Goal: Communication & Community: Answer question/provide support

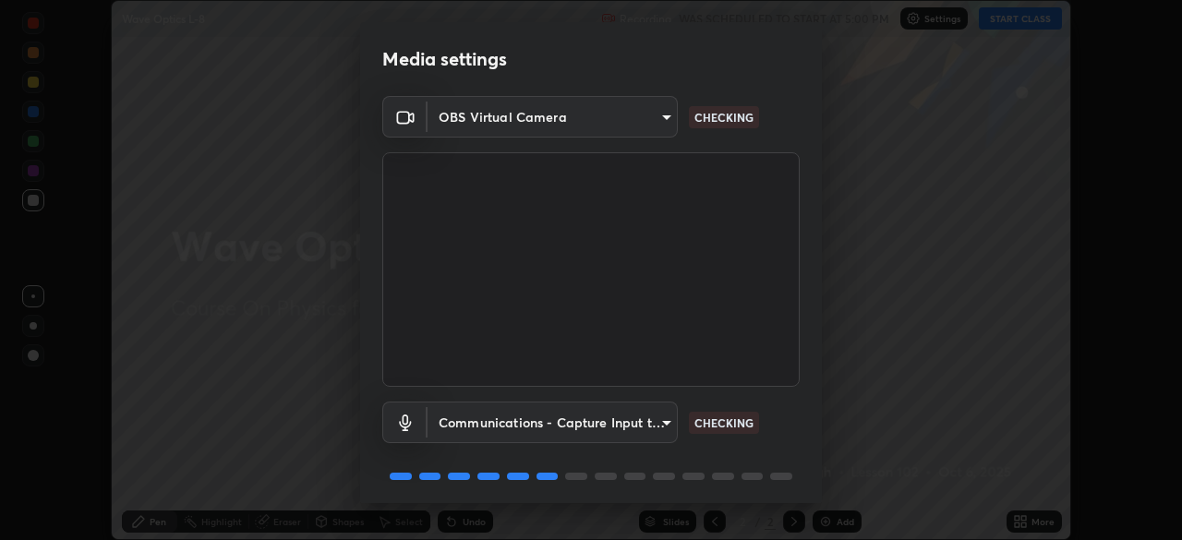
scroll to position [66, 0]
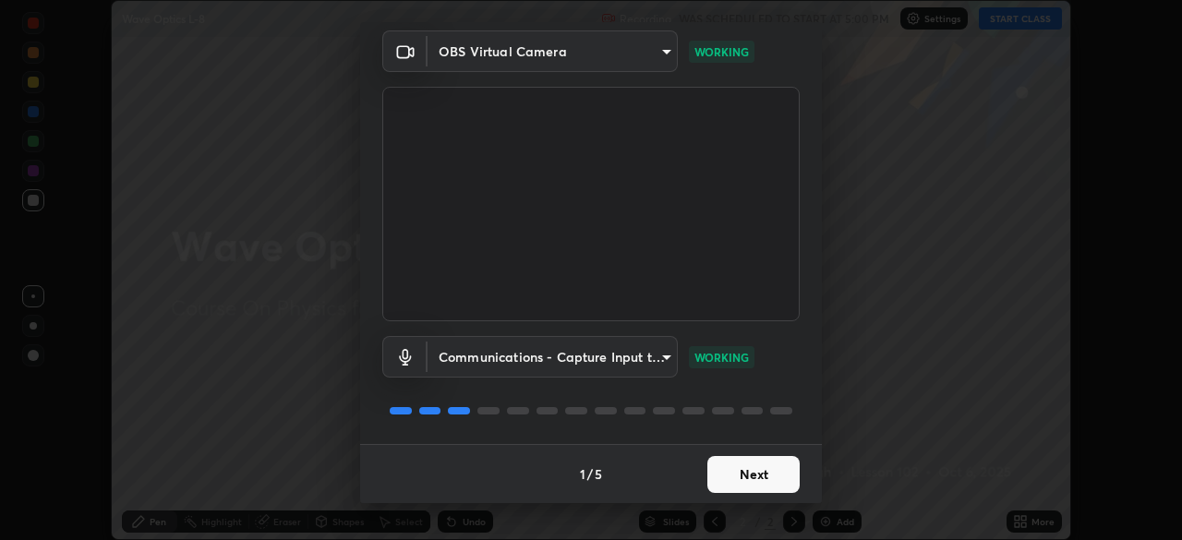
click at [761, 467] on button "Next" at bounding box center [753, 474] width 92 height 37
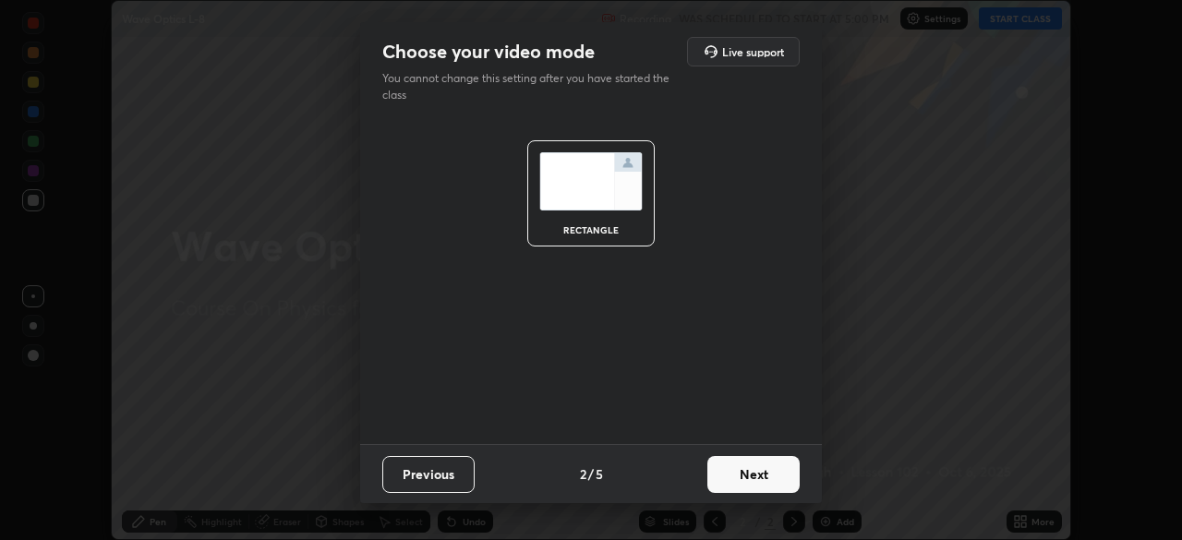
scroll to position [0, 0]
click at [759, 476] on button "Next" at bounding box center [753, 474] width 92 height 37
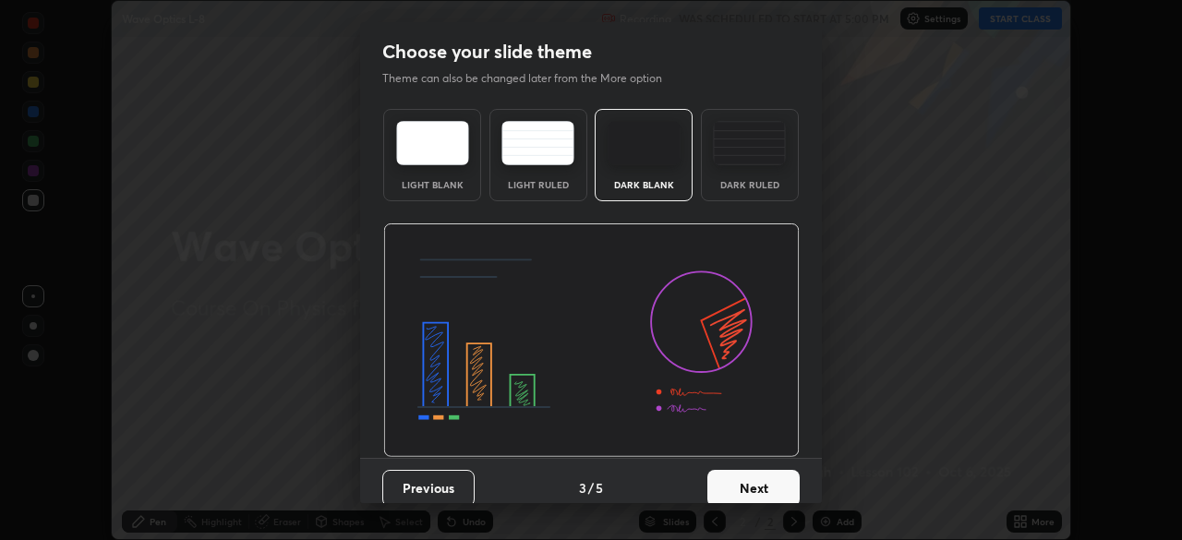
click at [759, 477] on button "Next" at bounding box center [753, 488] width 92 height 37
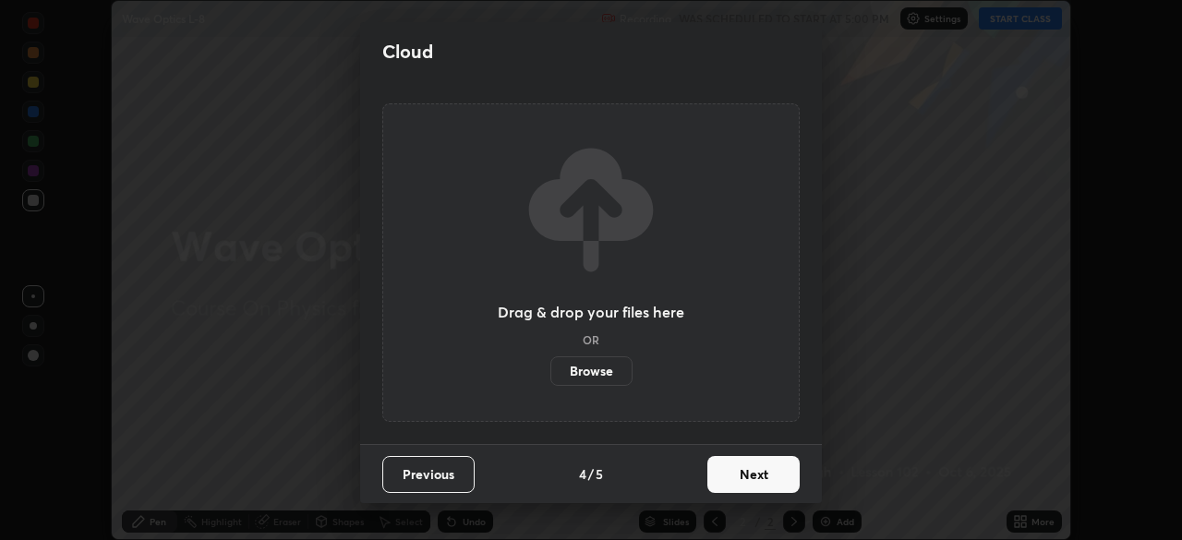
click at [758, 481] on button "Next" at bounding box center [753, 474] width 92 height 37
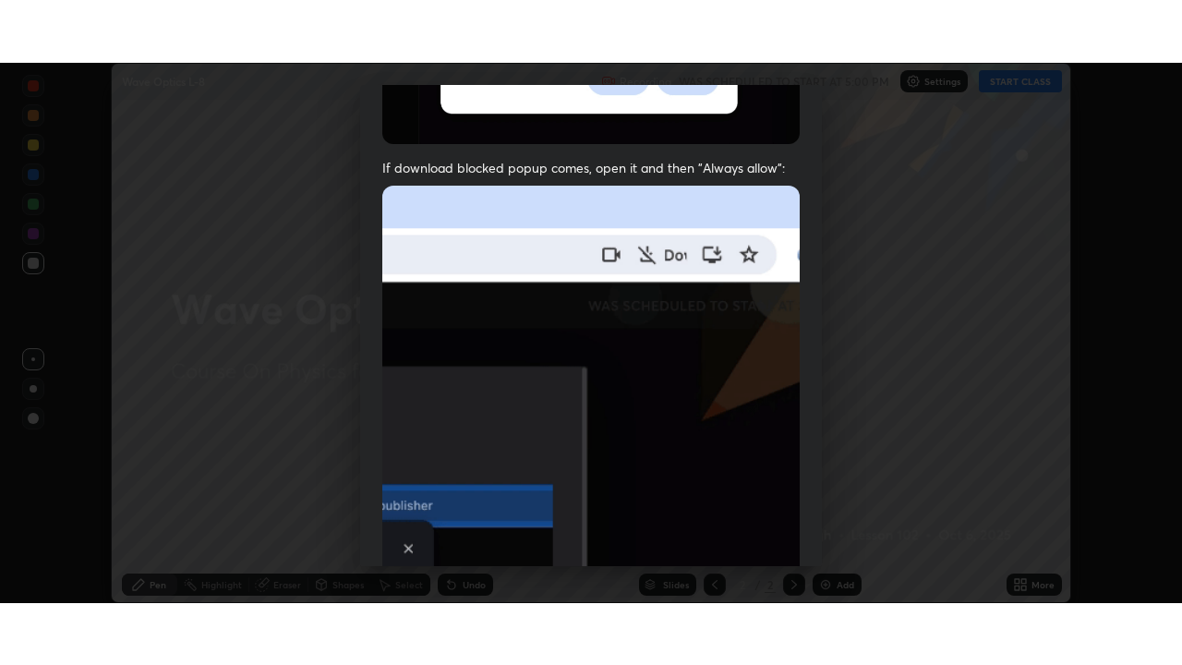
scroll to position [442, 0]
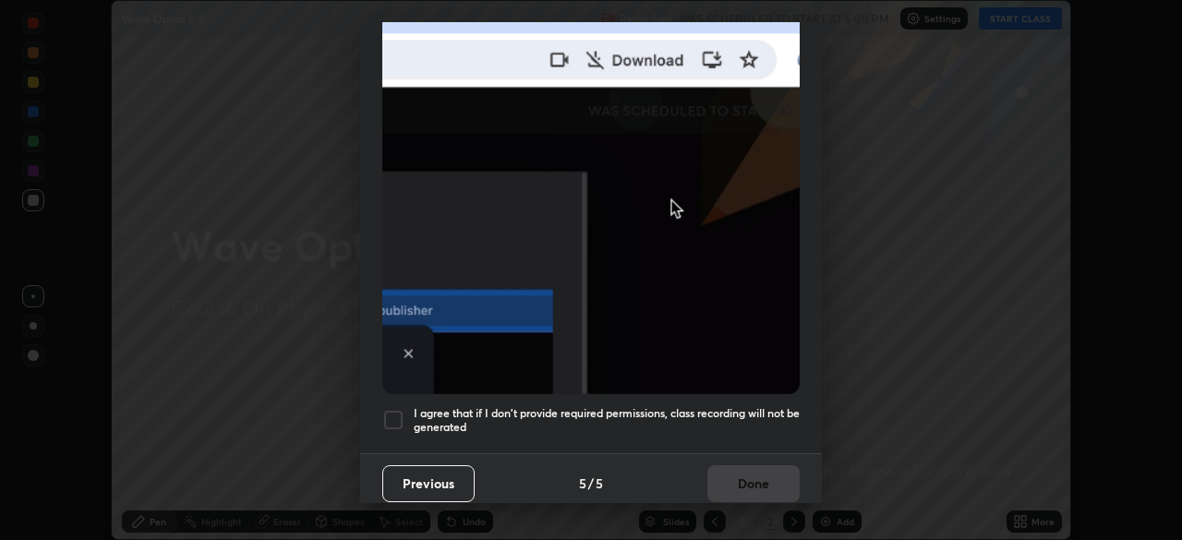
click at [402, 409] on div at bounding box center [393, 420] width 22 height 22
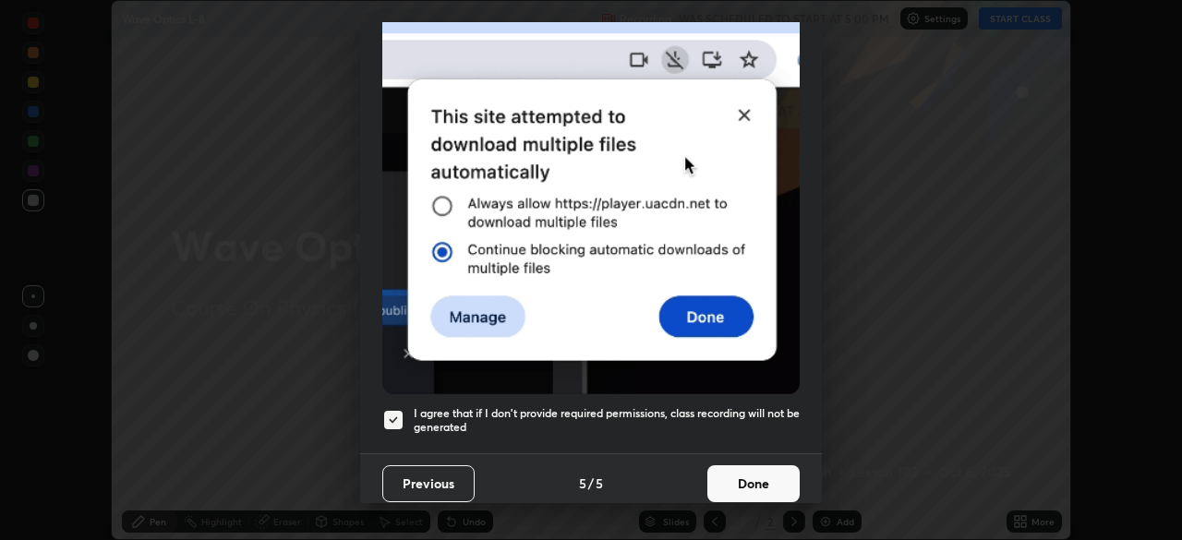
click at [732, 479] on button "Done" at bounding box center [753, 483] width 92 height 37
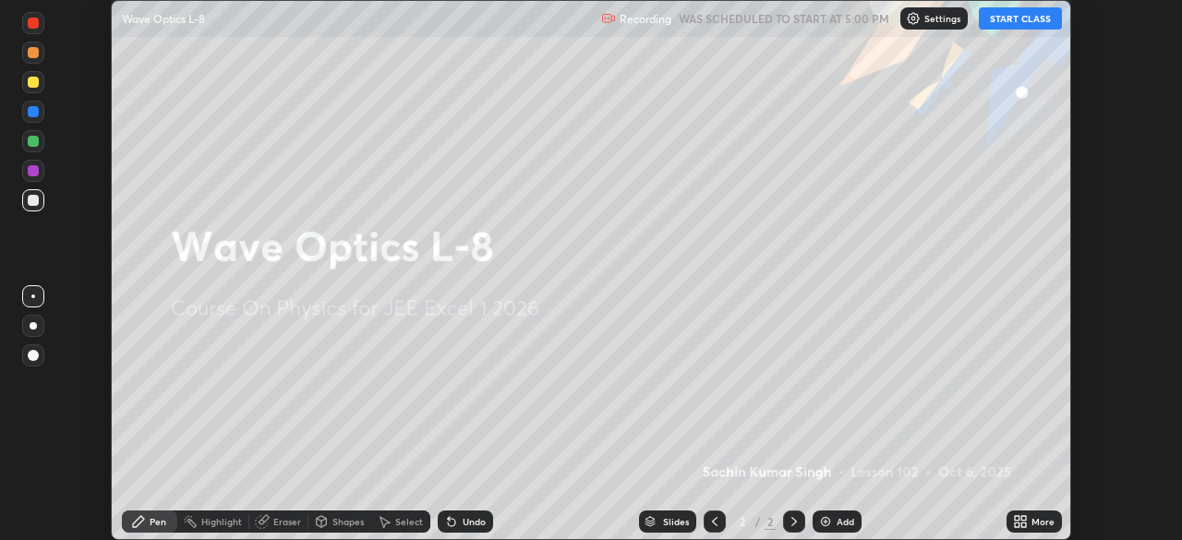
click at [1021, 520] on icon at bounding box center [1023, 518] width 5 height 5
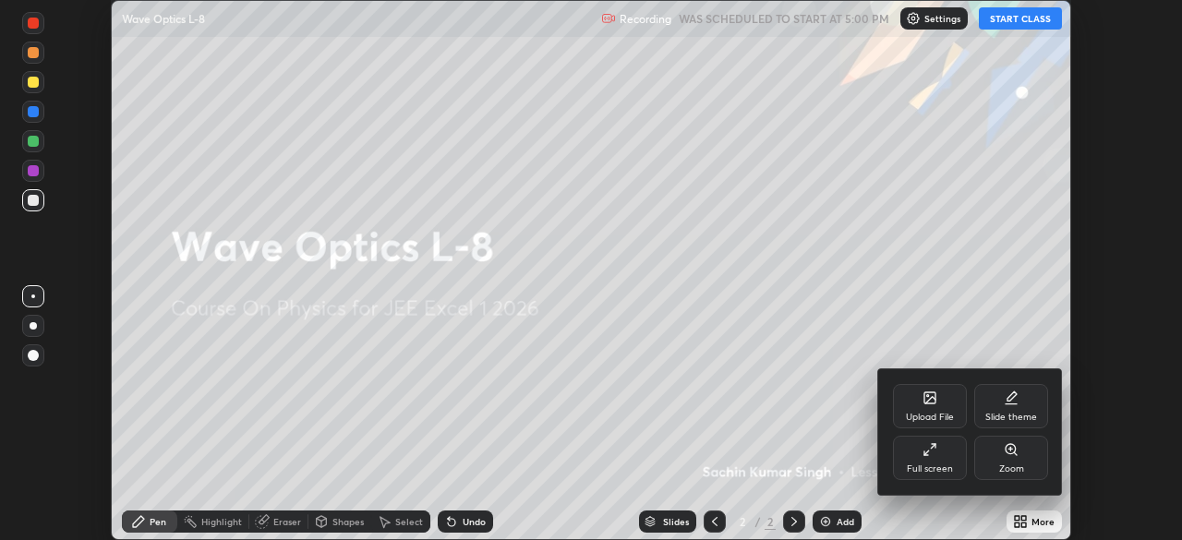
click at [936, 468] on div "Full screen" at bounding box center [930, 468] width 46 height 9
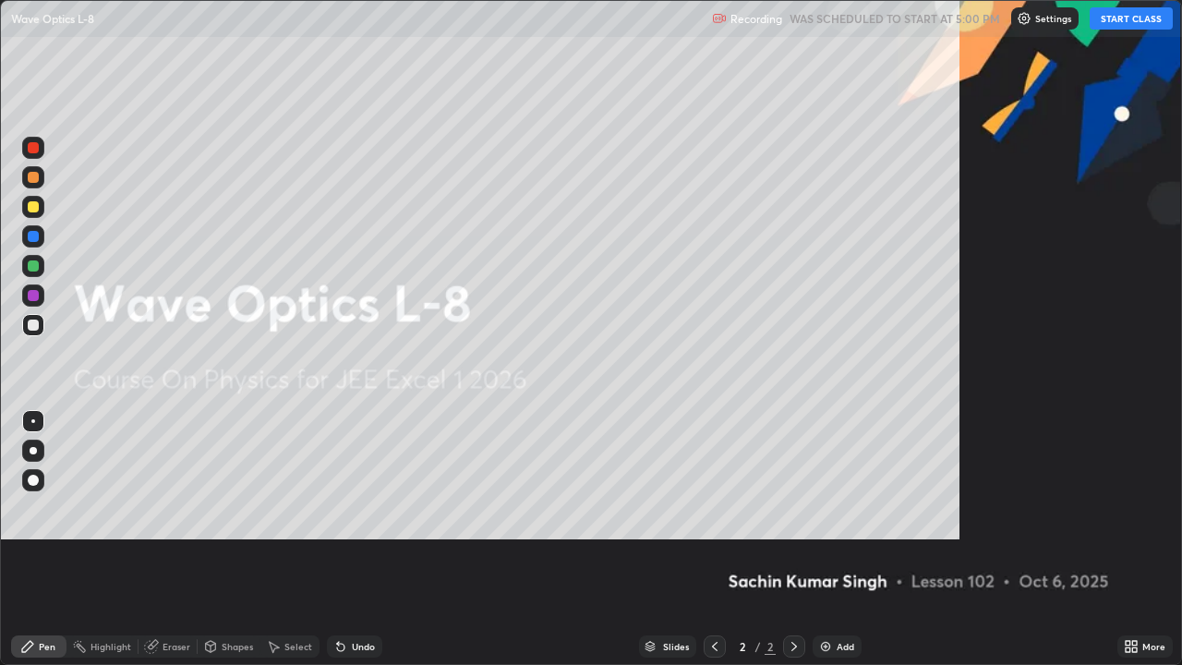
scroll to position [665, 1182]
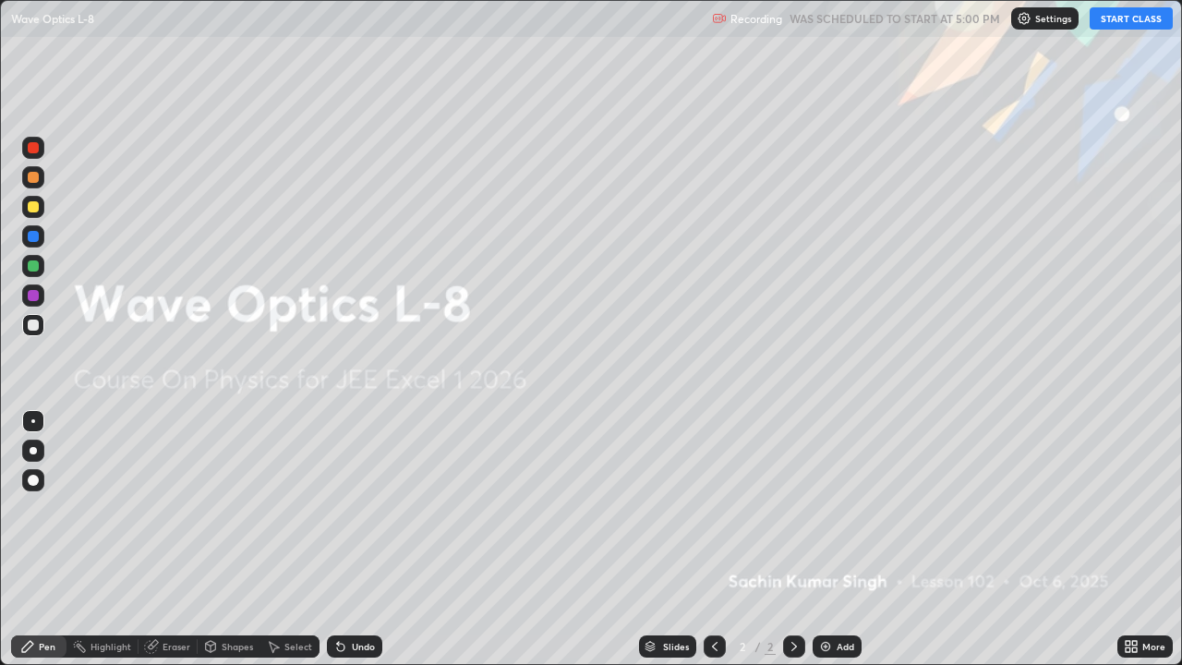
click at [826, 539] on img at bounding box center [825, 646] width 15 height 15
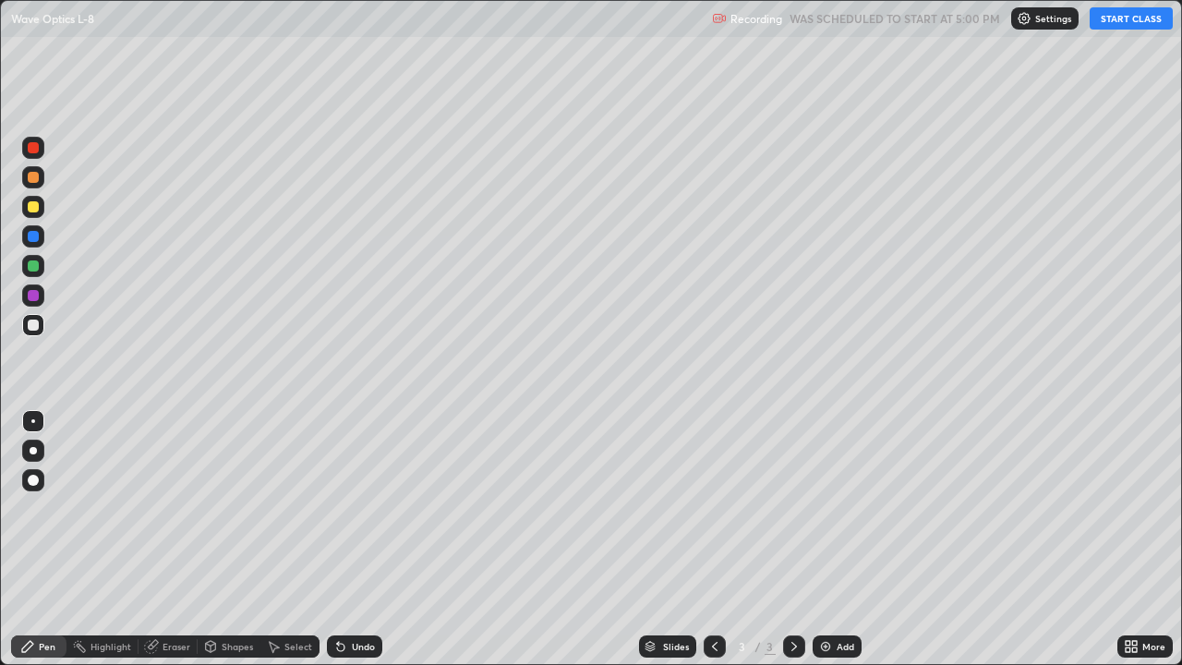
click at [1117, 25] on button "START CLASS" at bounding box center [1131, 18] width 83 height 22
click at [234, 539] on div "Shapes" at bounding box center [237, 646] width 31 height 9
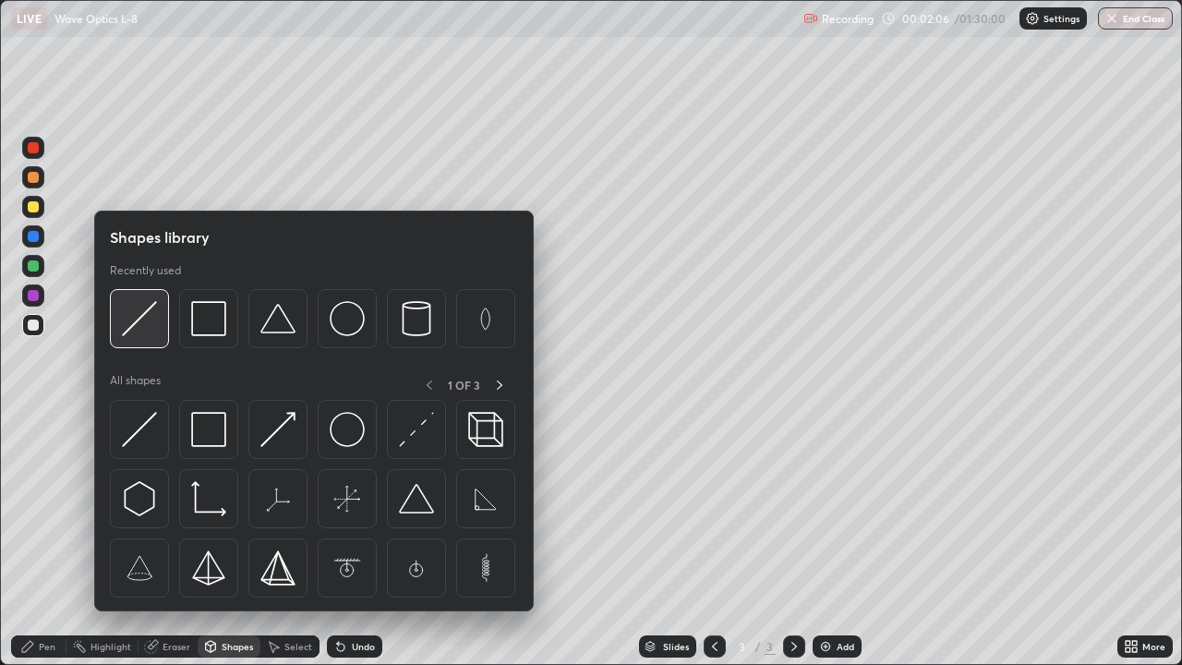
click at [149, 326] on img at bounding box center [139, 318] width 35 height 35
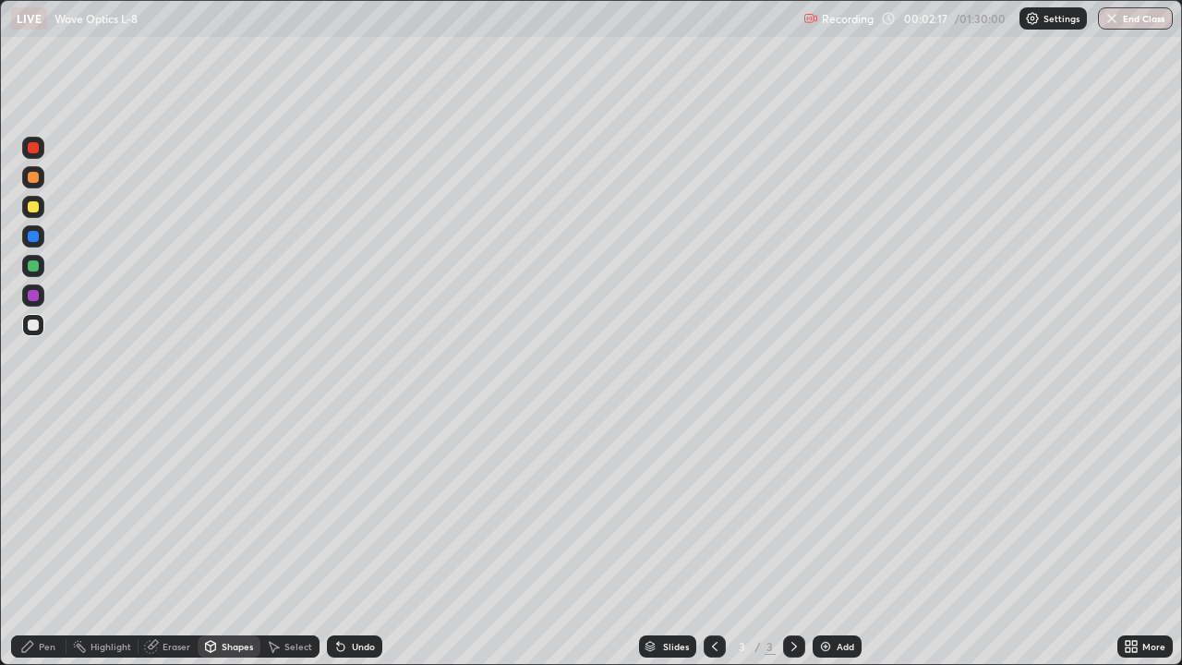
click at [175, 539] on div "Eraser" at bounding box center [177, 646] width 28 height 9
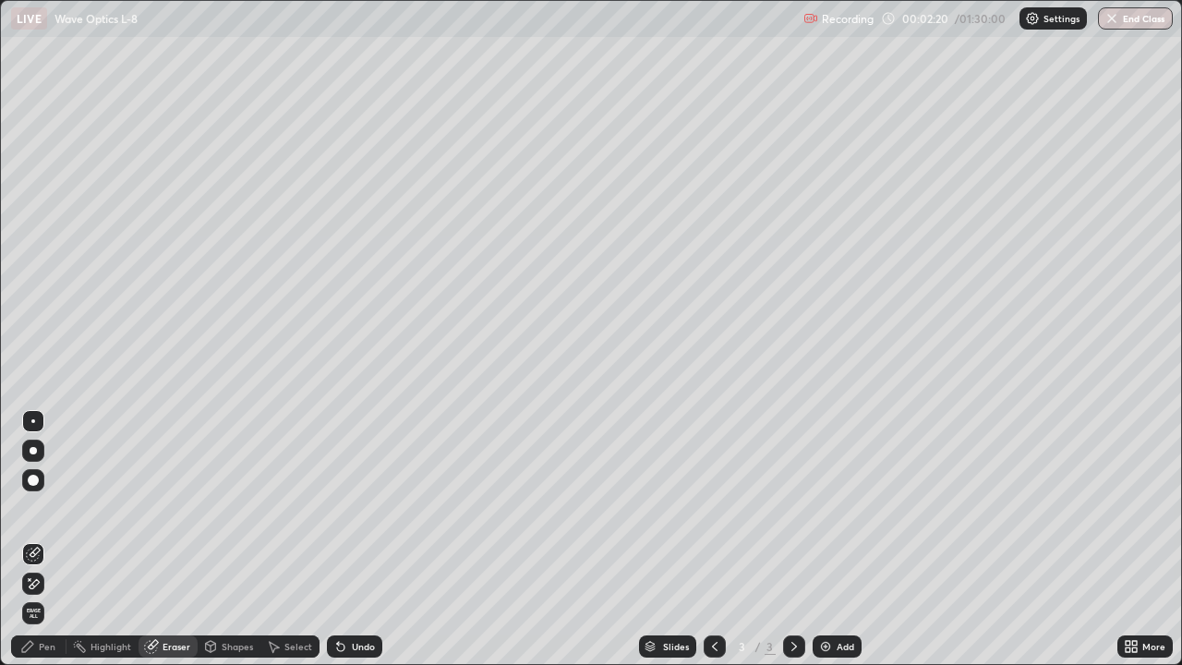
click at [174, 539] on div "Eraser" at bounding box center [177, 646] width 28 height 9
click at [235, 539] on div "Shapes" at bounding box center [237, 646] width 31 height 9
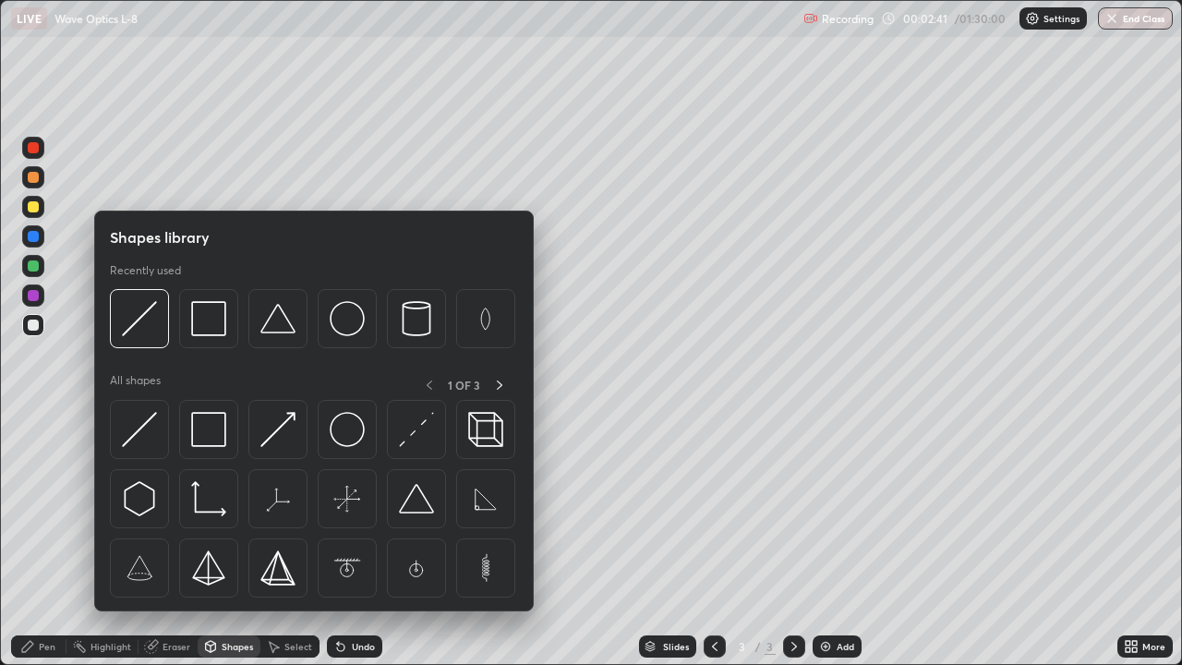
click at [167, 539] on div "Eraser" at bounding box center [177, 646] width 28 height 9
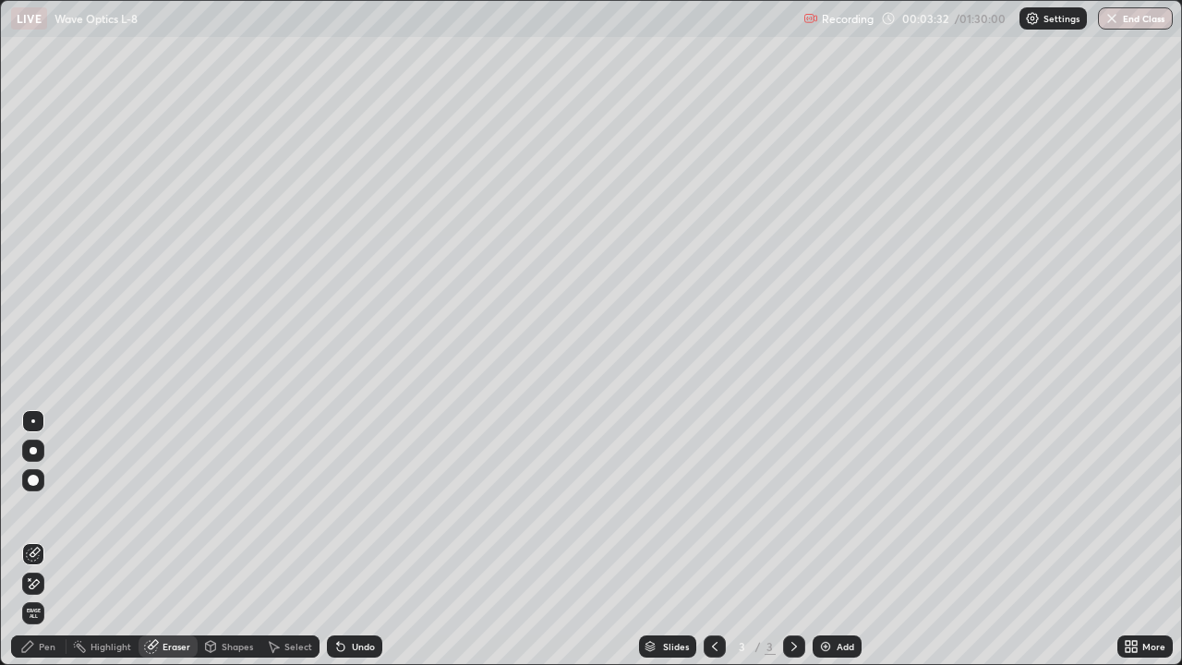
click at [51, 539] on div "Pen" at bounding box center [38, 646] width 55 height 22
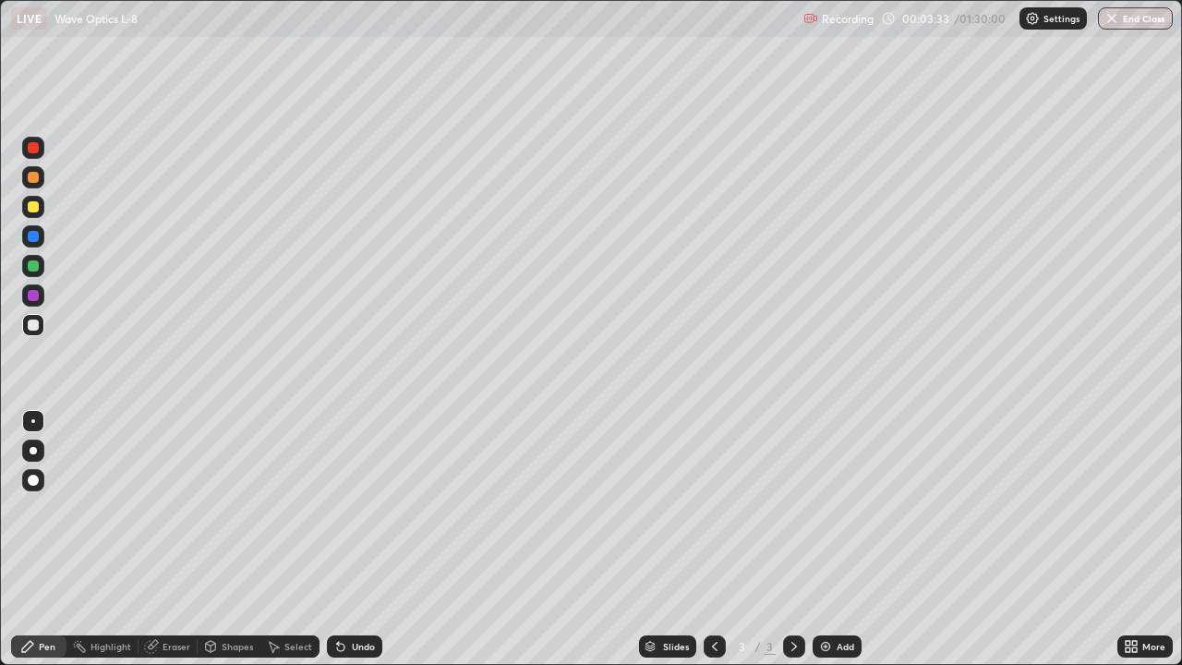
click at [234, 539] on div "Shapes" at bounding box center [237, 646] width 31 height 9
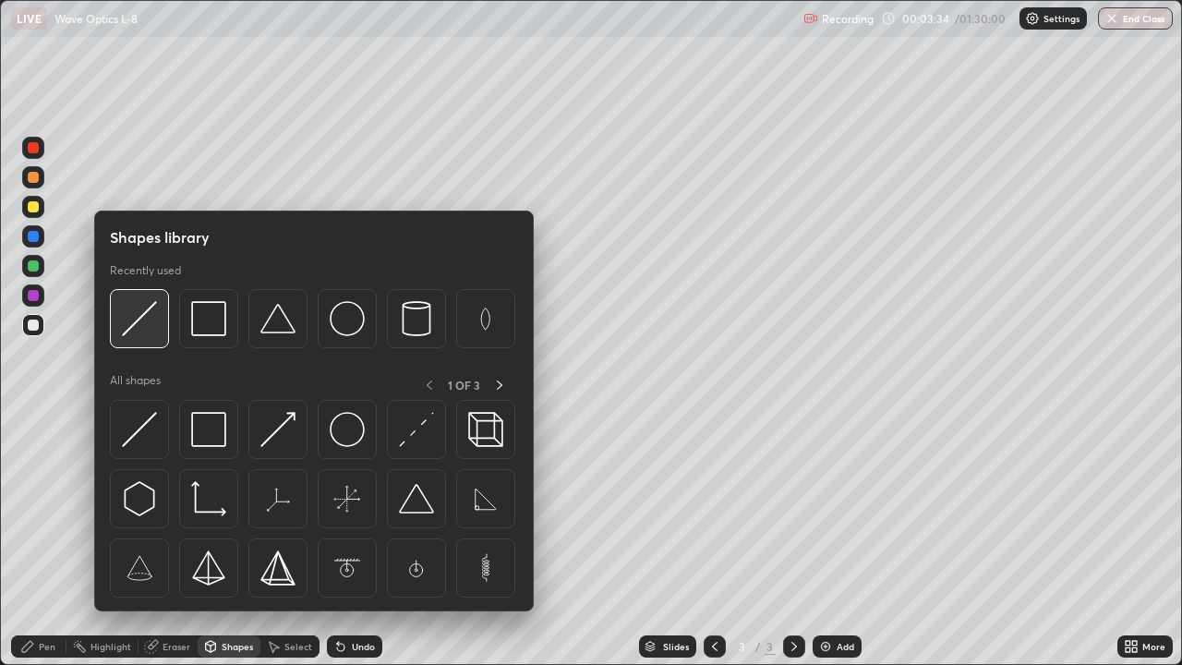
click at [151, 325] on img at bounding box center [139, 318] width 35 height 35
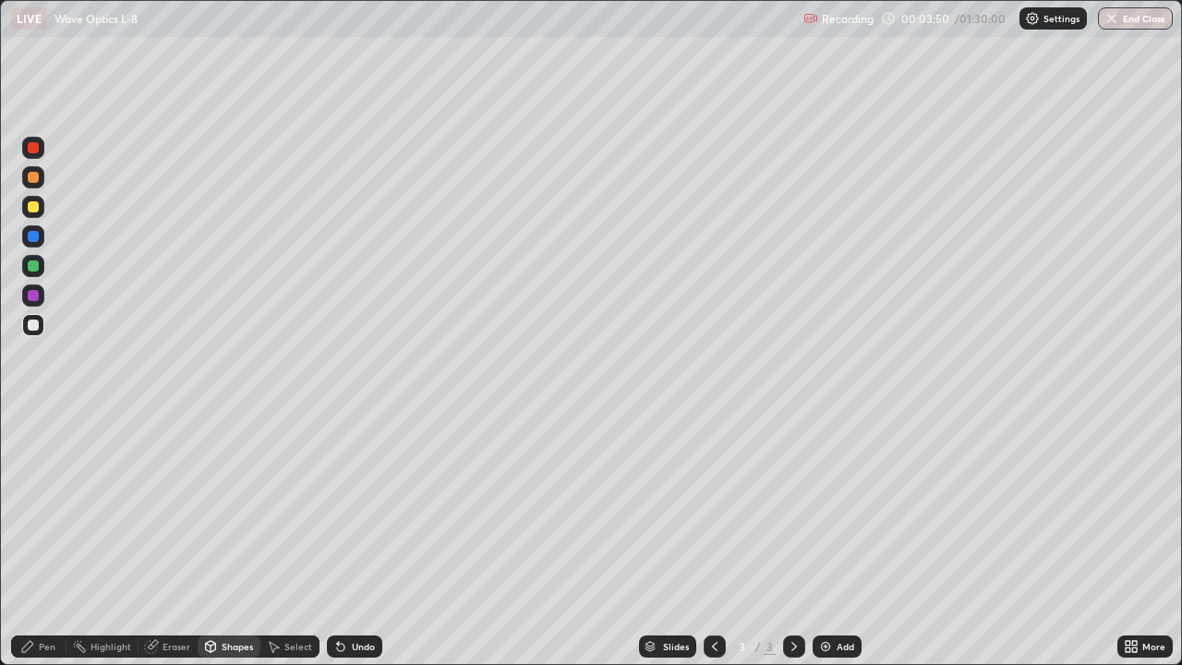
click at [179, 539] on div "Eraser" at bounding box center [177, 646] width 28 height 9
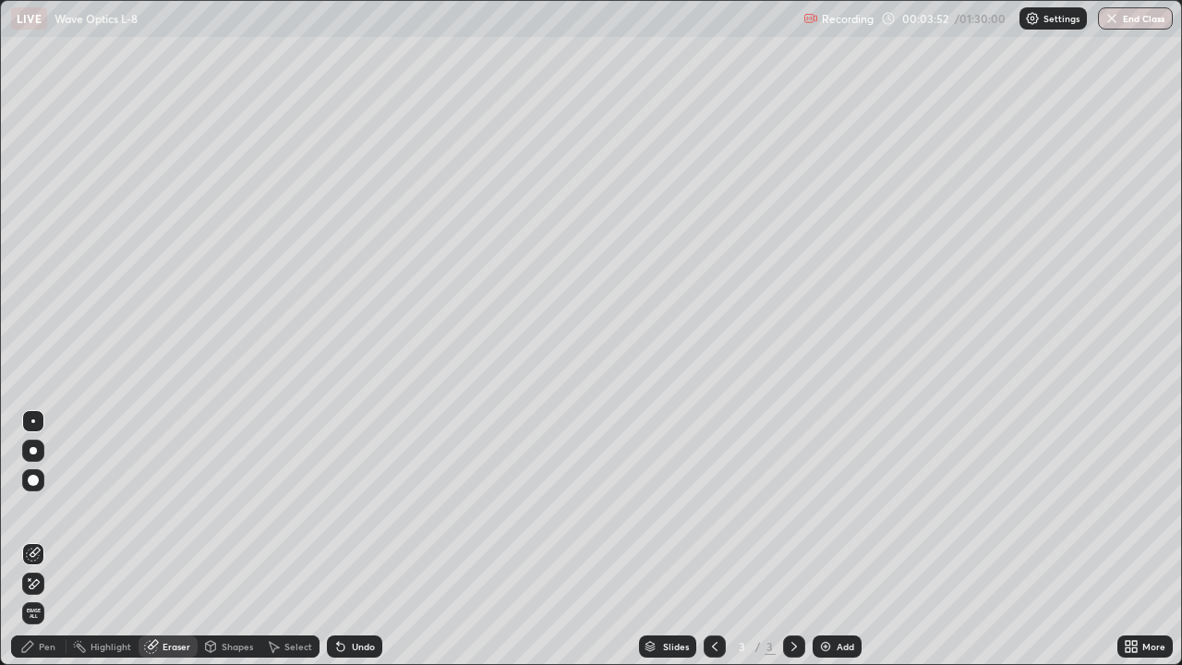
click at [53, 539] on div "Pen" at bounding box center [47, 646] width 17 height 9
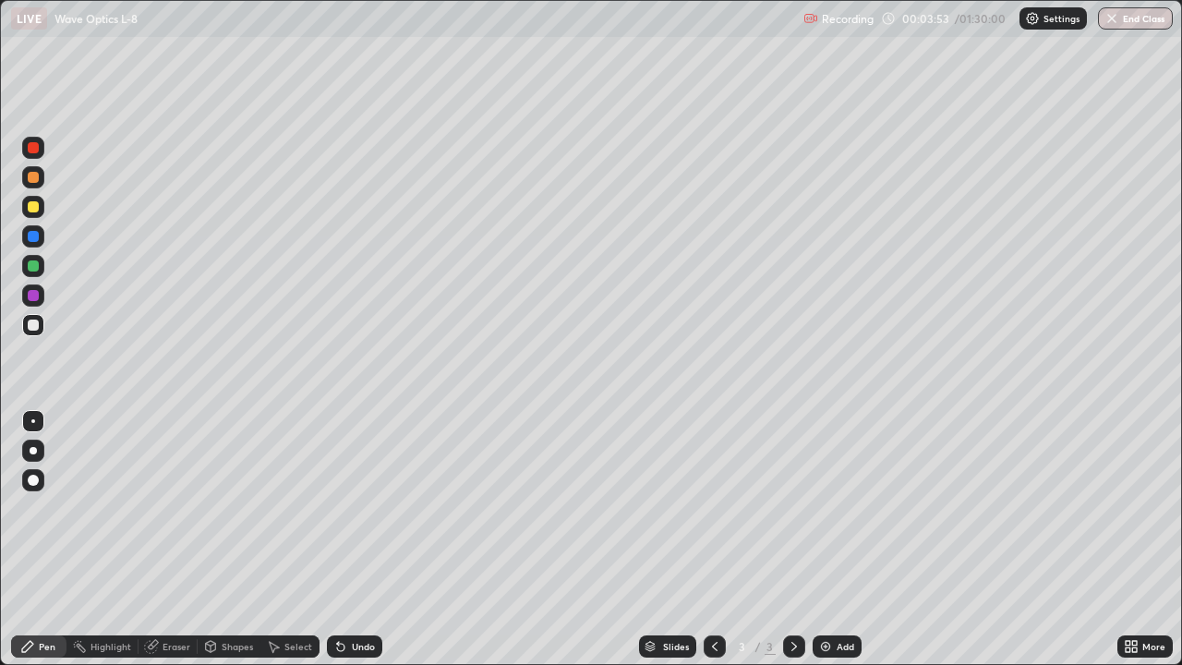
click at [238, 539] on div "Shapes" at bounding box center [237, 646] width 31 height 9
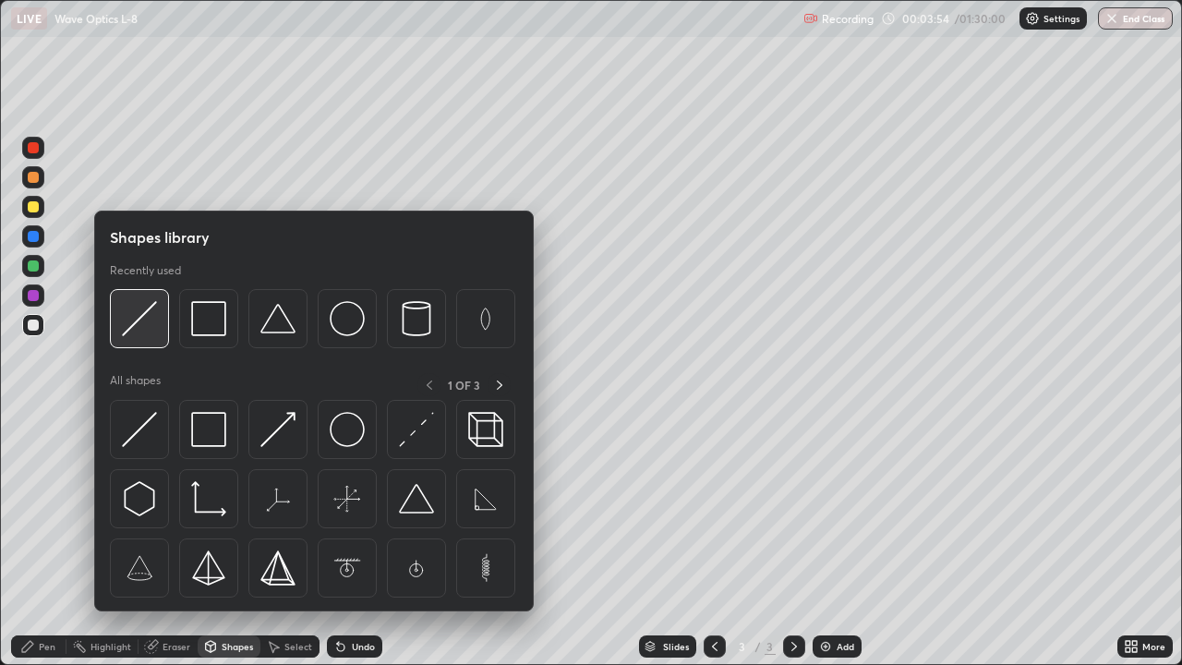
click at [147, 316] on img at bounding box center [139, 318] width 35 height 35
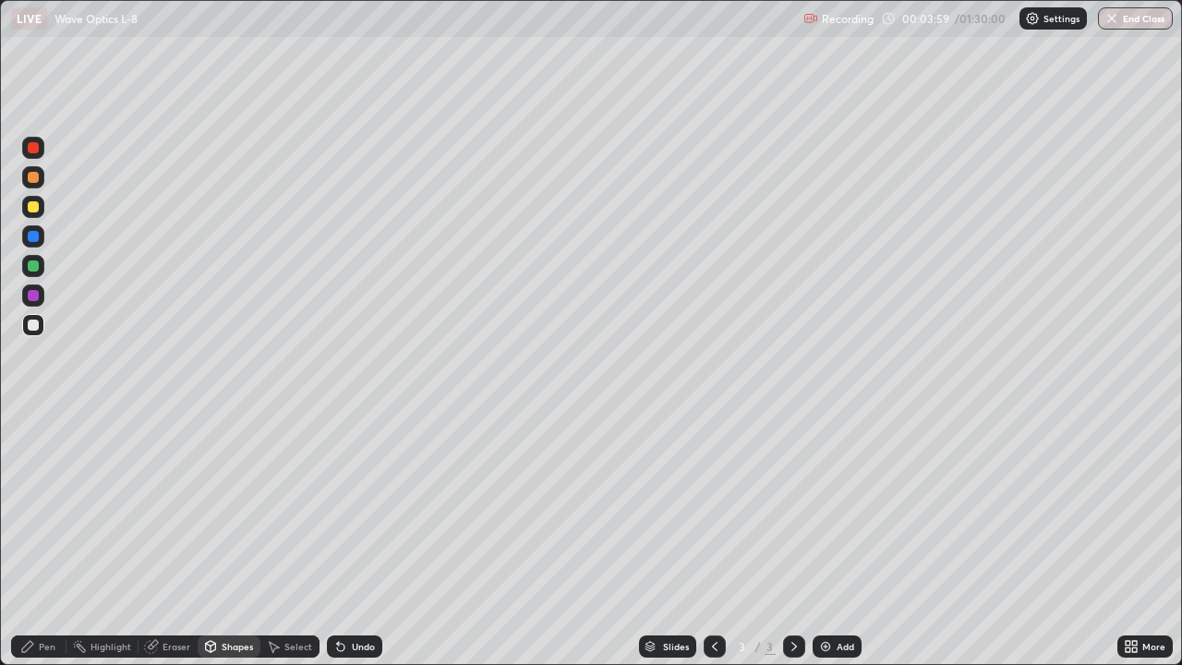
click at [173, 539] on div "Eraser" at bounding box center [177, 646] width 28 height 9
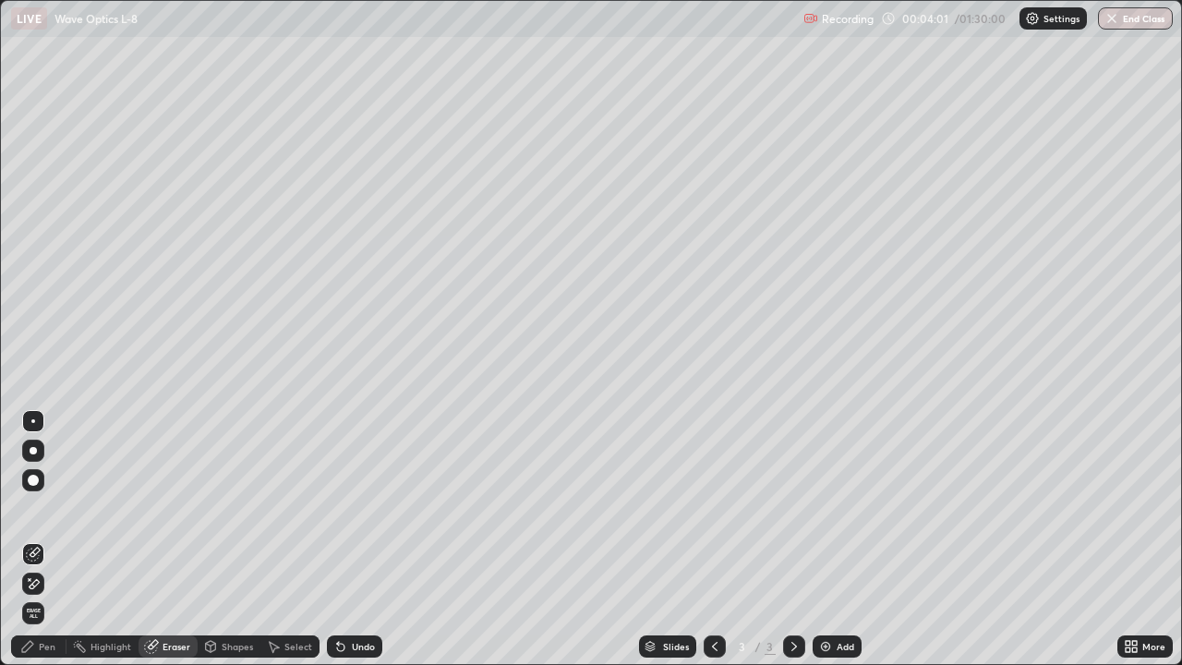
click at [49, 539] on div "Pen" at bounding box center [47, 646] width 17 height 9
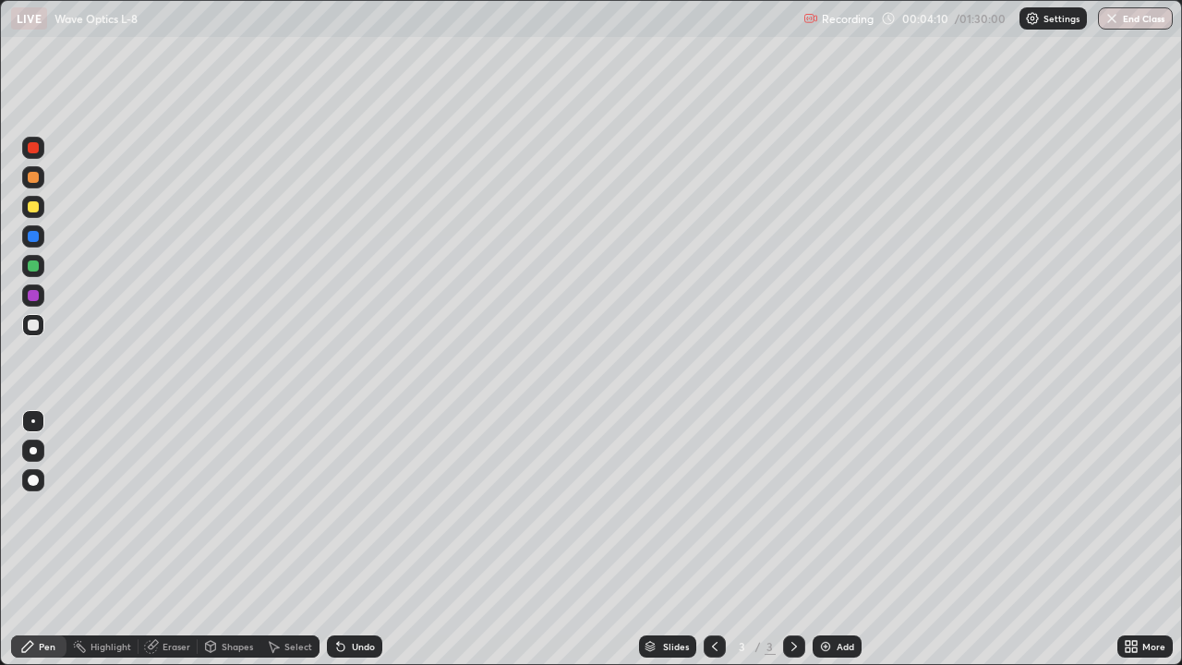
click at [245, 539] on div "Shapes" at bounding box center [237, 646] width 31 height 9
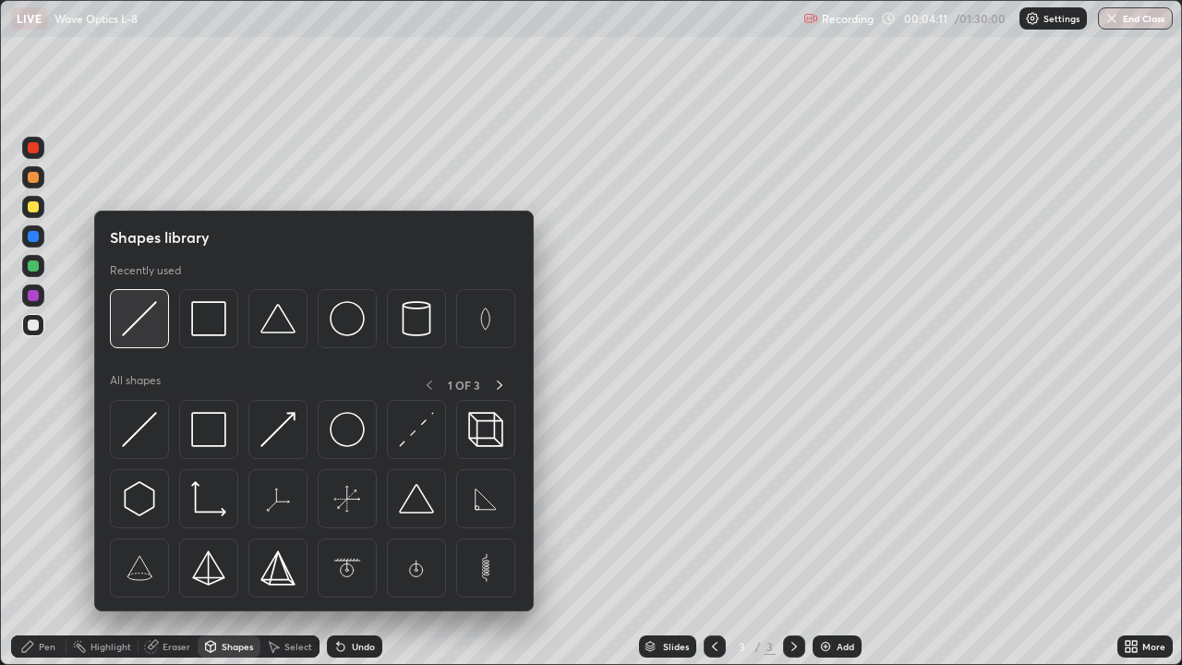
click at [154, 322] on img at bounding box center [139, 318] width 35 height 35
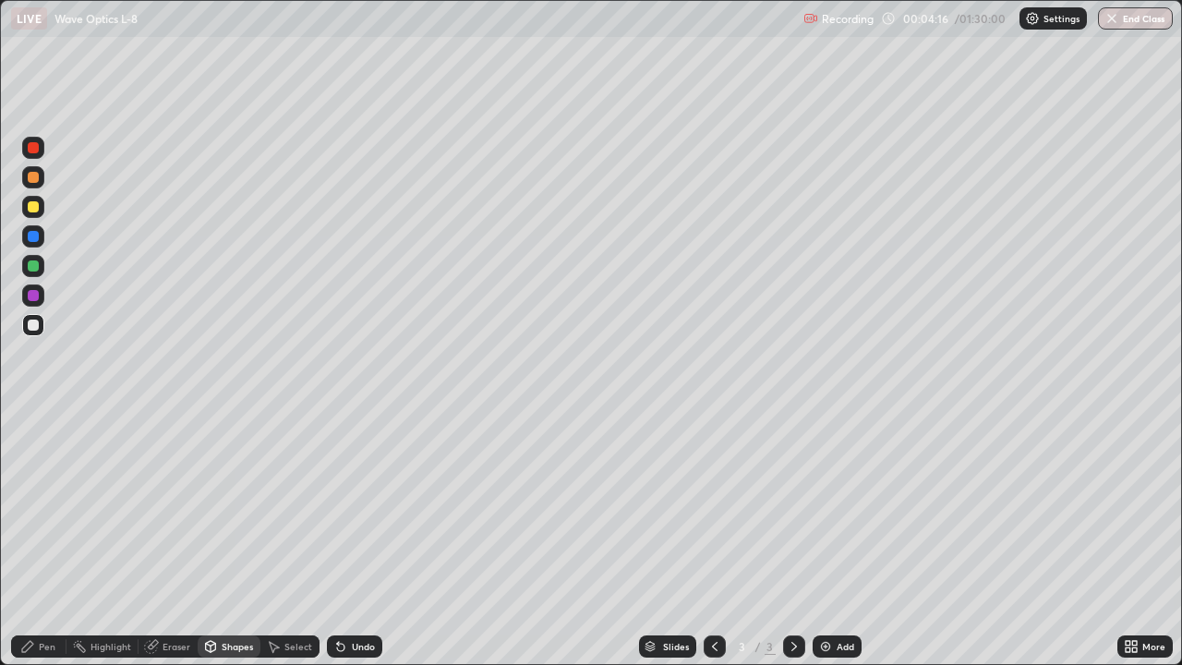
click at [48, 539] on div "Pen" at bounding box center [47, 646] width 17 height 9
click at [226, 539] on div "Shapes" at bounding box center [237, 646] width 31 height 9
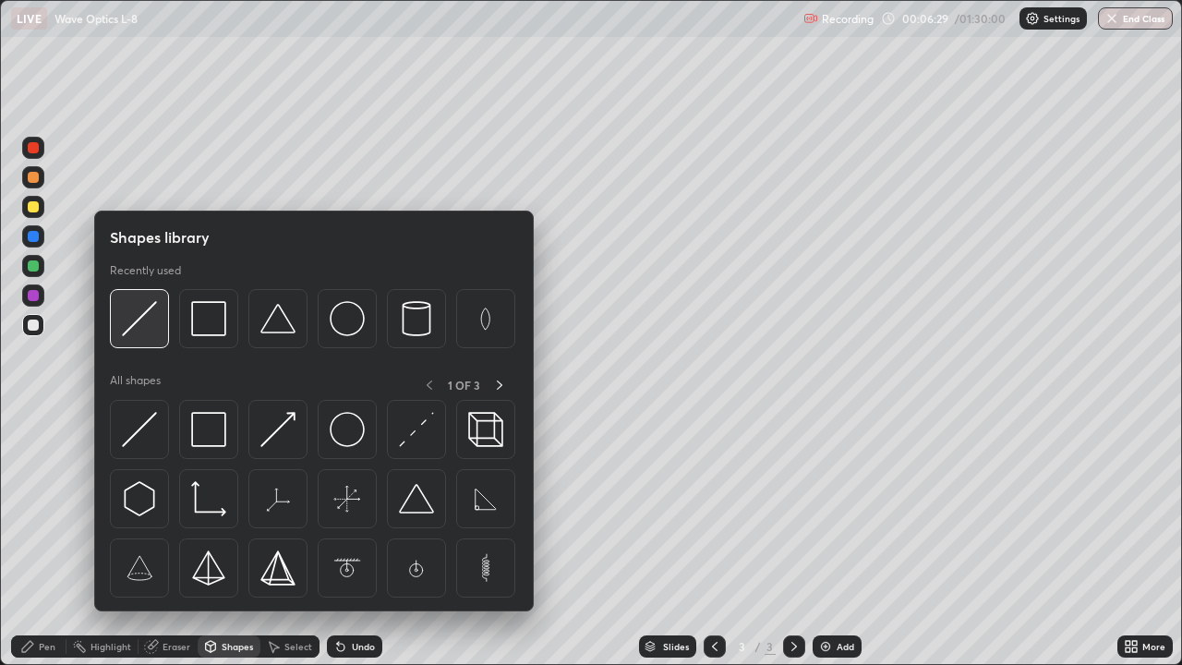
click at [151, 317] on img at bounding box center [139, 318] width 35 height 35
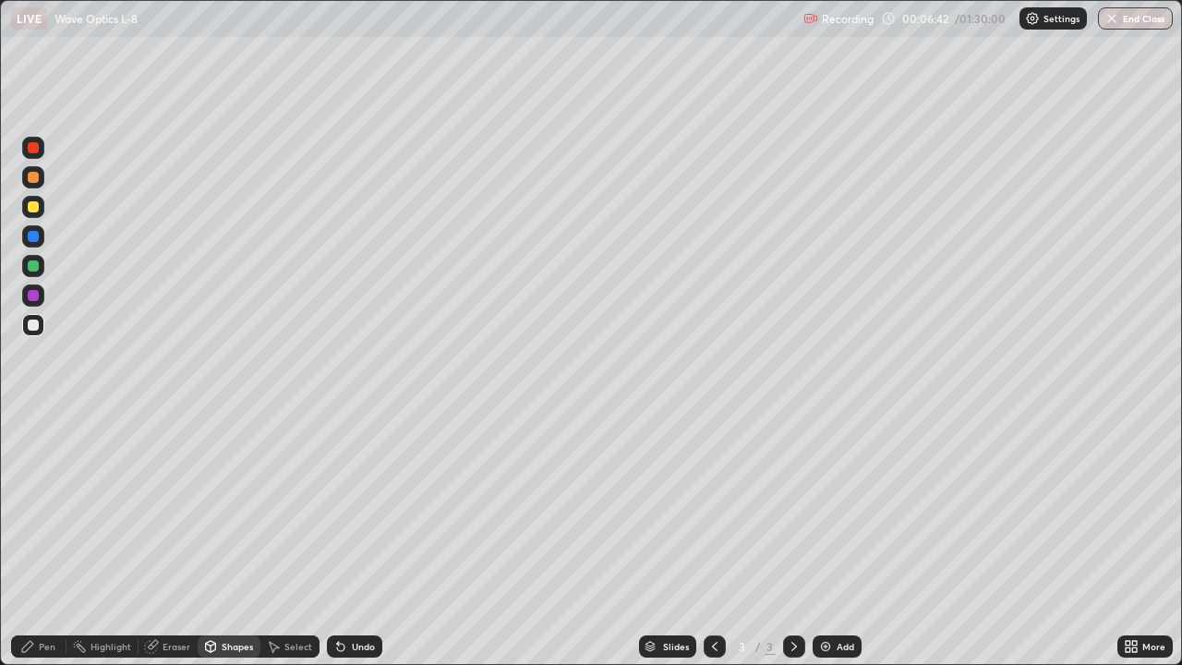
click at [175, 539] on div "Eraser" at bounding box center [177, 646] width 28 height 9
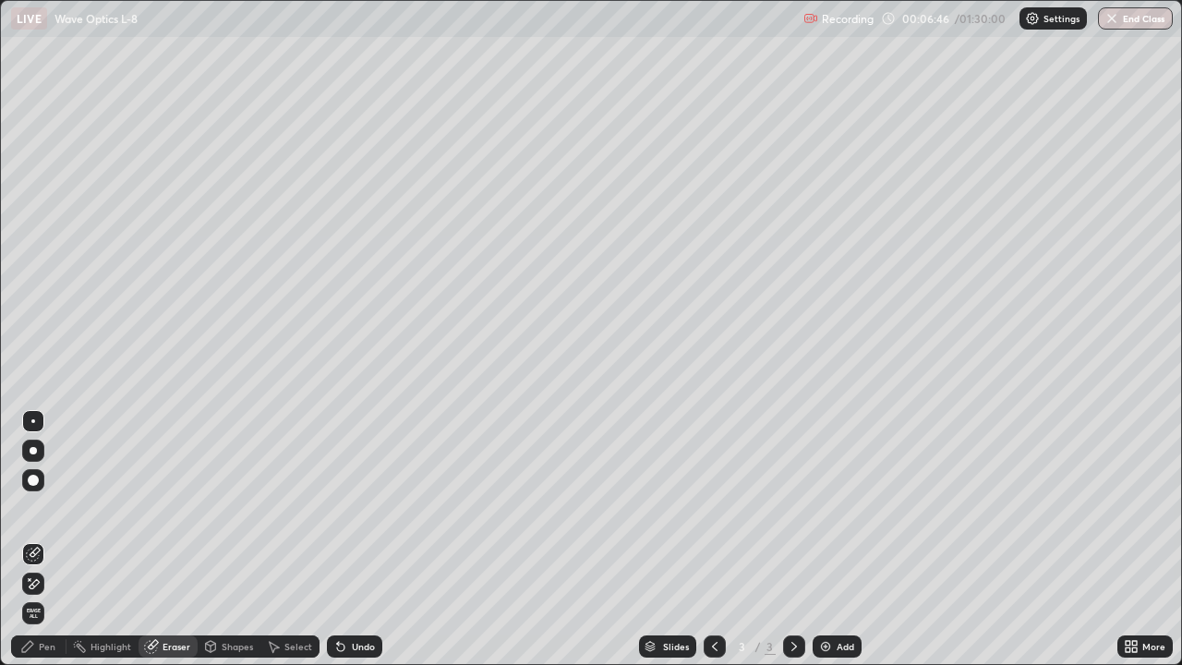
click at [228, 539] on div "Shapes" at bounding box center [237, 646] width 31 height 9
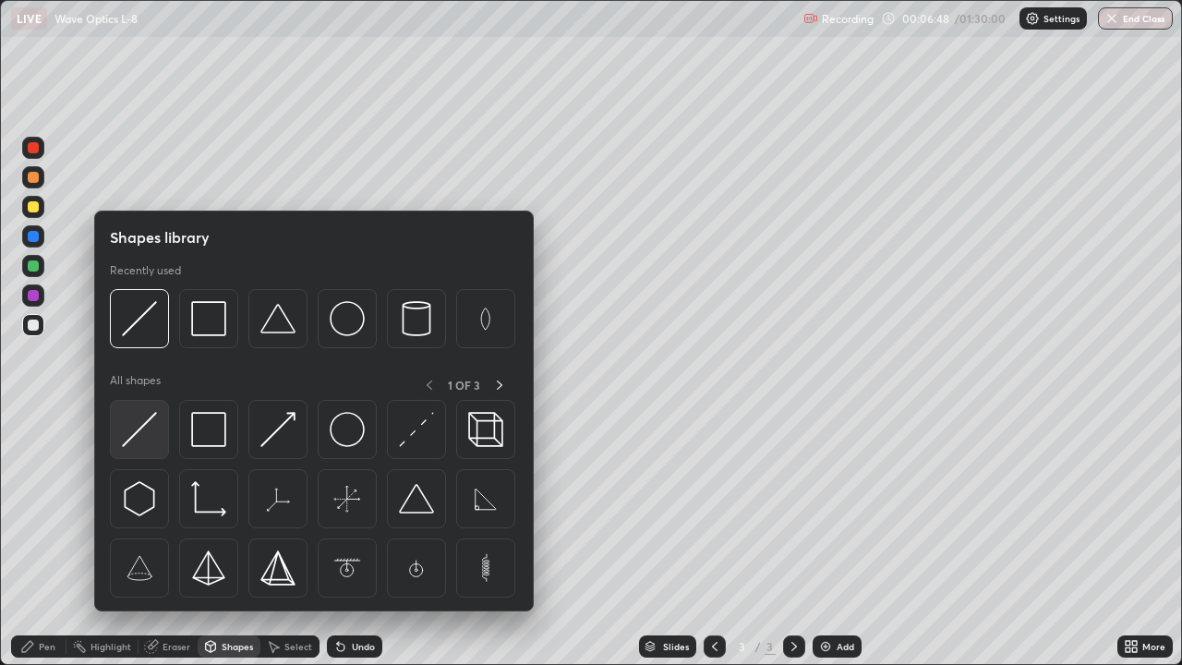
click at [153, 429] on img at bounding box center [139, 429] width 35 height 35
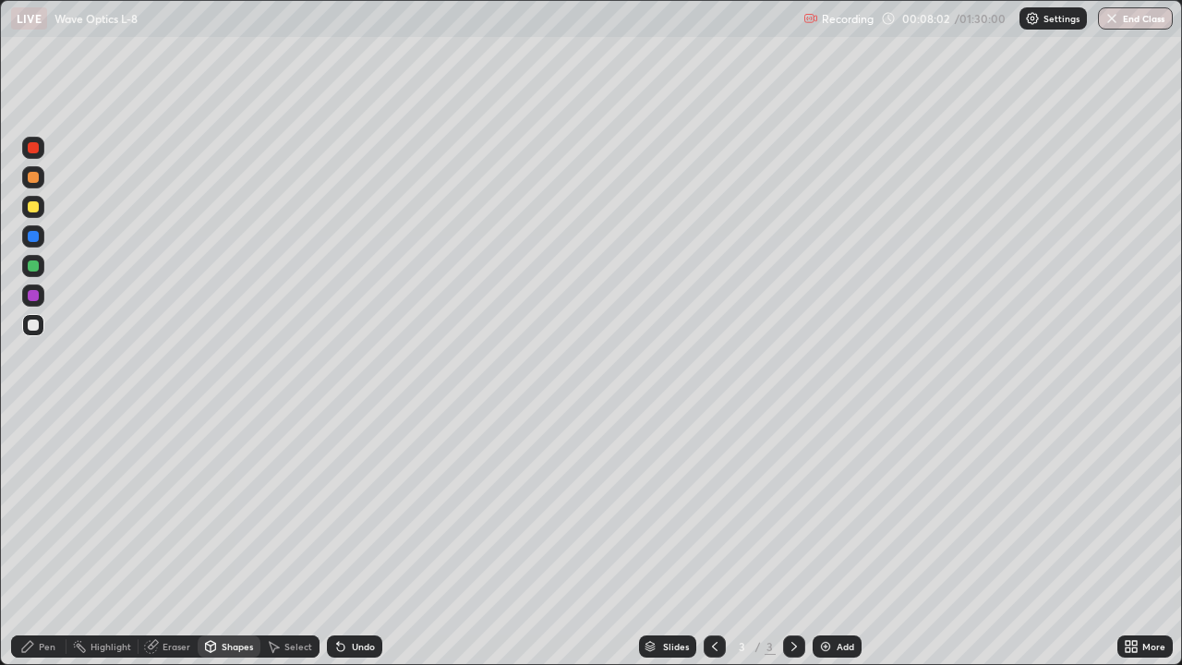
click at [49, 539] on div "Pen" at bounding box center [47, 646] width 17 height 9
click at [824, 539] on img at bounding box center [825, 646] width 15 height 15
click at [228, 539] on div "Shapes" at bounding box center [237, 646] width 31 height 9
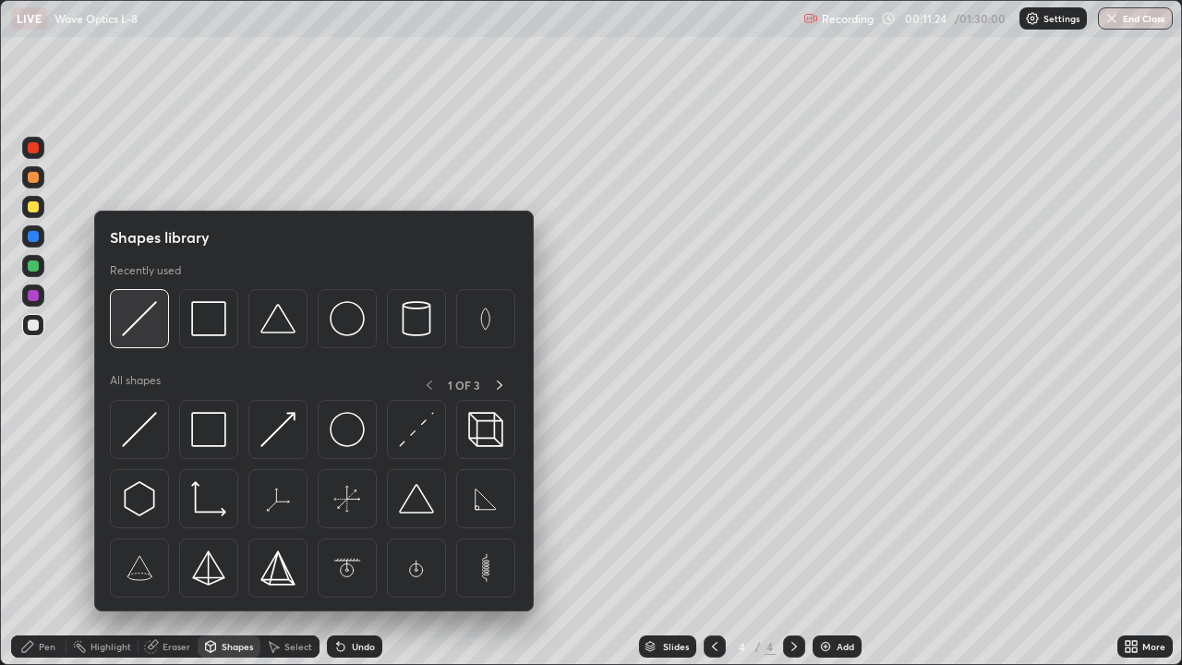
click at [142, 320] on img at bounding box center [139, 318] width 35 height 35
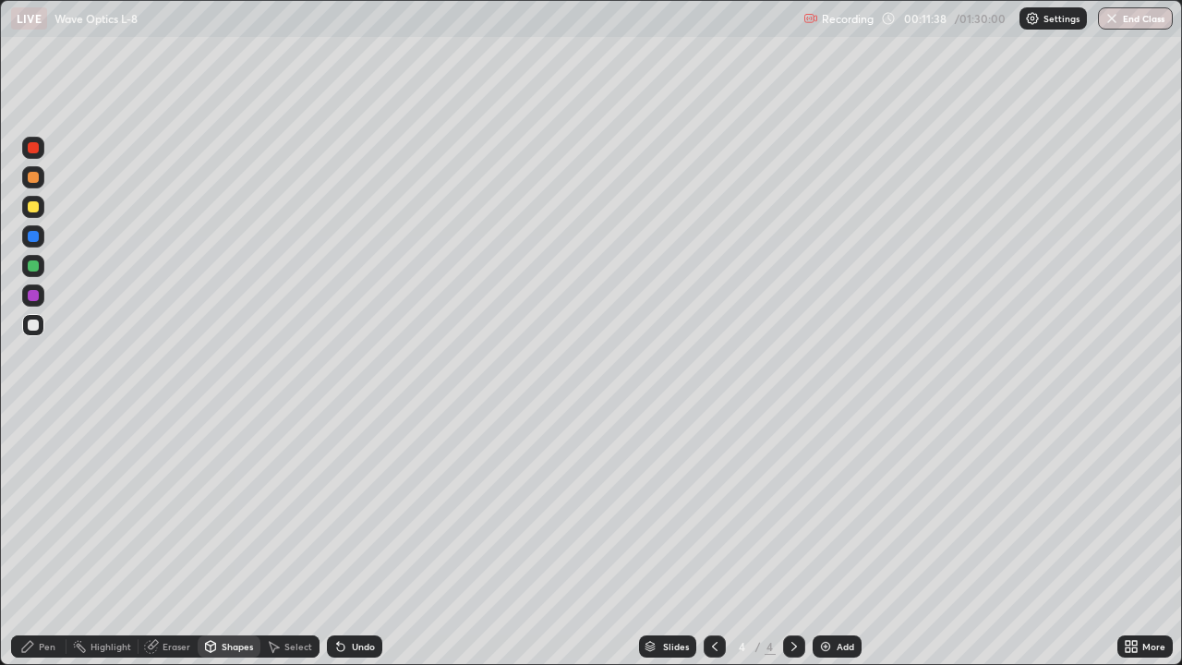
click at [180, 539] on div "Eraser" at bounding box center [177, 646] width 28 height 9
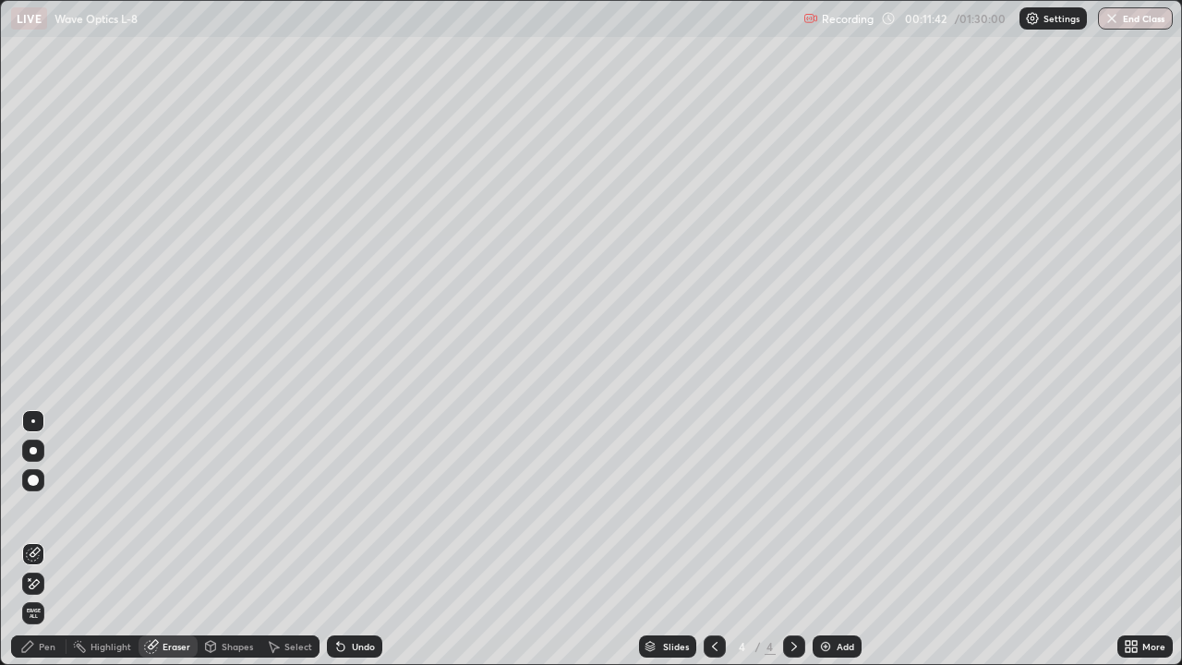
click at [239, 539] on div "Shapes" at bounding box center [237, 646] width 31 height 9
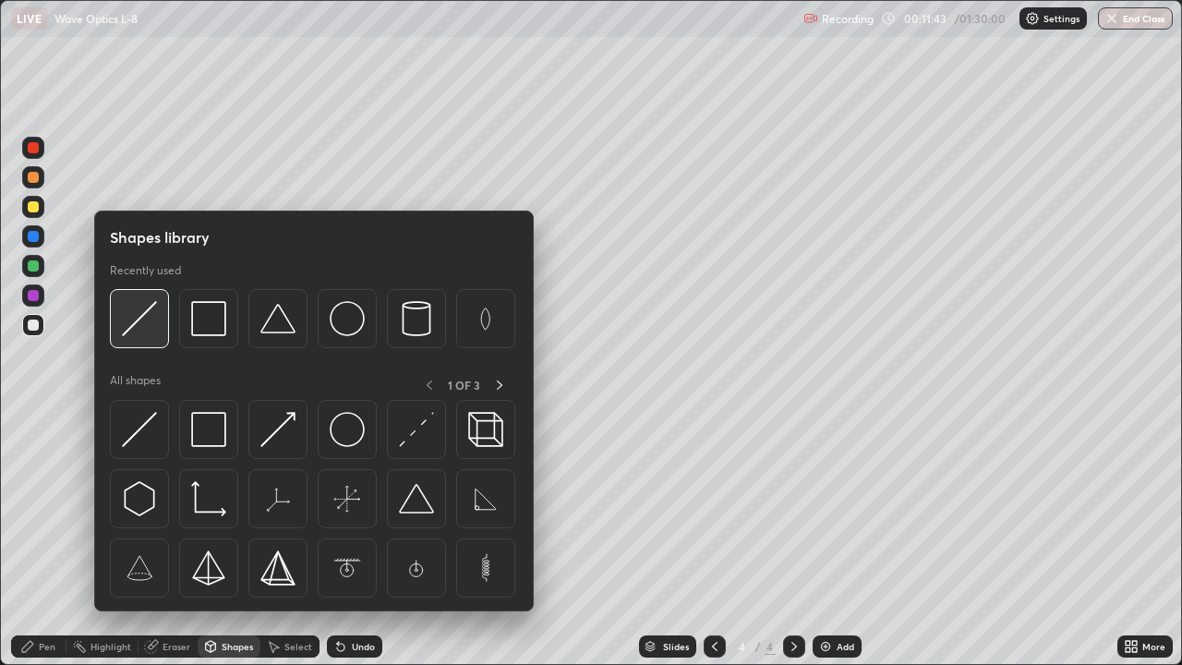
click at [151, 329] on img at bounding box center [139, 318] width 35 height 35
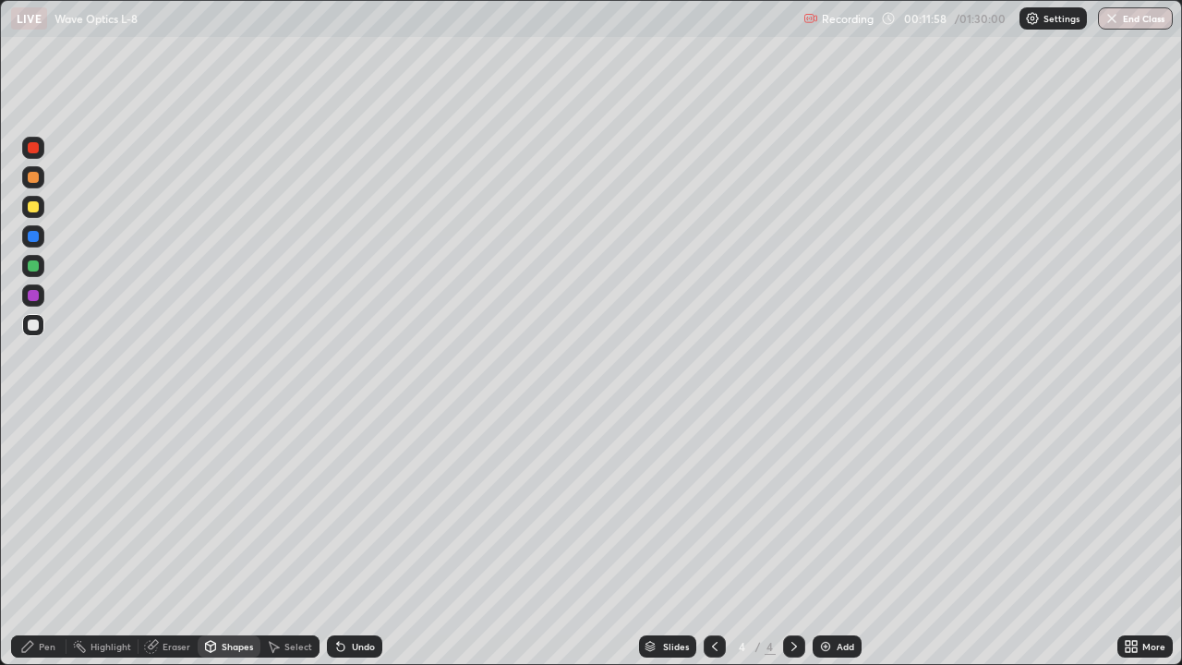
click at [54, 539] on div "Pen" at bounding box center [47, 646] width 17 height 9
click at [235, 539] on div "Shapes" at bounding box center [237, 646] width 31 height 9
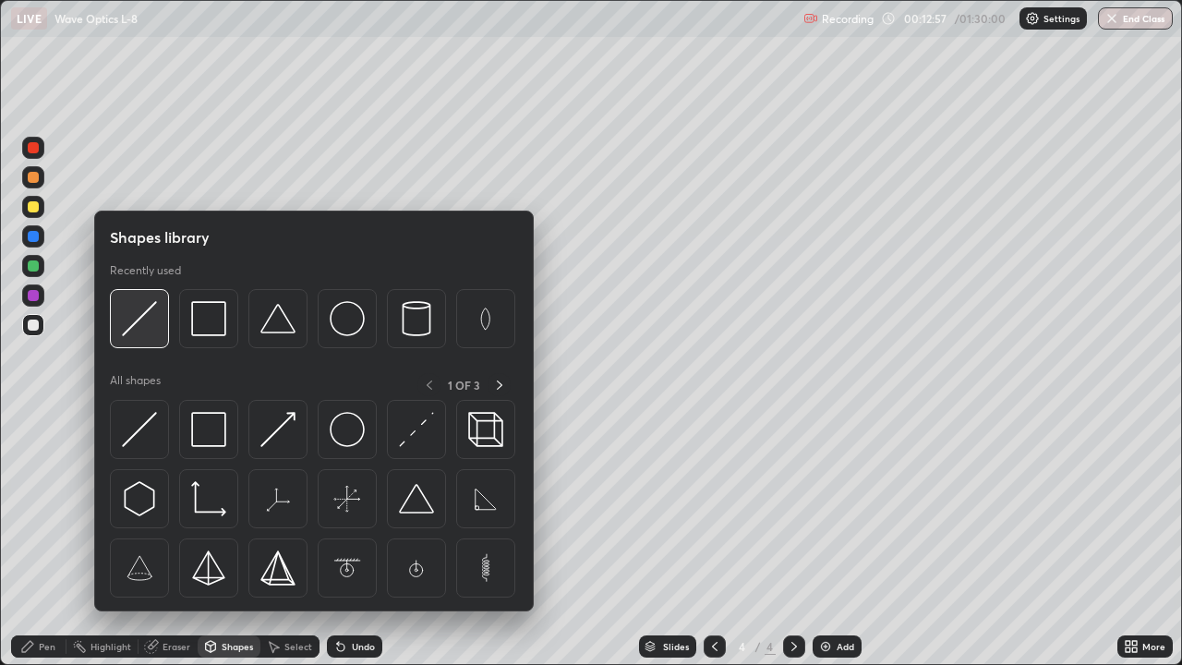
click at [142, 315] on img at bounding box center [139, 318] width 35 height 35
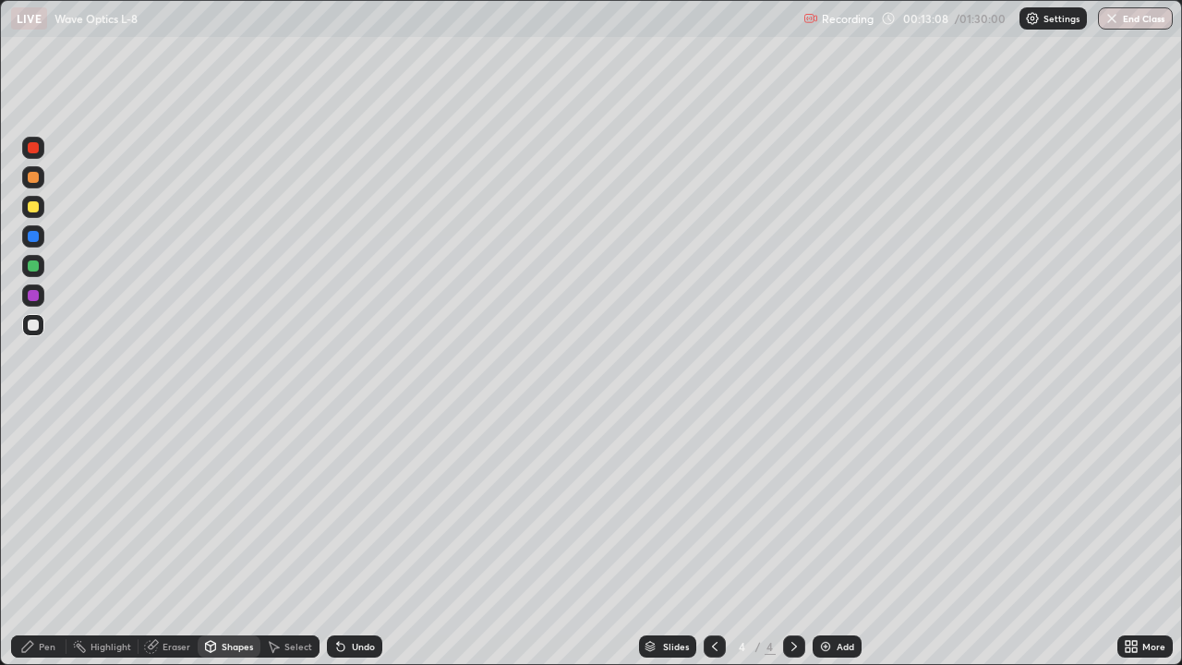
click at [53, 539] on div "Pen" at bounding box center [47, 646] width 17 height 9
click at [231, 539] on div "Shapes" at bounding box center [237, 646] width 31 height 9
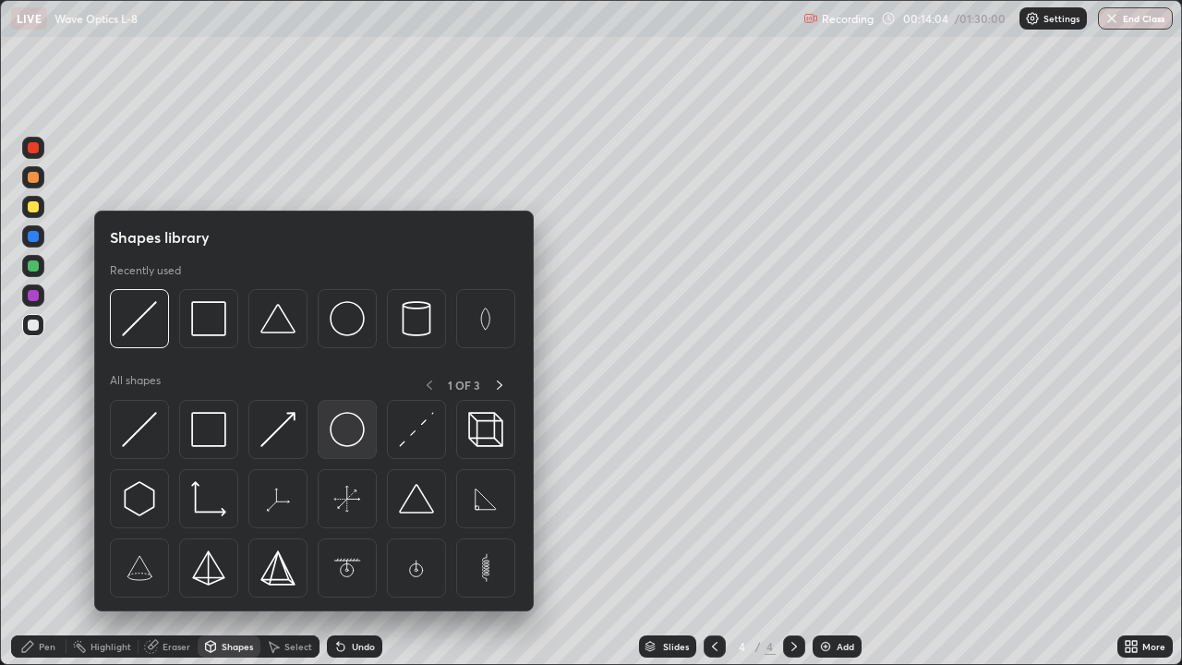
click at [340, 429] on img at bounding box center [347, 429] width 35 height 35
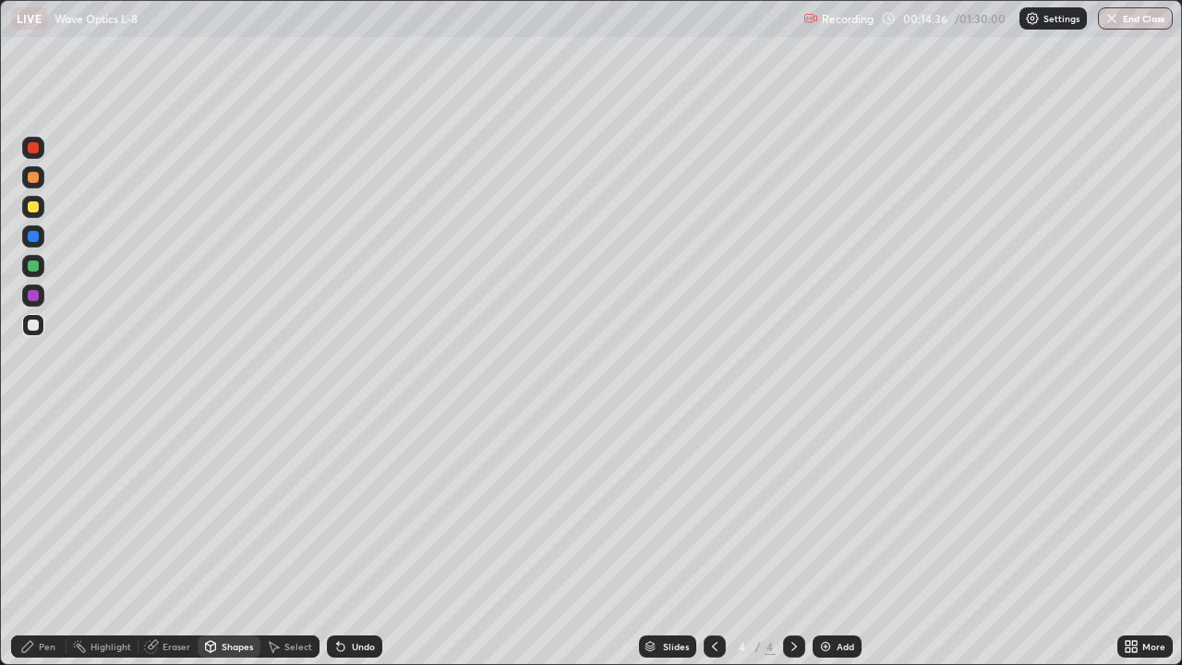
click at [49, 539] on div "Pen" at bounding box center [47, 646] width 17 height 9
click at [38, 324] on div at bounding box center [33, 325] width 11 height 11
click at [824, 539] on img at bounding box center [825, 646] width 15 height 15
click at [236, 539] on div "Shapes" at bounding box center [237, 646] width 31 height 9
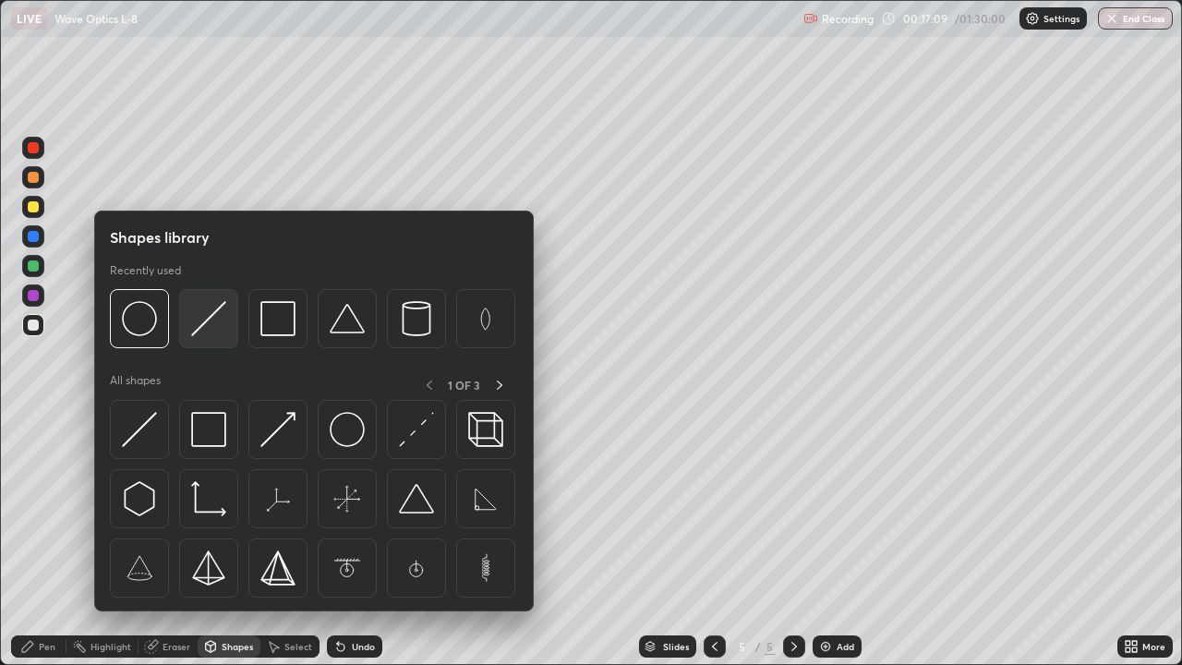
click at [205, 322] on img at bounding box center [208, 318] width 35 height 35
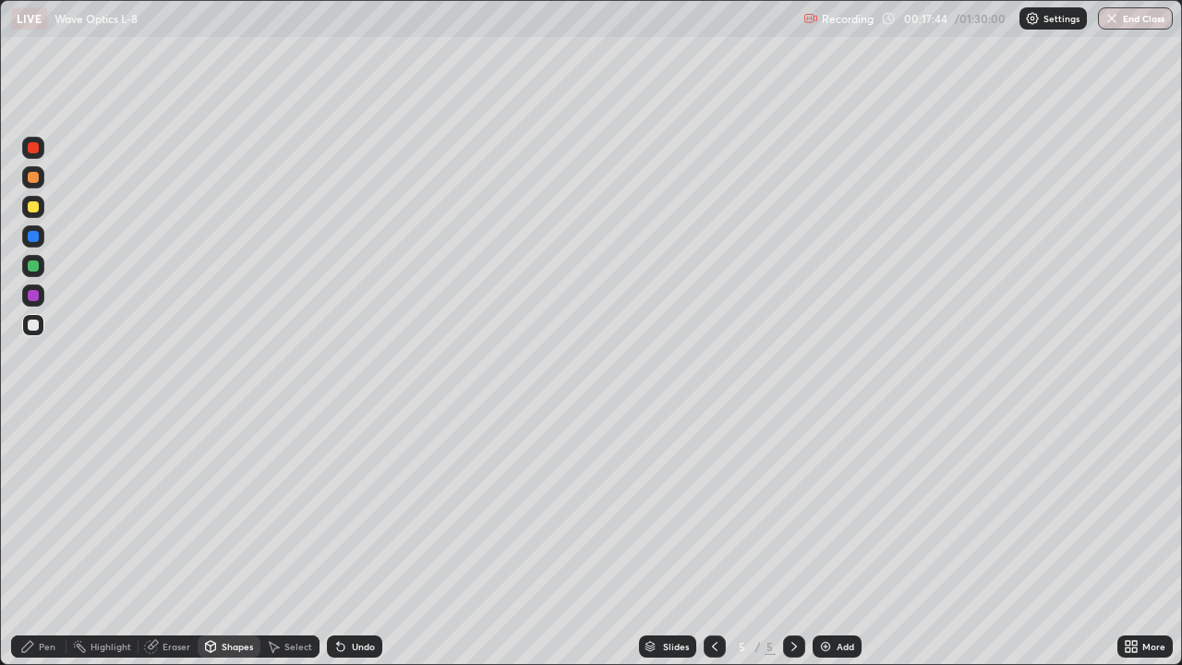
click at [50, 539] on div "Pen" at bounding box center [47, 646] width 17 height 9
click at [235, 539] on div "Shapes" at bounding box center [237, 646] width 31 height 9
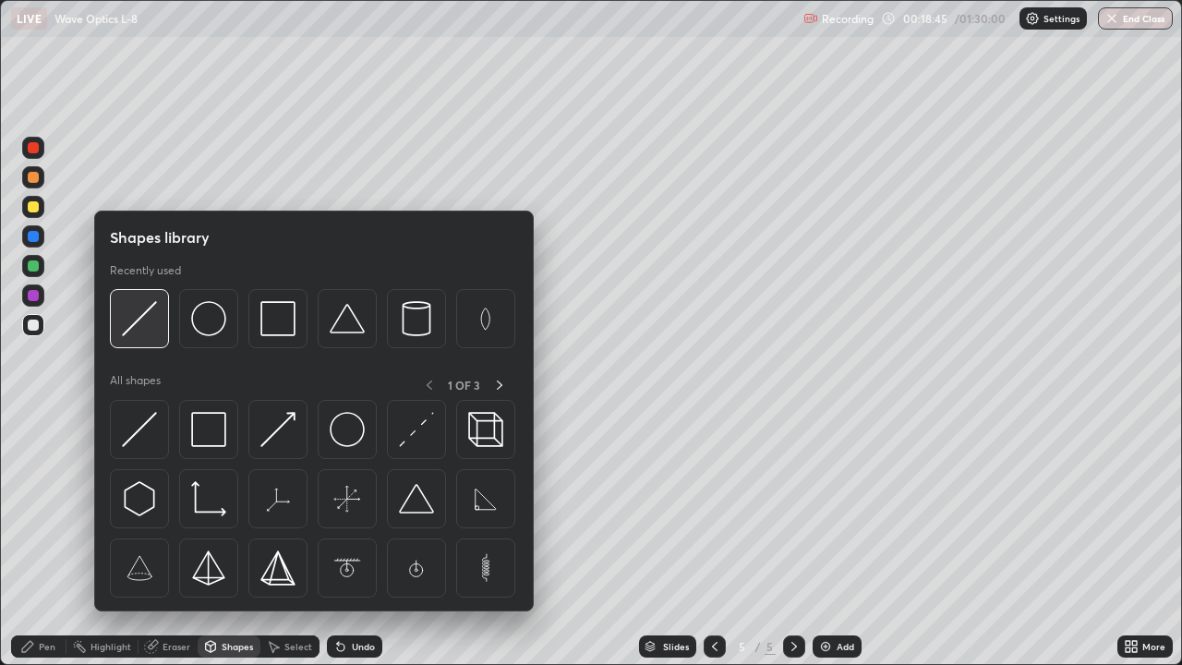
click at [140, 320] on img at bounding box center [139, 318] width 35 height 35
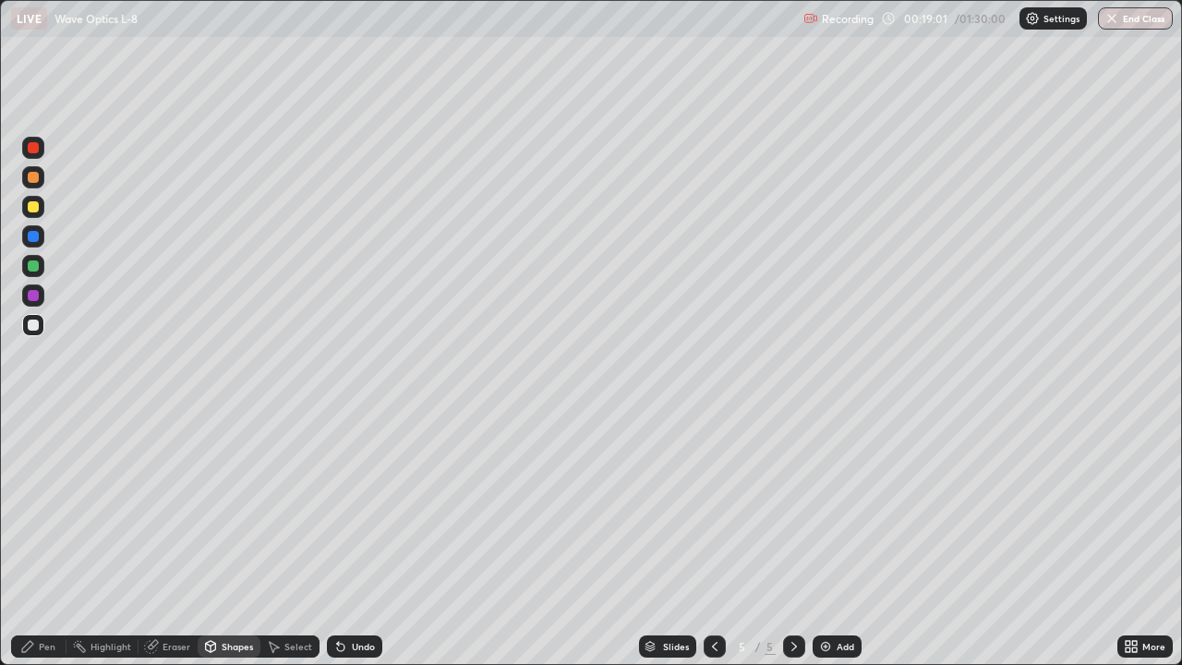
click at [52, 539] on div "Pen" at bounding box center [47, 646] width 17 height 9
click at [825, 539] on img at bounding box center [825, 646] width 15 height 15
click at [227, 539] on div "Shapes" at bounding box center [237, 646] width 31 height 9
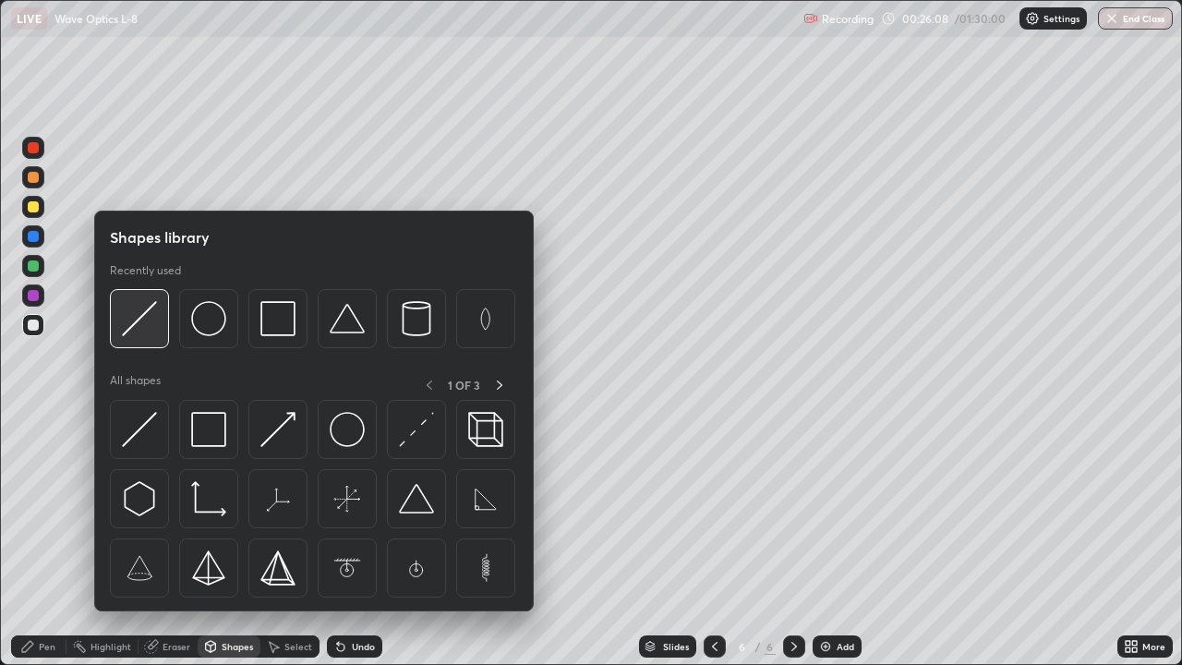
click at [145, 316] on img at bounding box center [139, 318] width 35 height 35
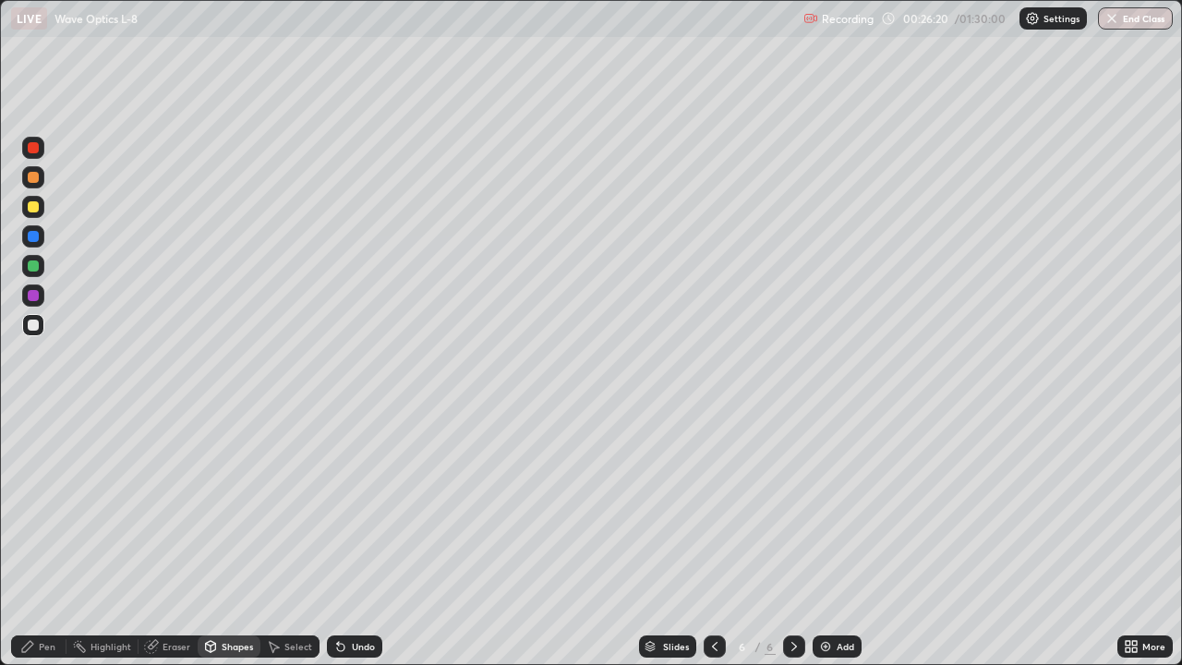
click at [37, 325] on div at bounding box center [33, 325] width 11 height 11
click at [49, 539] on div "Pen" at bounding box center [47, 646] width 17 height 9
click at [224, 539] on div "Shapes" at bounding box center [229, 646] width 63 height 22
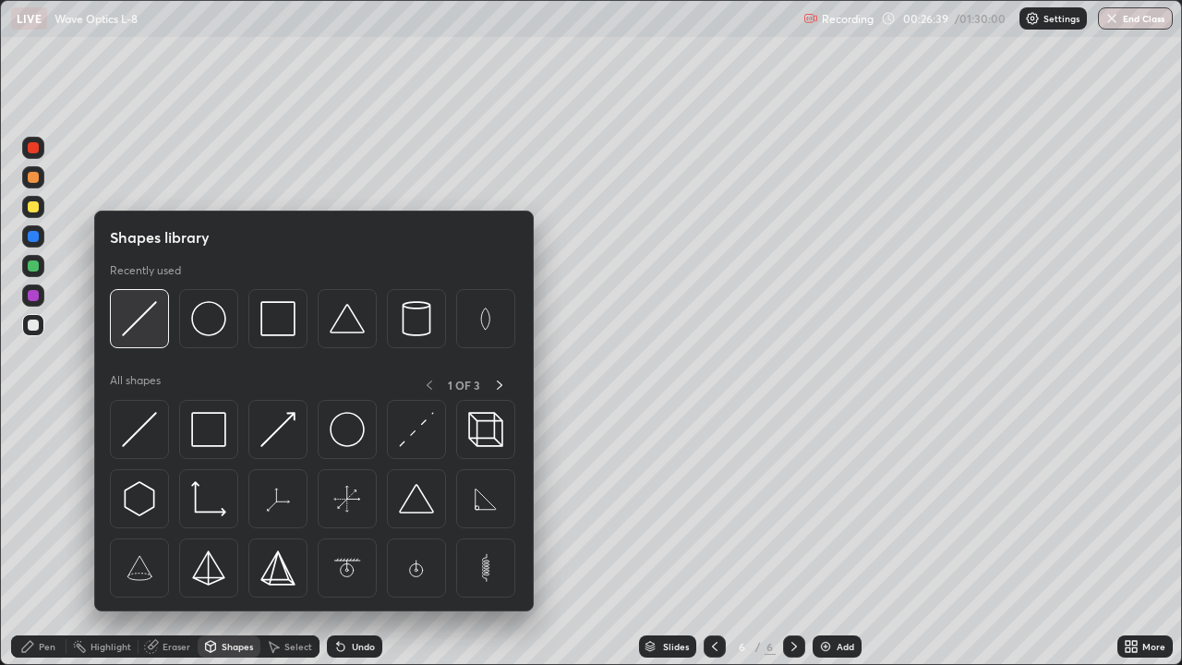
click at [154, 316] on img at bounding box center [139, 318] width 35 height 35
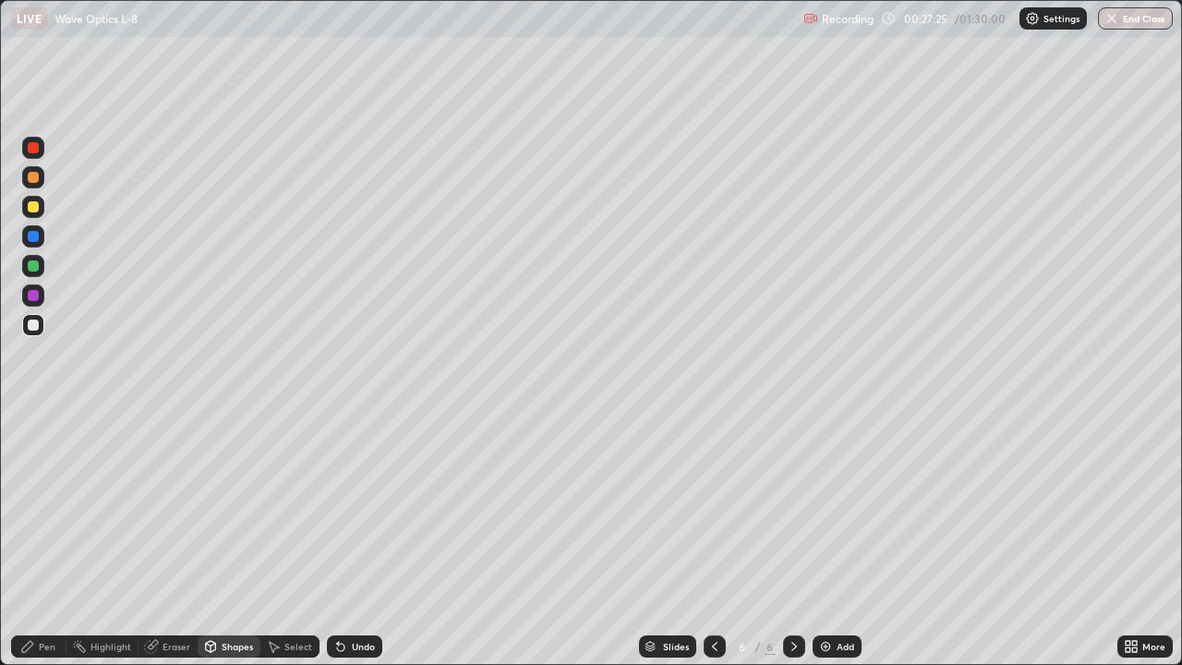
click at [175, 539] on div "Eraser" at bounding box center [177, 646] width 28 height 9
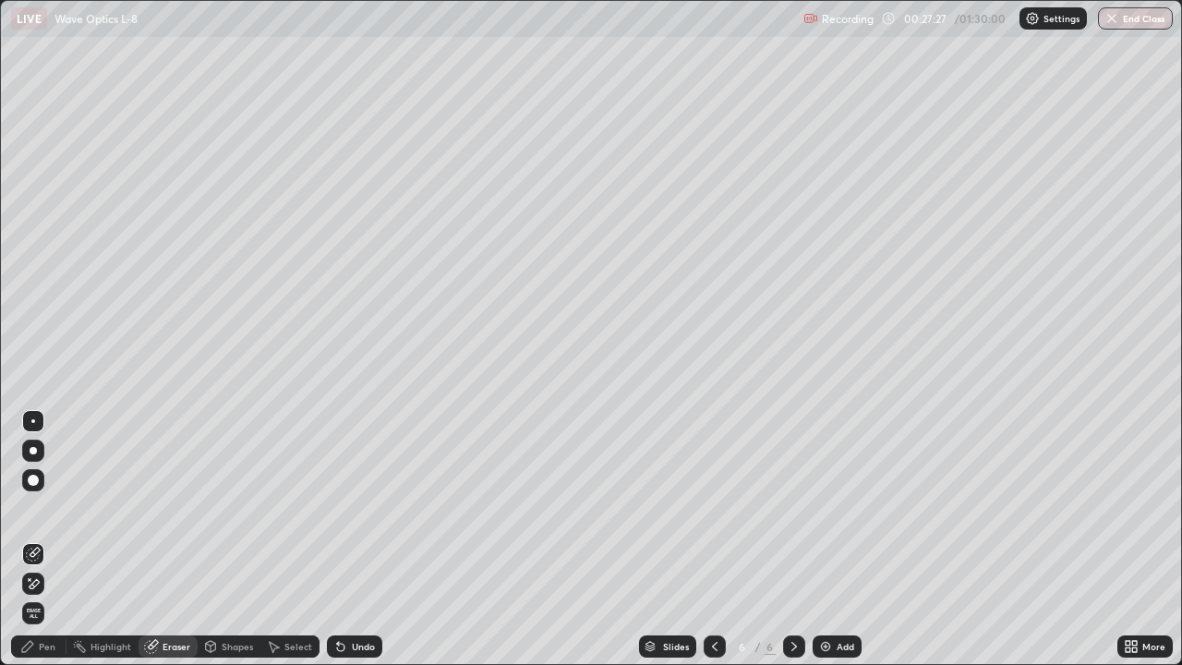
click at [47, 539] on div "Pen" at bounding box center [47, 646] width 17 height 9
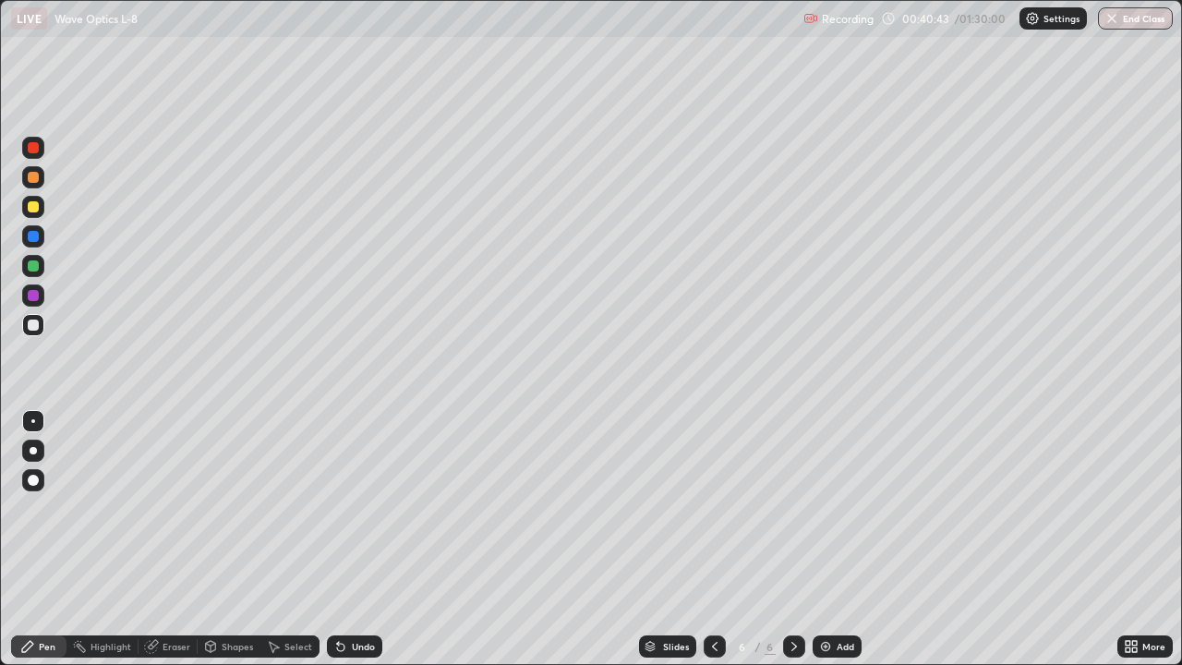
click at [819, 539] on img at bounding box center [825, 646] width 15 height 15
click at [228, 539] on div "Shapes" at bounding box center [237, 646] width 31 height 9
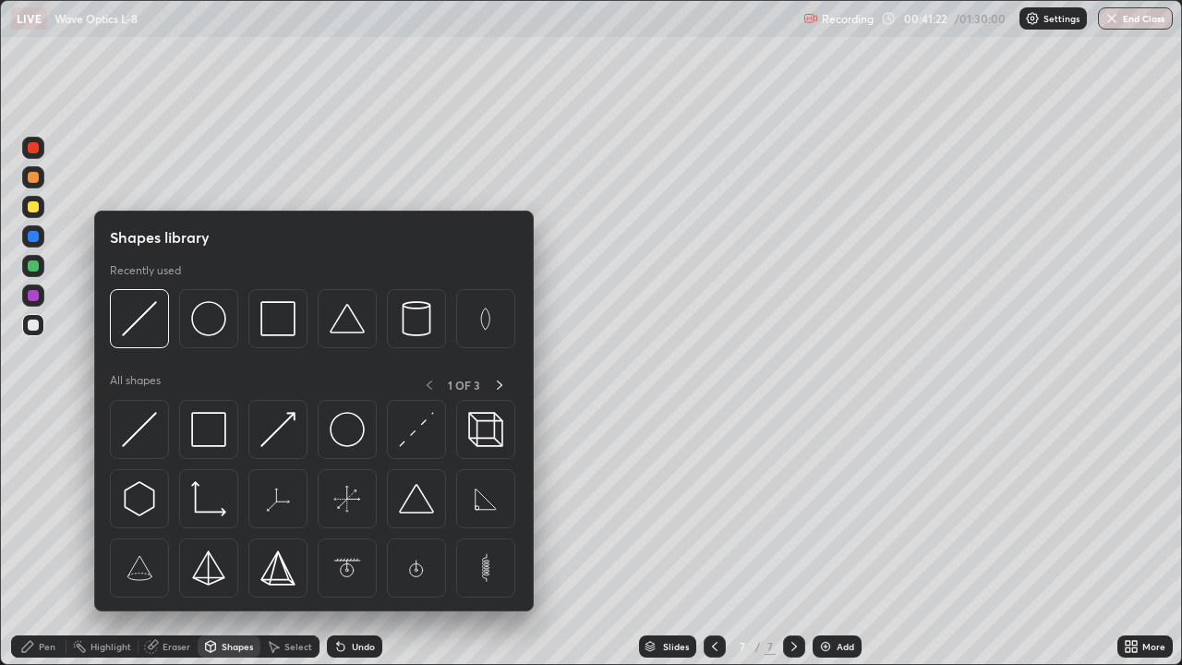
click at [50, 539] on div "Pen" at bounding box center [47, 646] width 17 height 9
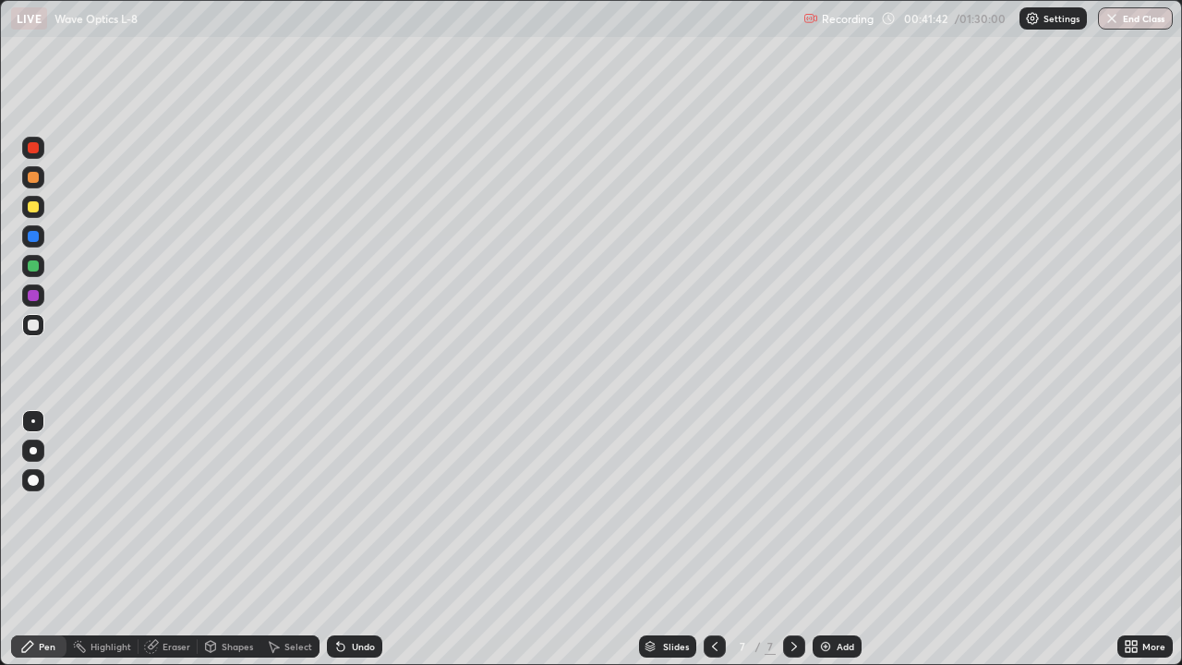
click at [238, 539] on div "Shapes" at bounding box center [237, 646] width 31 height 9
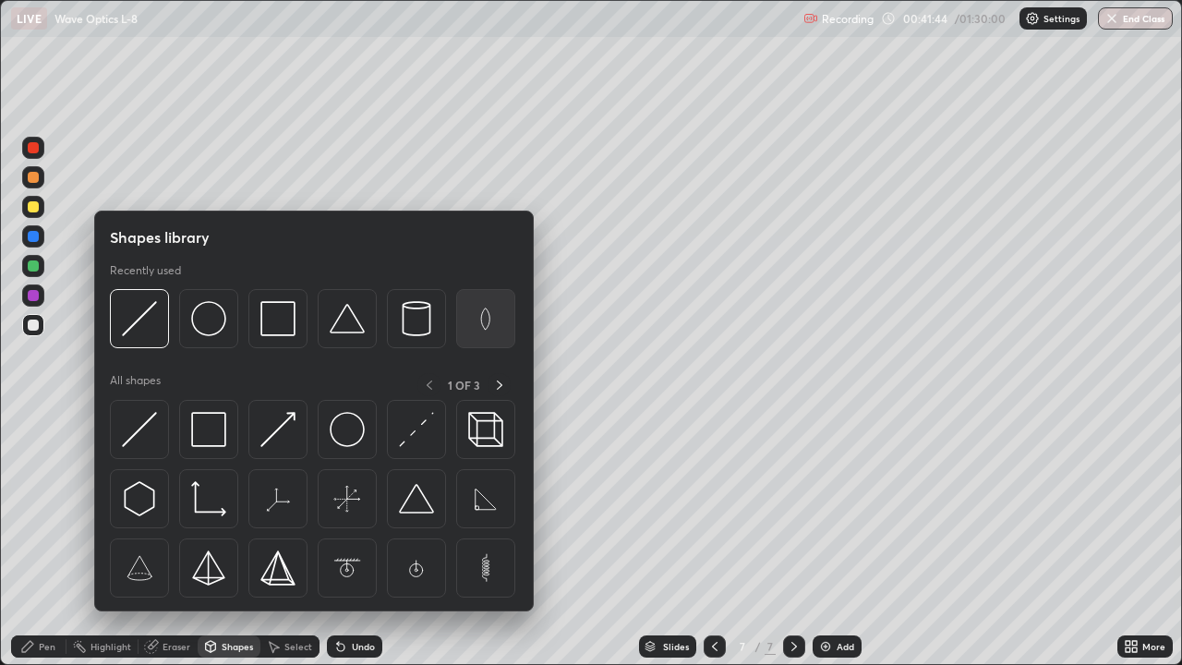
click at [489, 324] on img at bounding box center [485, 318] width 35 height 35
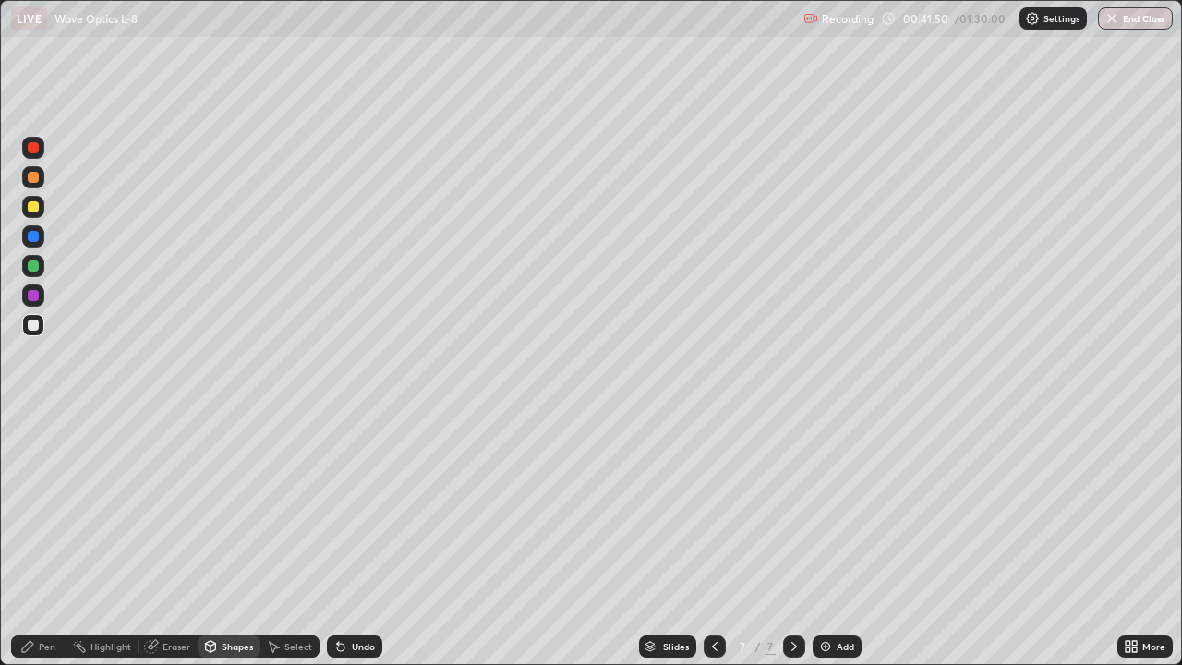
click at [234, 539] on div "Shapes" at bounding box center [237, 646] width 31 height 9
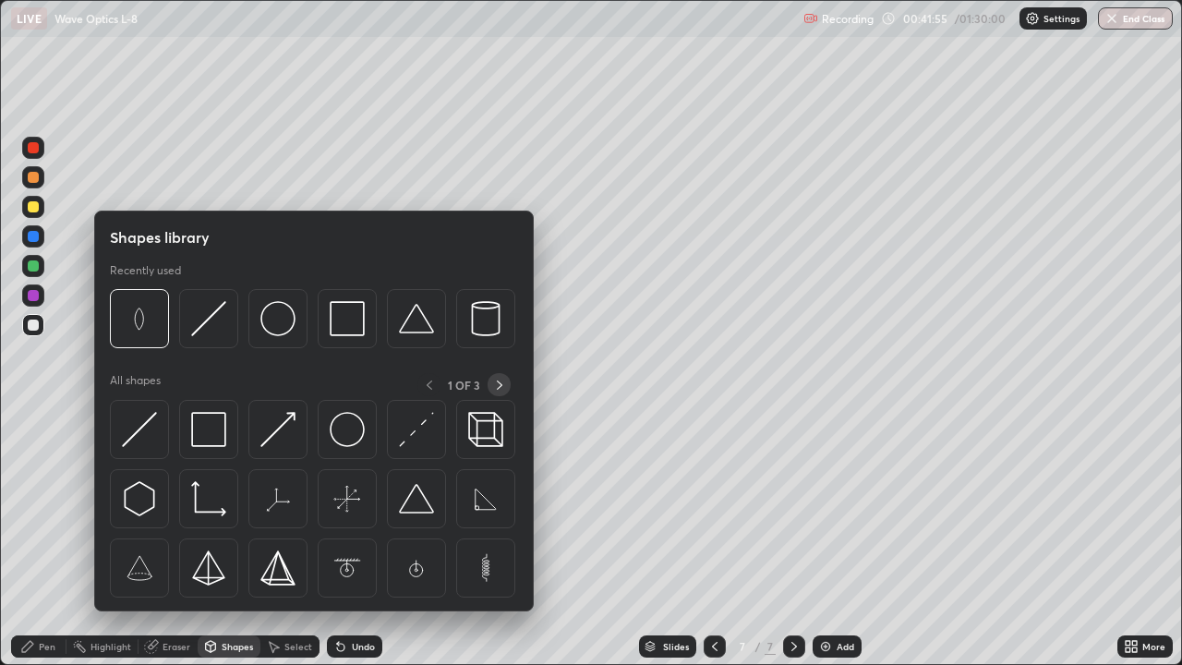
click at [498, 384] on icon at bounding box center [499, 385] width 15 height 15
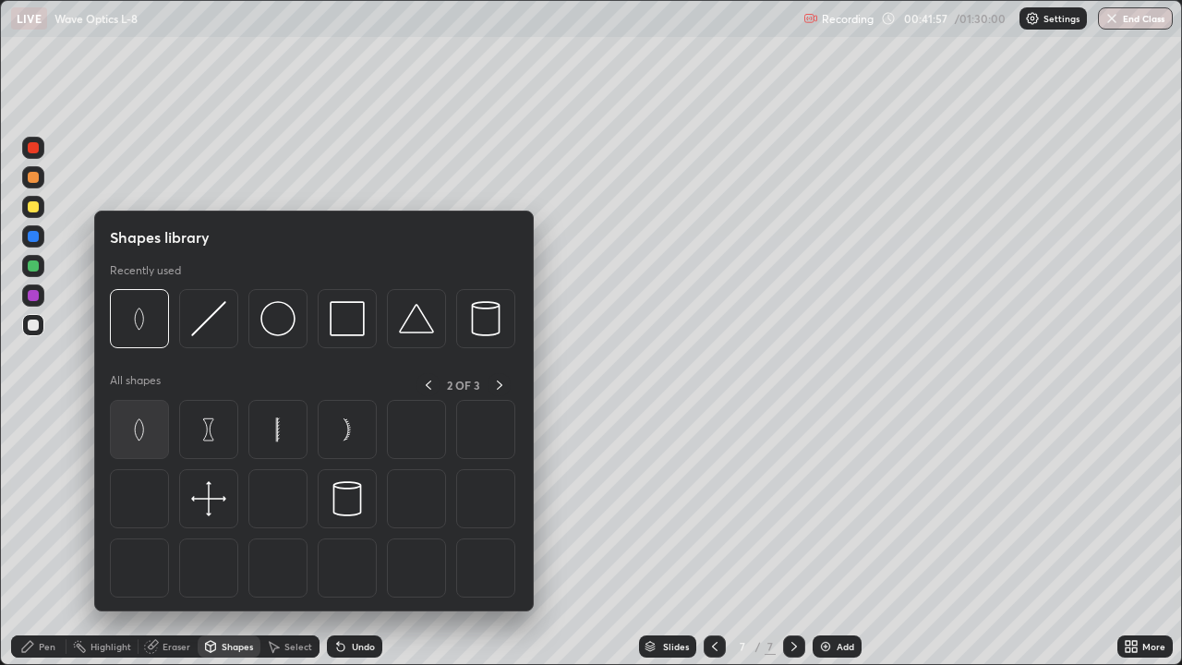
click at [136, 434] on img at bounding box center [139, 429] width 35 height 35
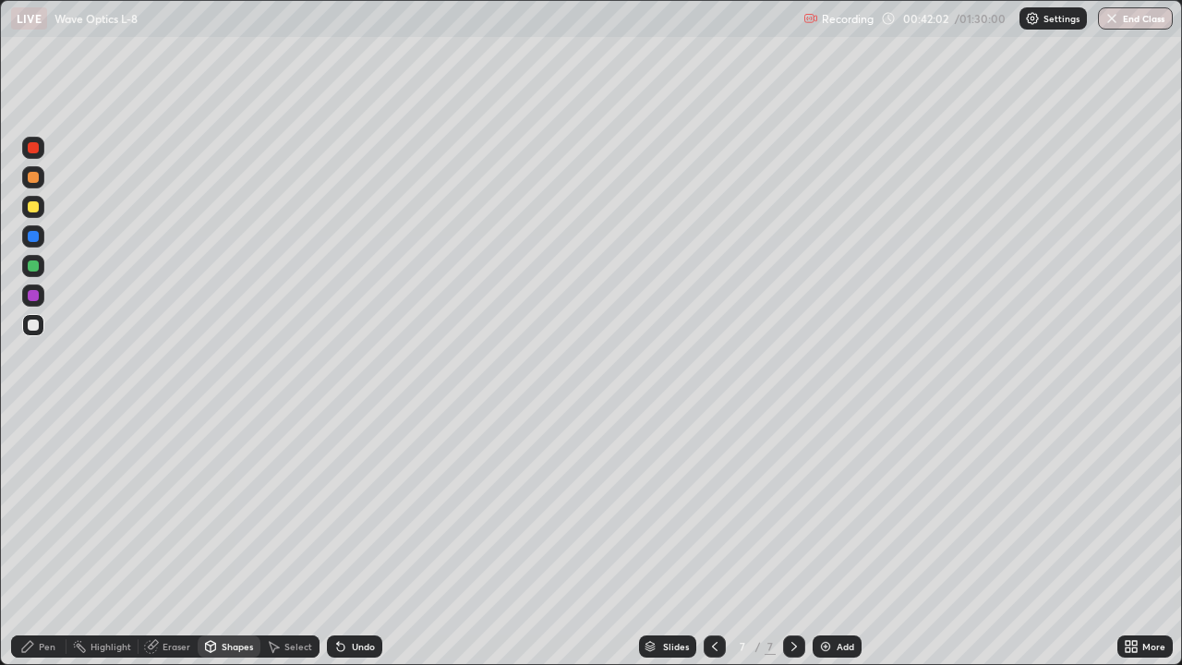
click at [52, 539] on div "Pen" at bounding box center [47, 646] width 17 height 9
click at [235, 539] on div "Shapes" at bounding box center [237, 646] width 31 height 9
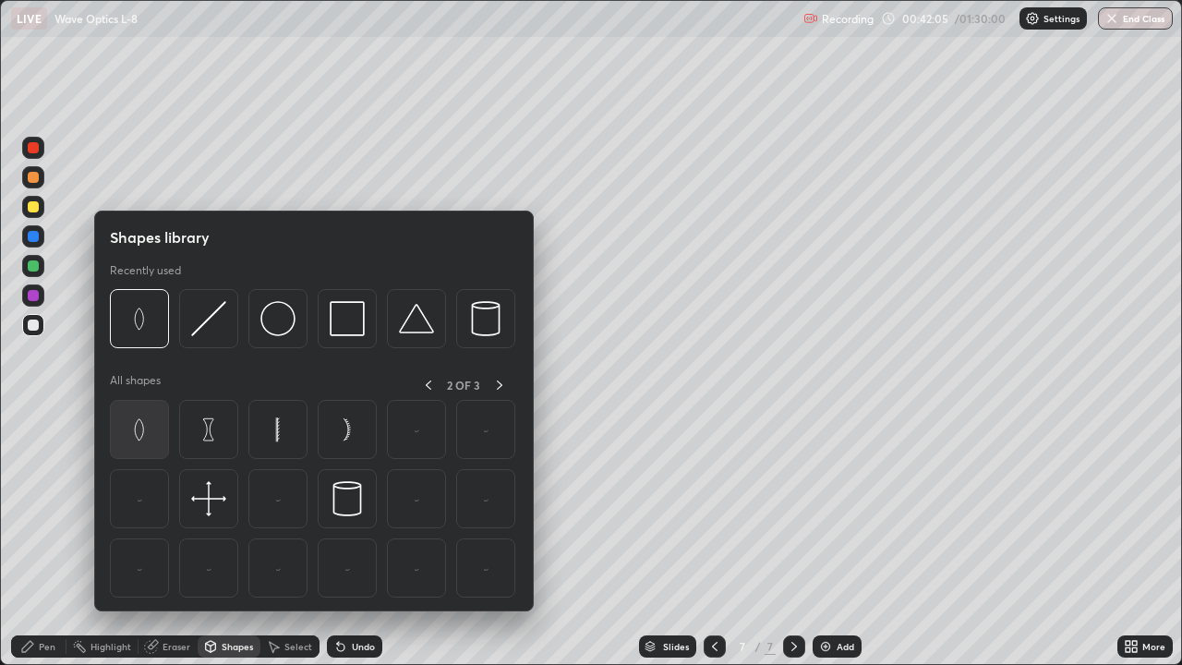
click at [140, 429] on img at bounding box center [139, 429] width 35 height 35
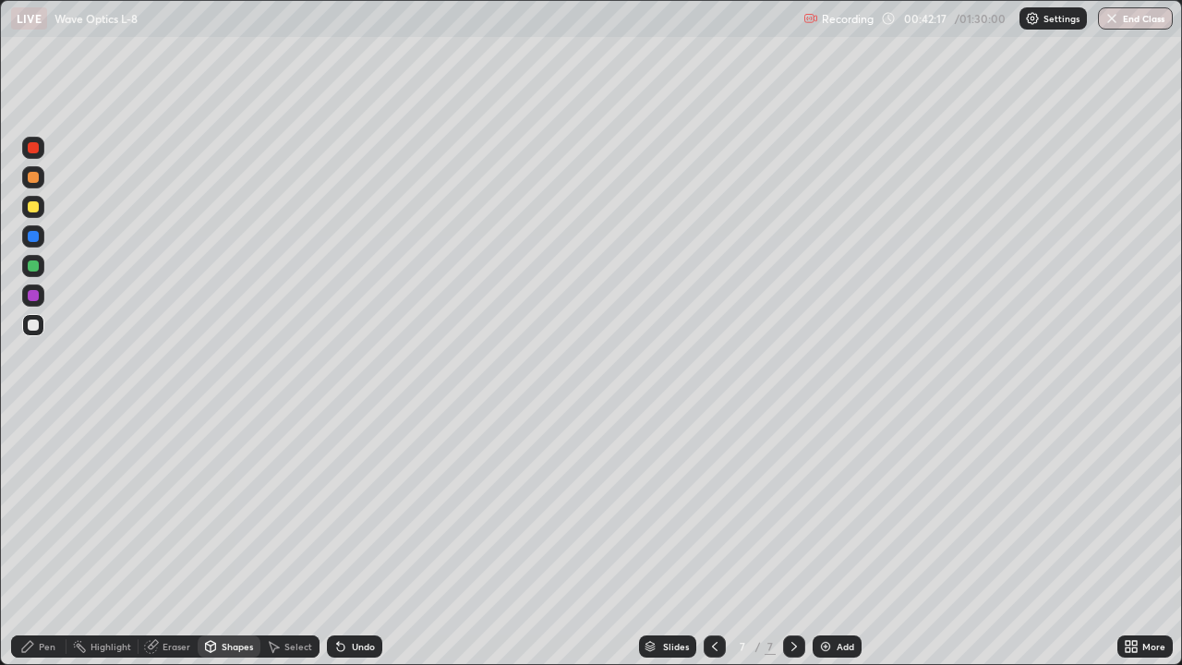
click at [241, 539] on div "Shapes" at bounding box center [237, 646] width 31 height 9
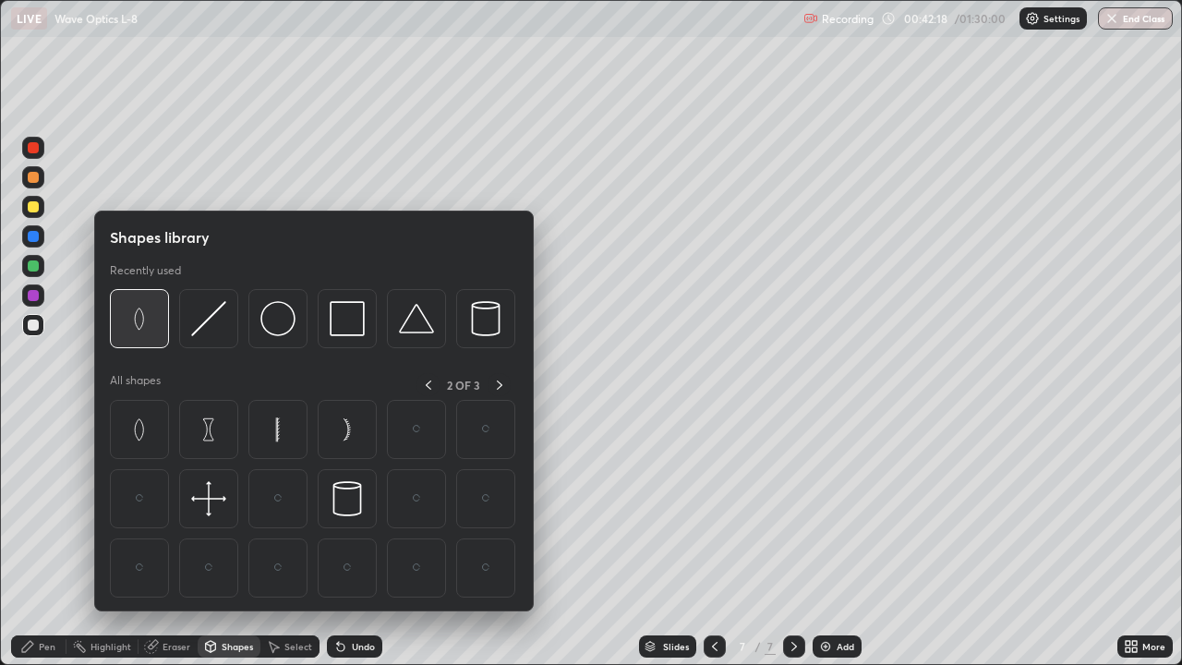
click at [151, 329] on img at bounding box center [139, 318] width 35 height 35
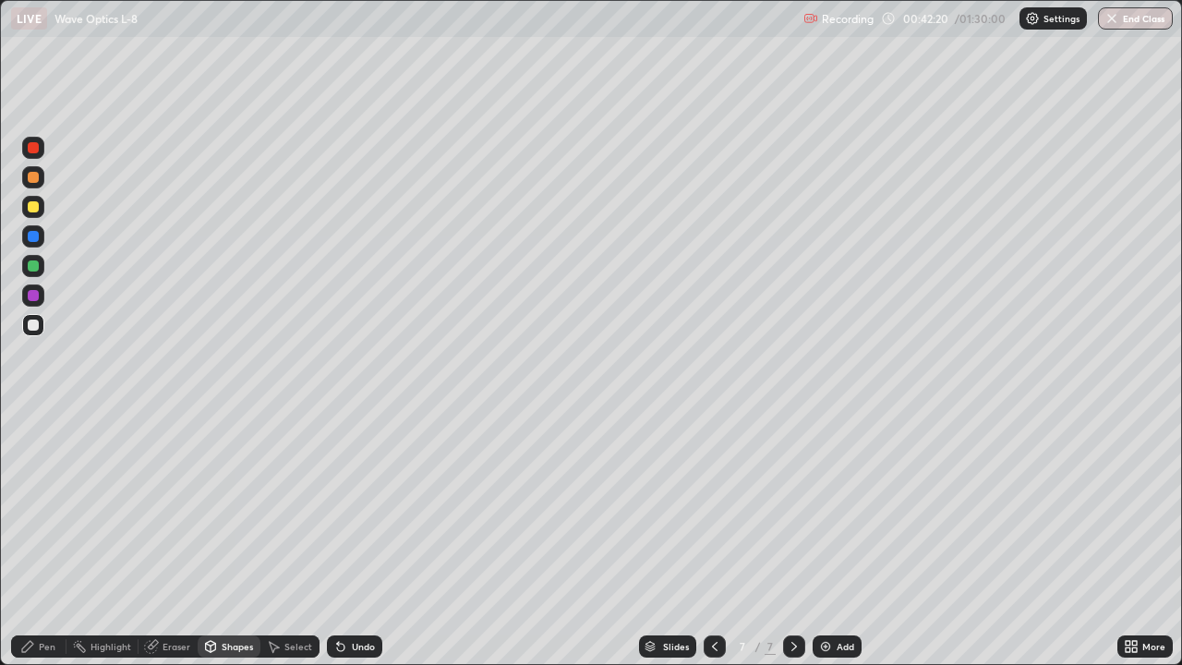
click at [43, 539] on div "Pen" at bounding box center [47, 646] width 17 height 9
click at [181, 539] on div "Eraser" at bounding box center [177, 646] width 28 height 9
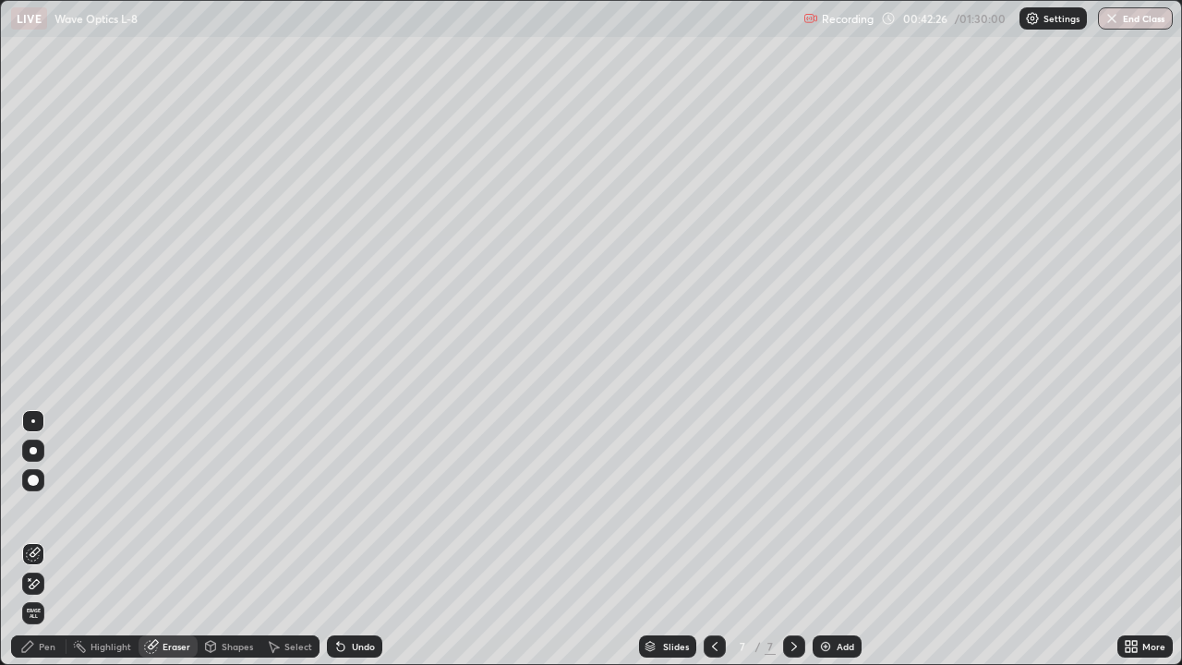
click at [238, 539] on div "Shapes" at bounding box center [237, 646] width 31 height 9
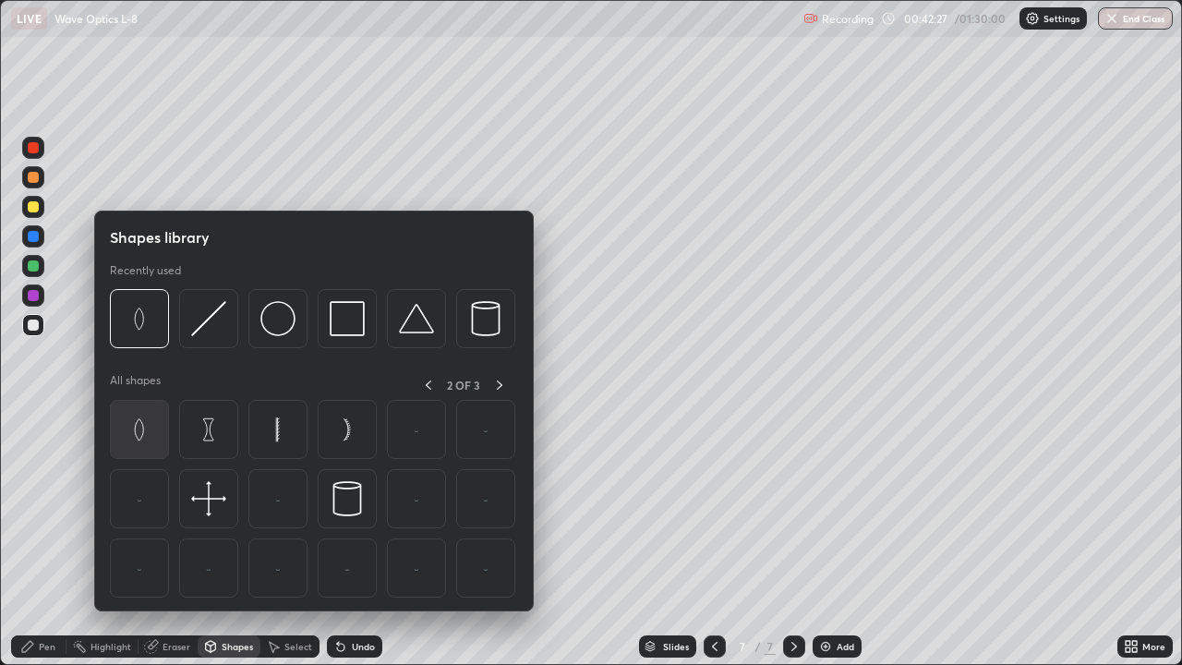
click at [139, 428] on img at bounding box center [139, 429] width 35 height 35
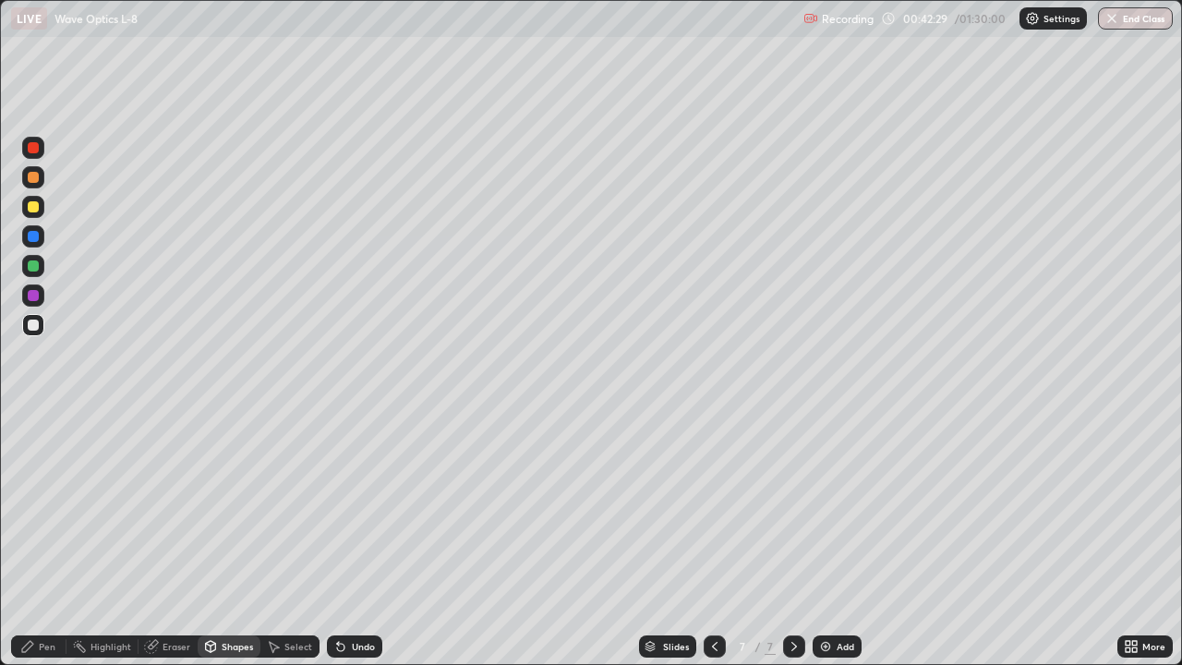
click at [52, 539] on div "Pen" at bounding box center [47, 646] width 17 height 9
click at [186, 539] on div "Eraser" at bounding box center [177, 646] width 28 height 9
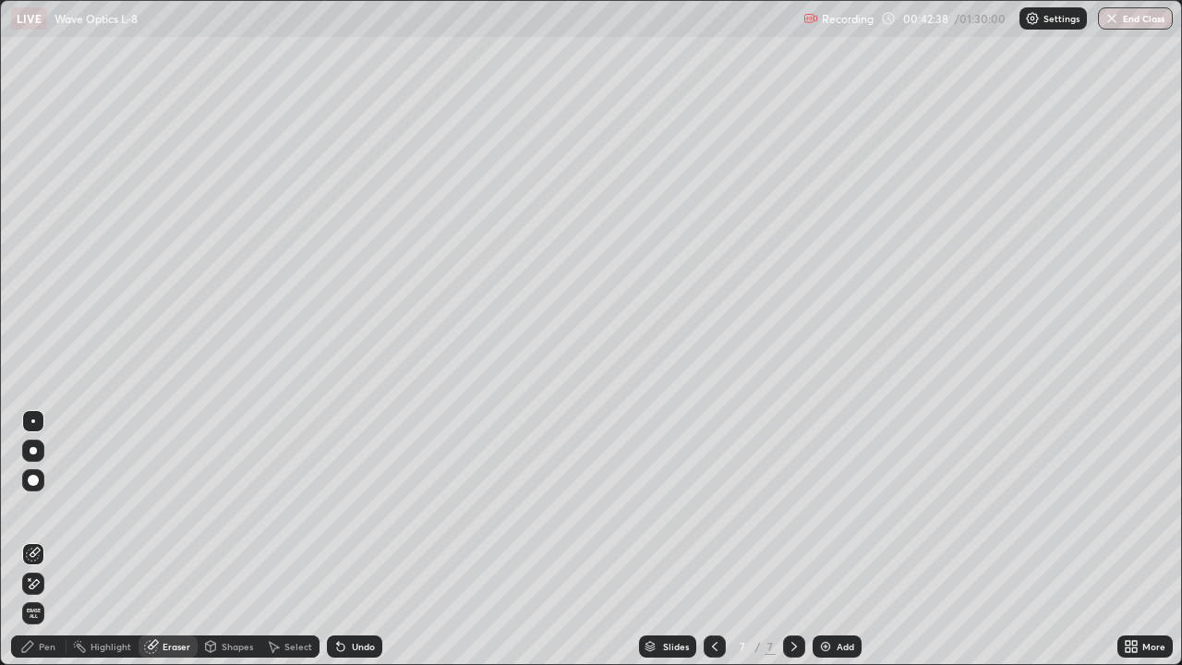
click at [51, 539] on div "Pen" at bounding box center [38, 646] width 55 height 22
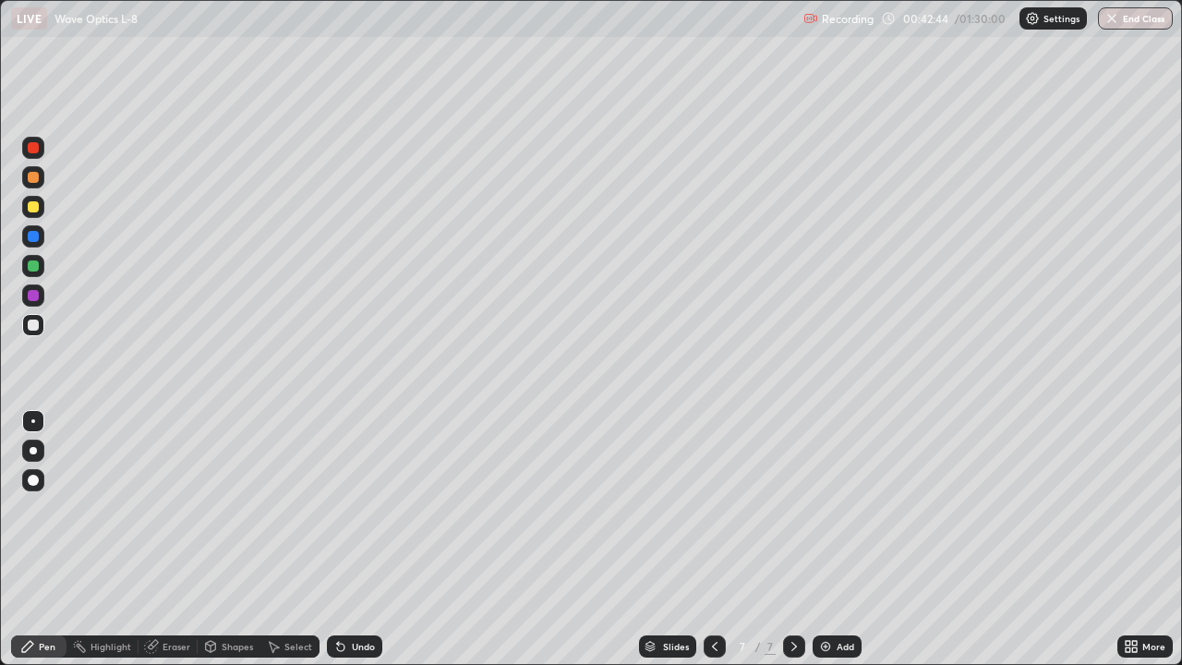
click at [291, 539] on div "Select" at bounding box center [298, 646] width 28 height 9
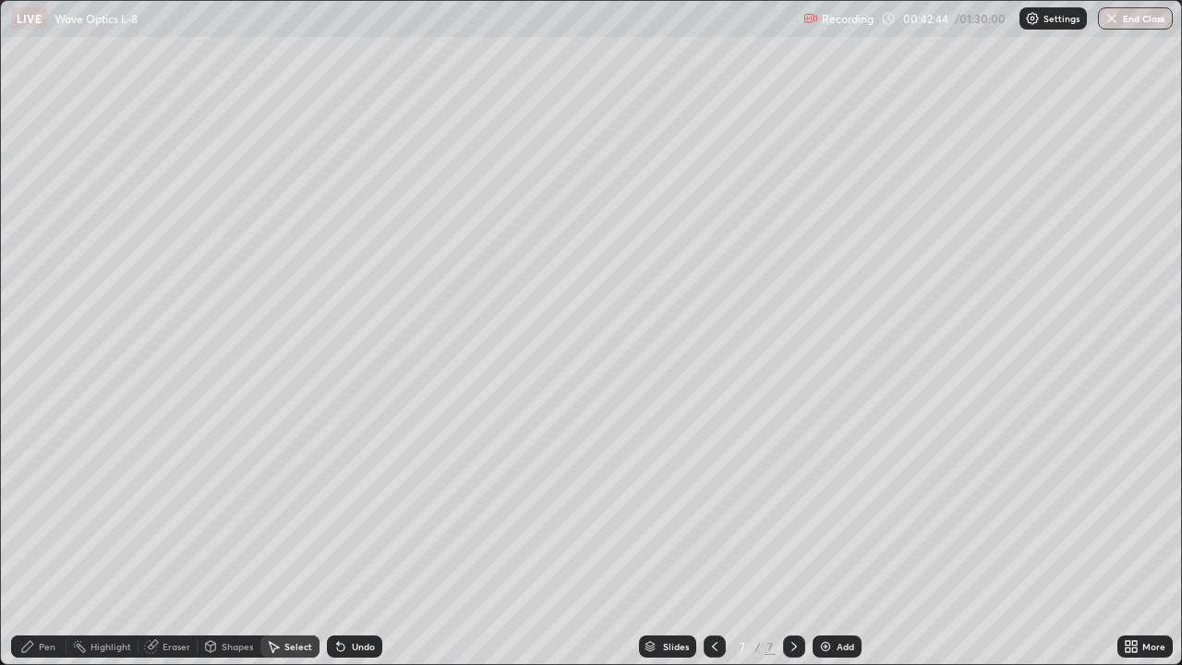
click at [179, 539] on div "Eraser" at bounding box center [177, 646] width 28 height 9
click at [234, 539] on div "Shapes" at bounding box center [237, 646] width 31 height 9
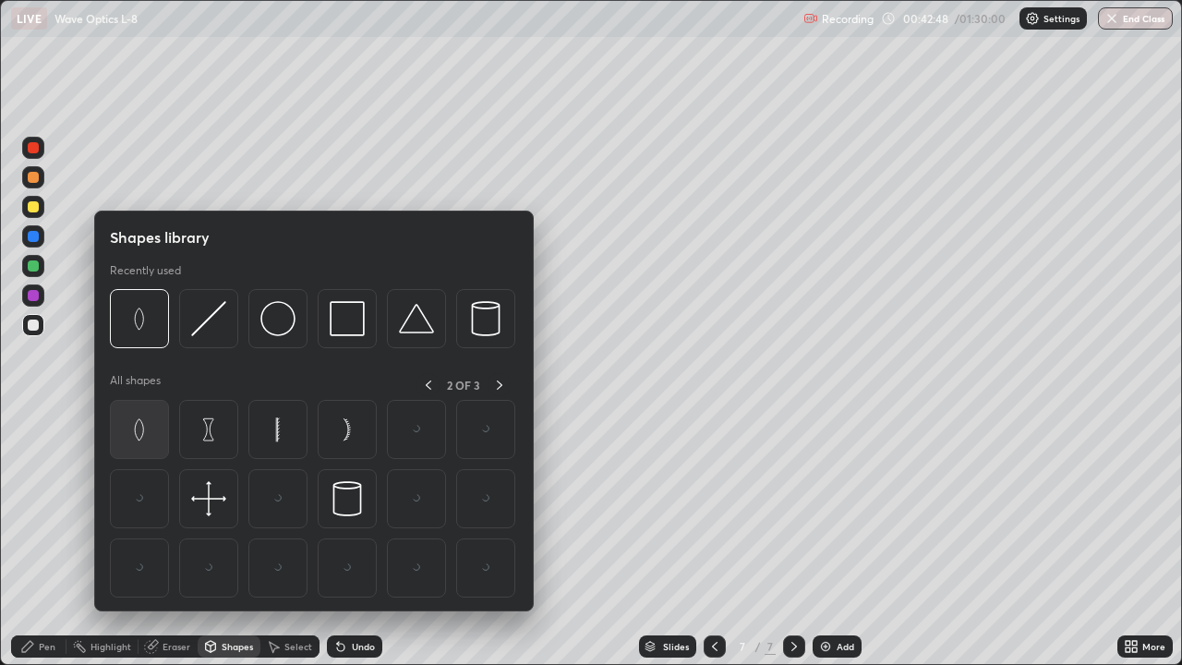
click at [137, 433] on img at bounding box center [139, 429] width 35 height 35
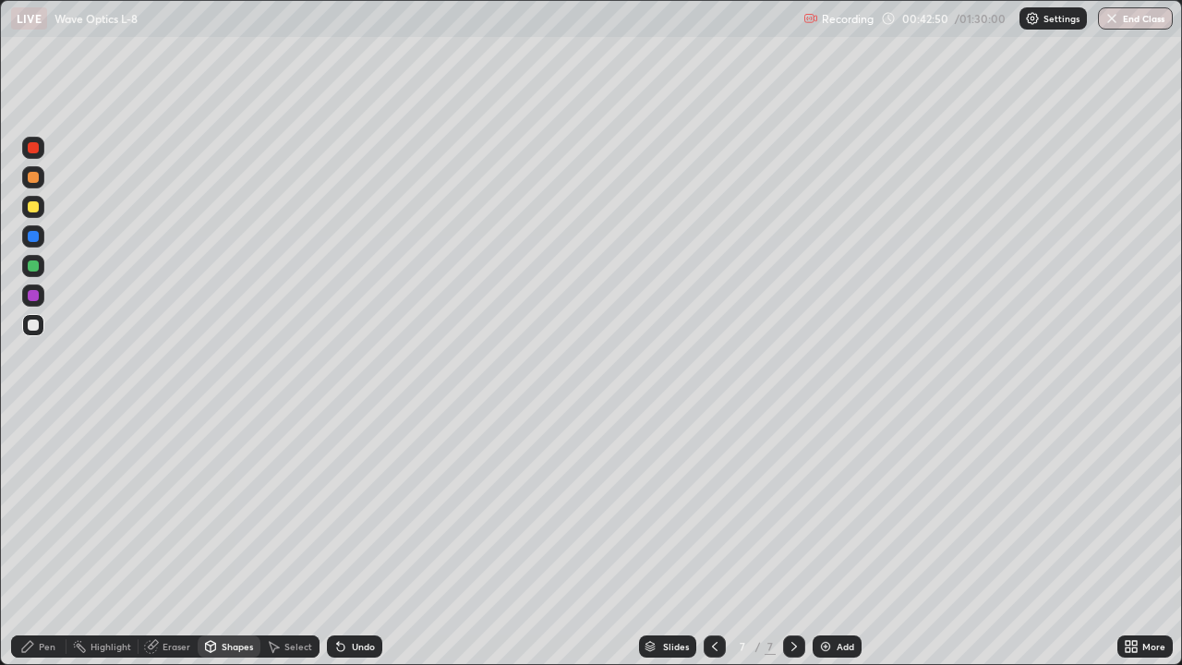
click at [231, 539] on div "Shapes" at bounding box center [237, 646] width 31 height 9
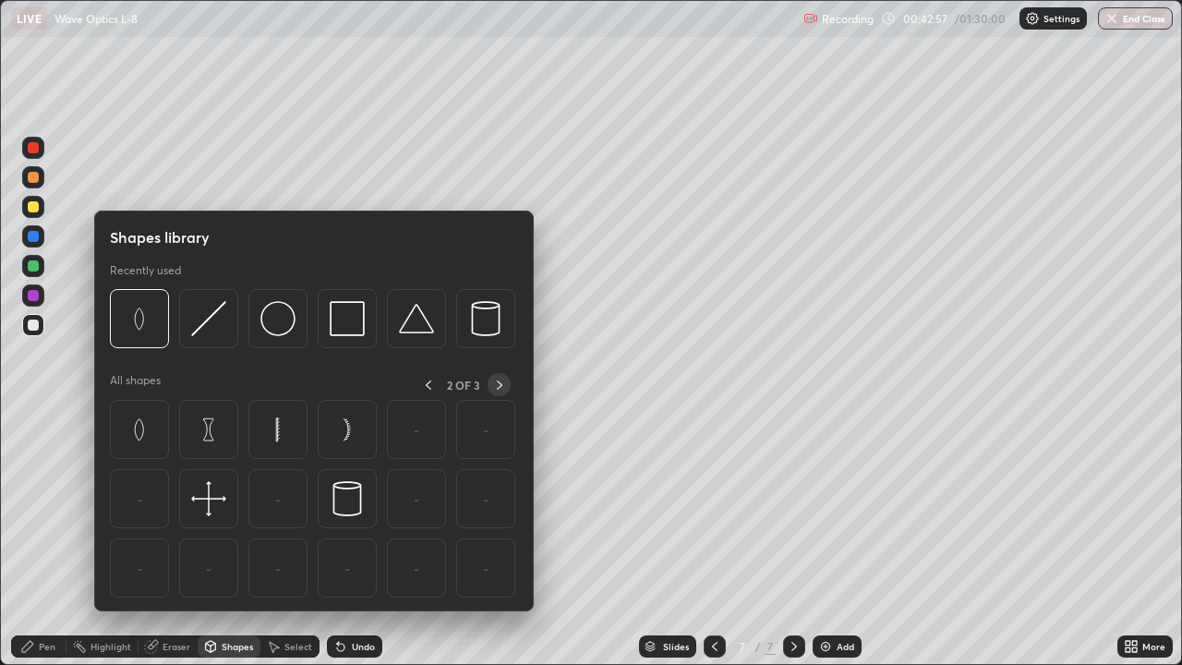
click at [499, 383] on icon at bounding box center [499, 385] width 15 height 15
click at [428, 386] on icon at bounding box center [428, 384] width 6 height 9
click at [428, 382] on icon at bounding box center [428, 385] width 15 height 15
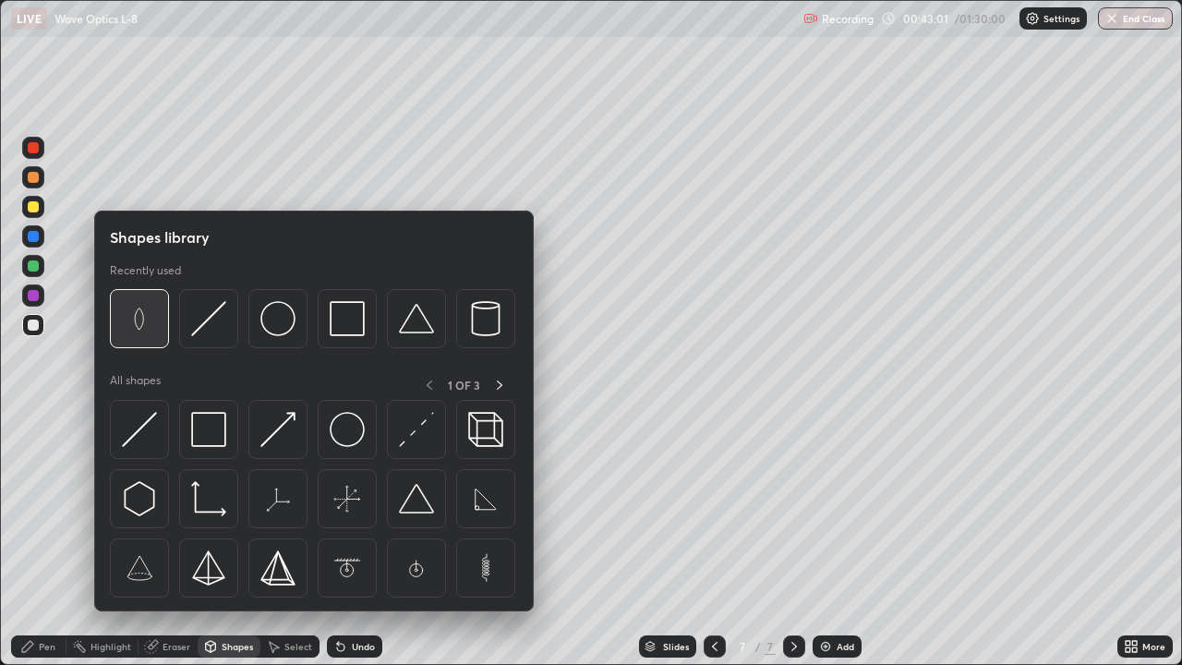
click at [147, 334] on img at bounding box center [139, 318] width 35 height 35
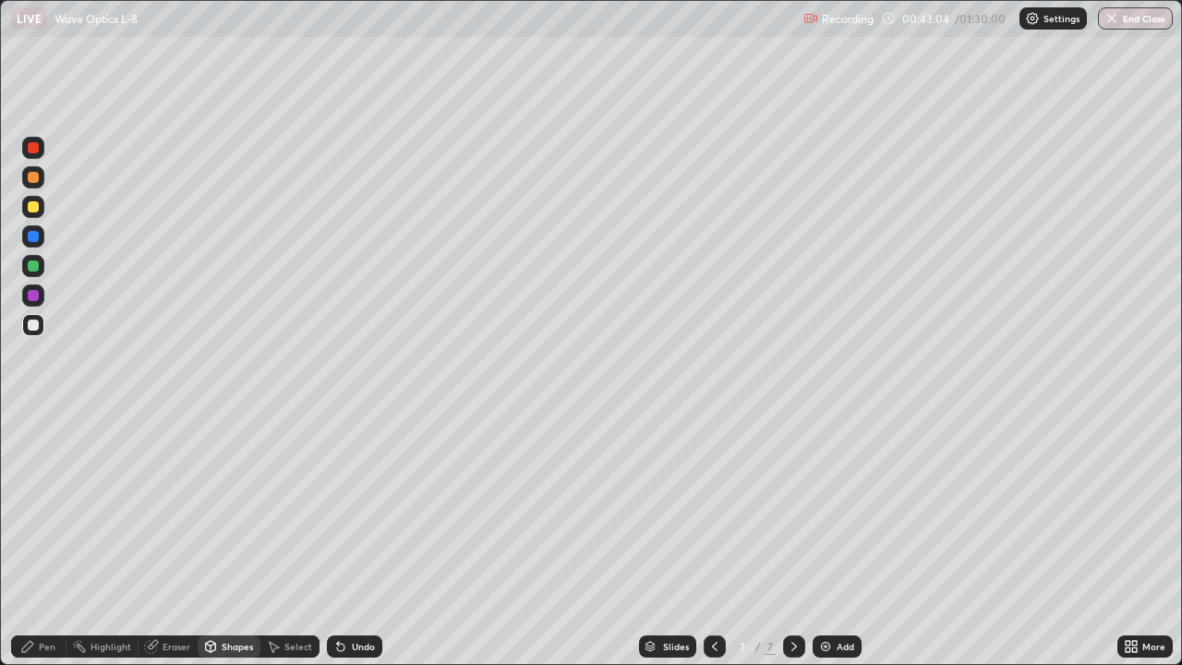
click at [235, 539] on div "Shapes" at bounding box center [237, 646] width 31 height 9
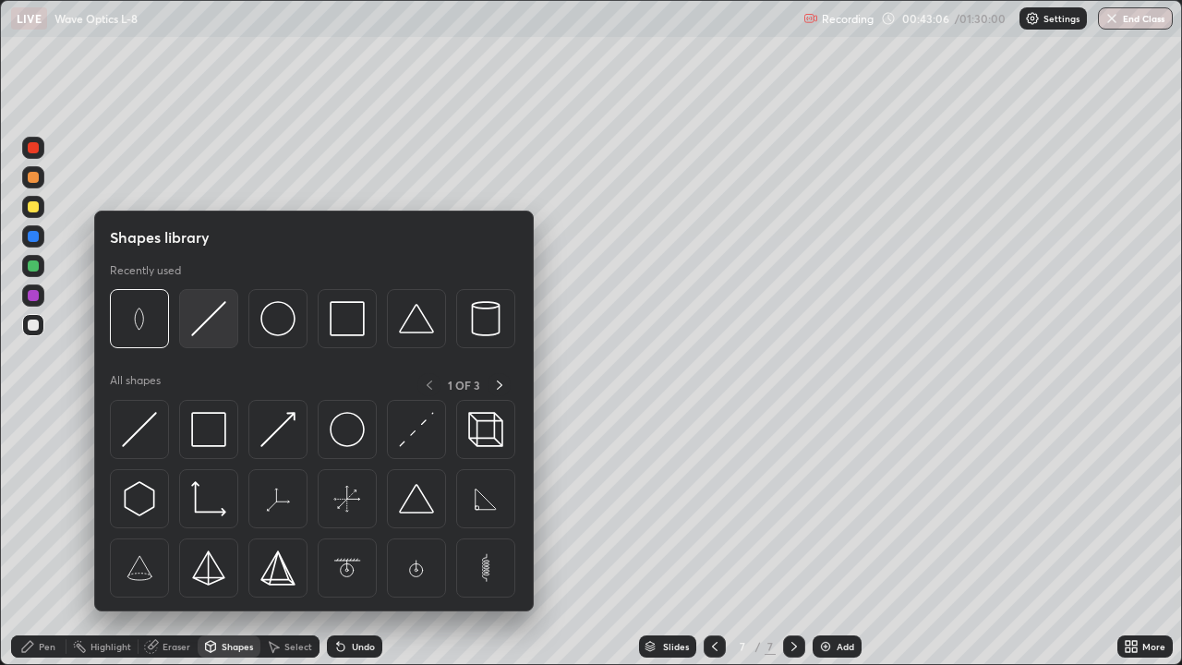
click at [210, 320] on img at bounding box center [208, 318] width 35 height 35
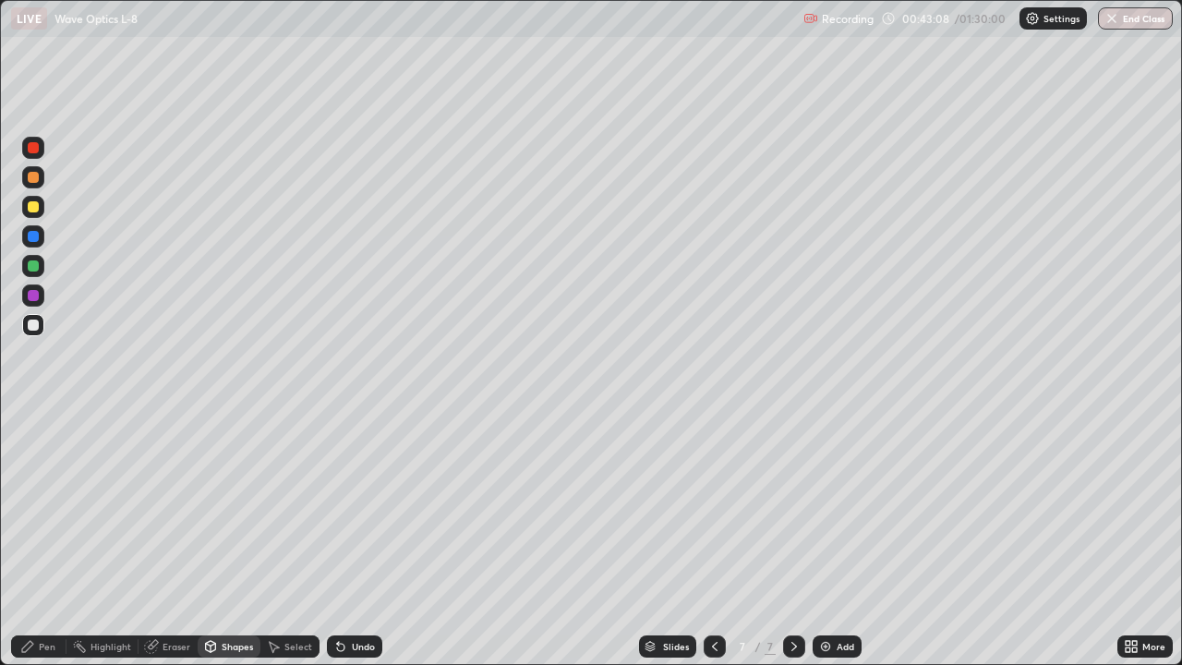
click at [178, 539] on div "Eraser" at bounding box center [177, 646] width 28 height 9
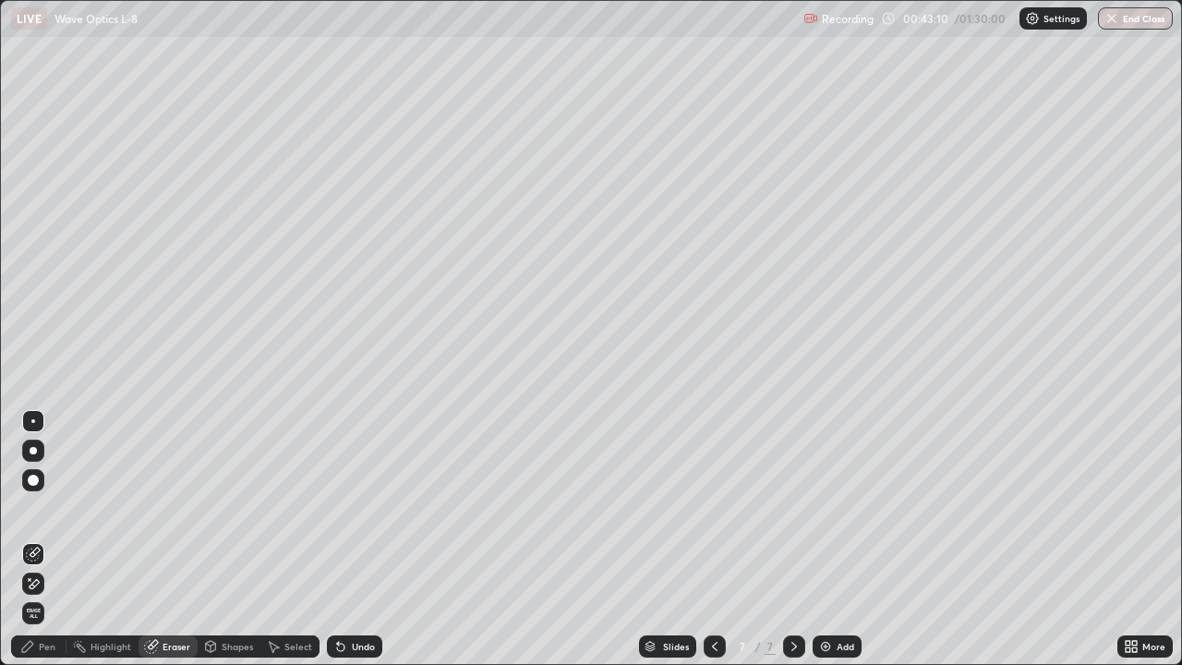
click at [235, 539] on div "Shapes" at bounding box center [237, 646] width 31 height 9
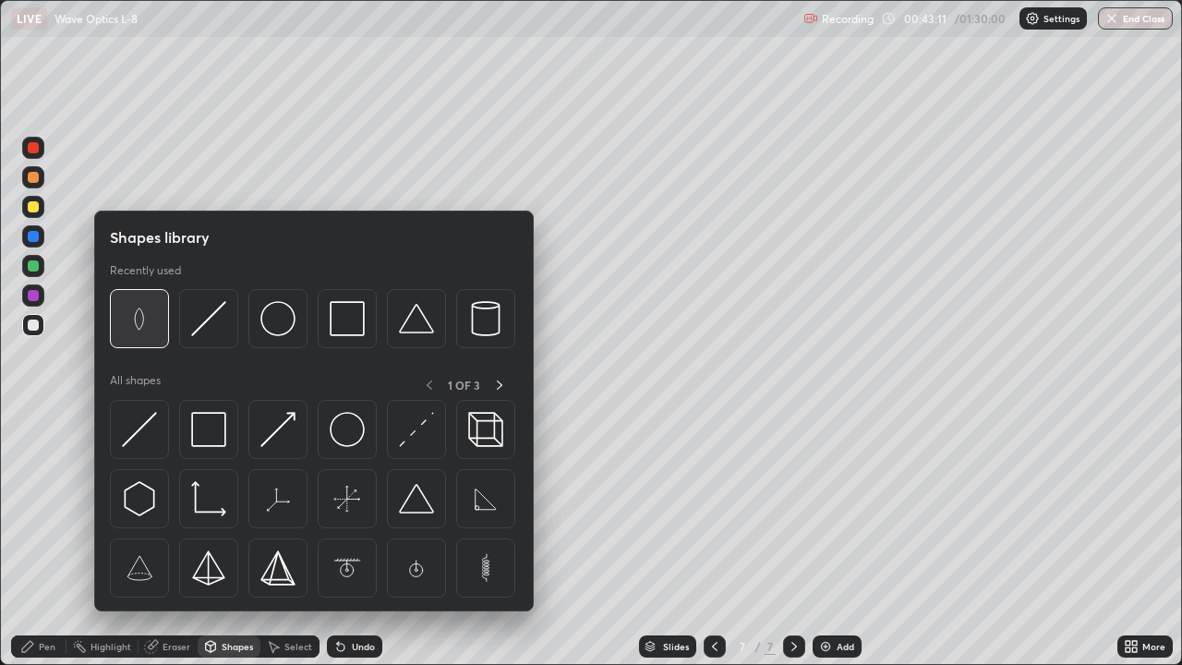
click at [149, 320] on img at bounding box center [139, 318] width 35 height 35
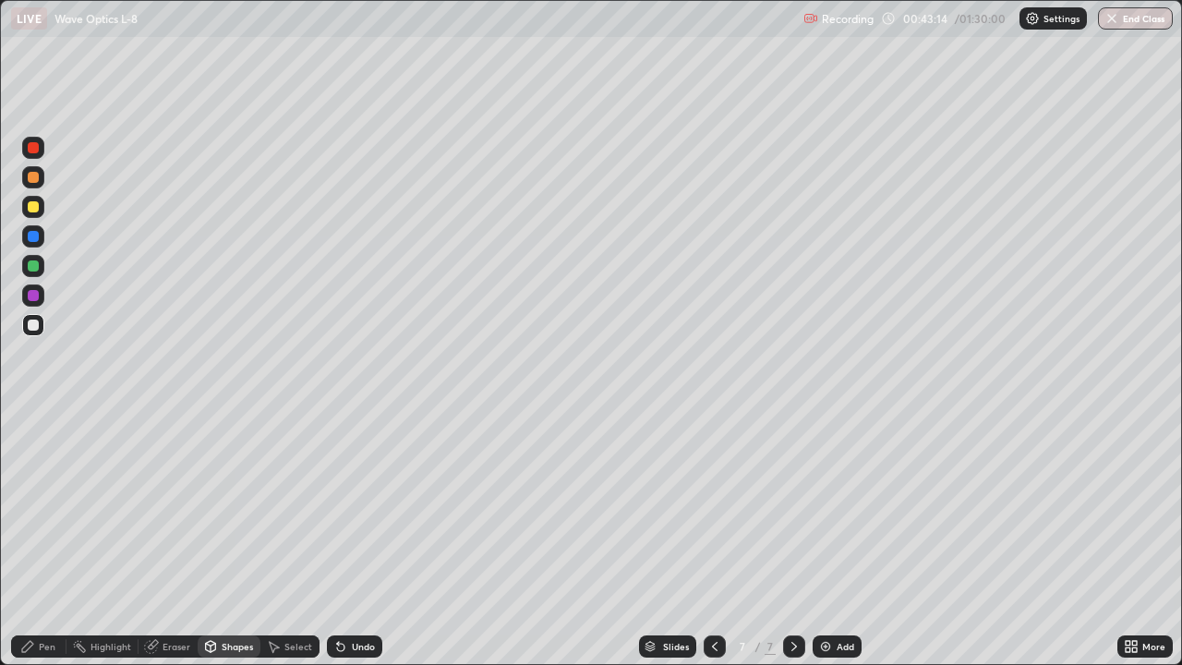
click at [53, 539] on div "Pen" at bounding box center [47, 646] width 17 height 9
click at [181, 539] on div "Eraser" at bounding box center [177, 646] width 28 height 9
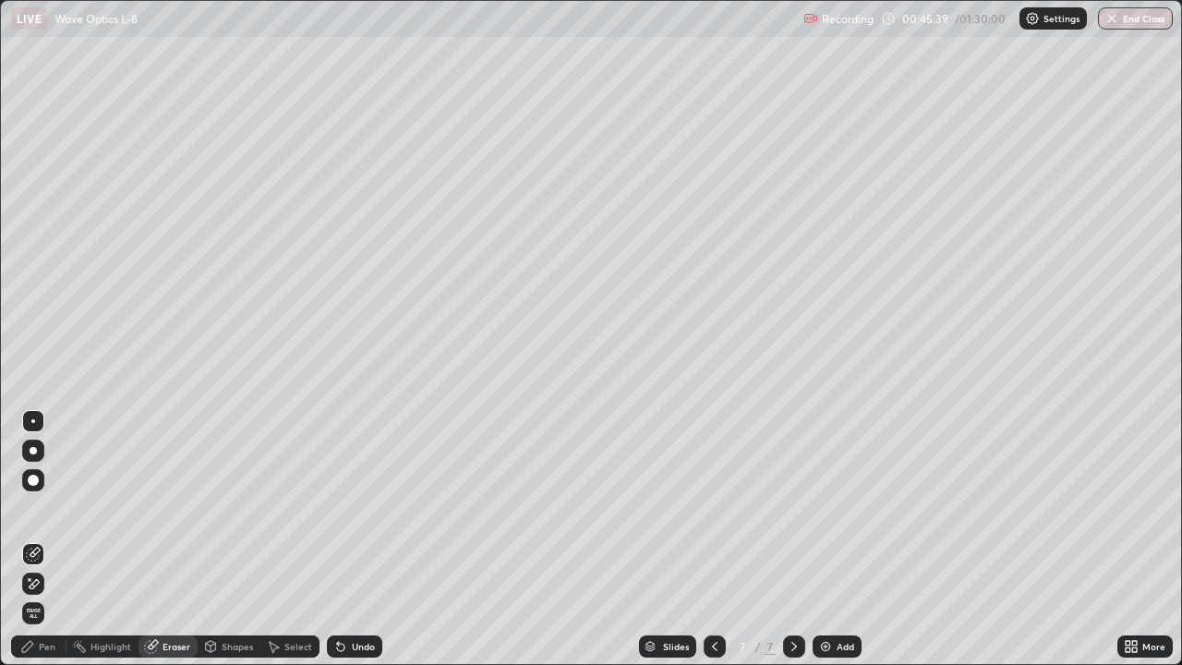
click at [181, 539] on div "Eraser" at bounding box center [177, 646] width 28 height 9
click at [245, 539] on div "Shapes" at bounding box center [237, 646] width 31 height 9
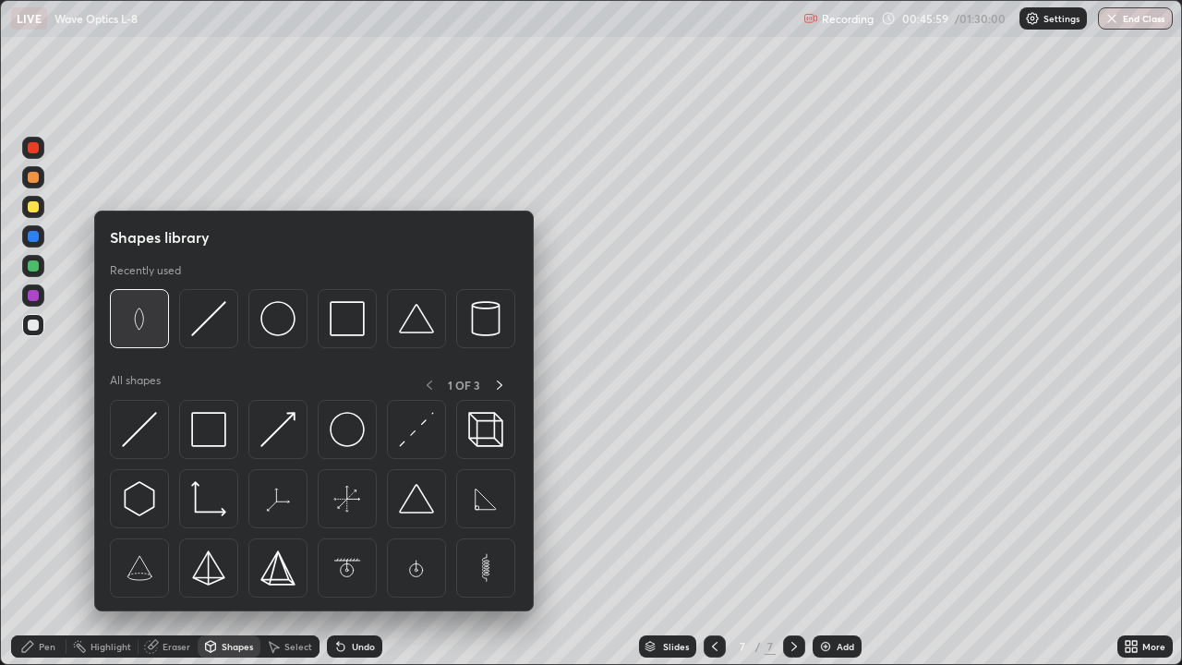
click at [143, 322] on img at bounding box center [139, 318] width 35 height 35
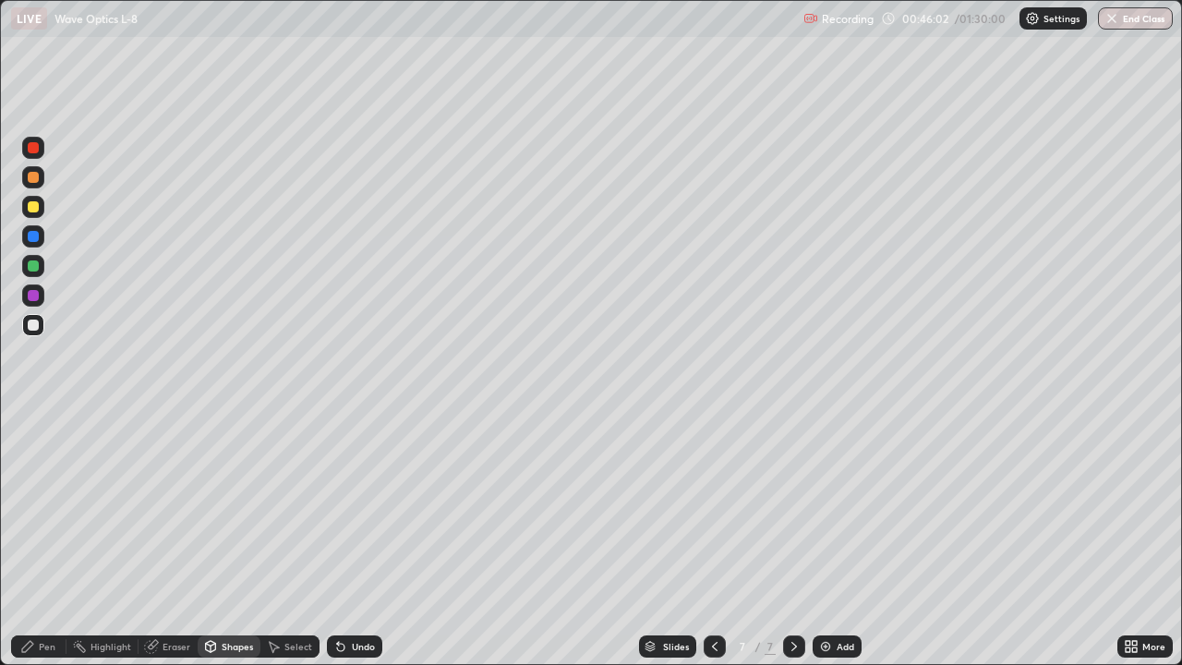
click at [52, 539] on div "Pen" at bounding box center [47, 646] width 17 height 9
click at [175, 539] on div "Eraser" at bounding box center [177, 646] width 28 height 9
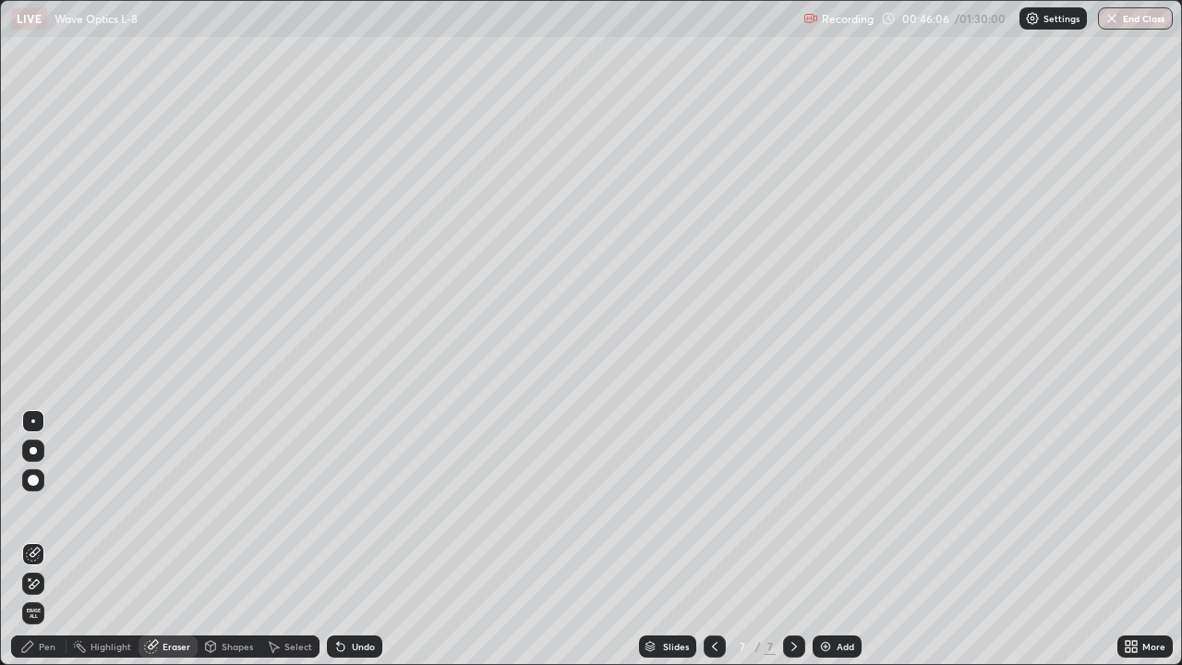
click at [242, 539] on div "Shapes" at bounding box center [237, 646] width 31 height 9
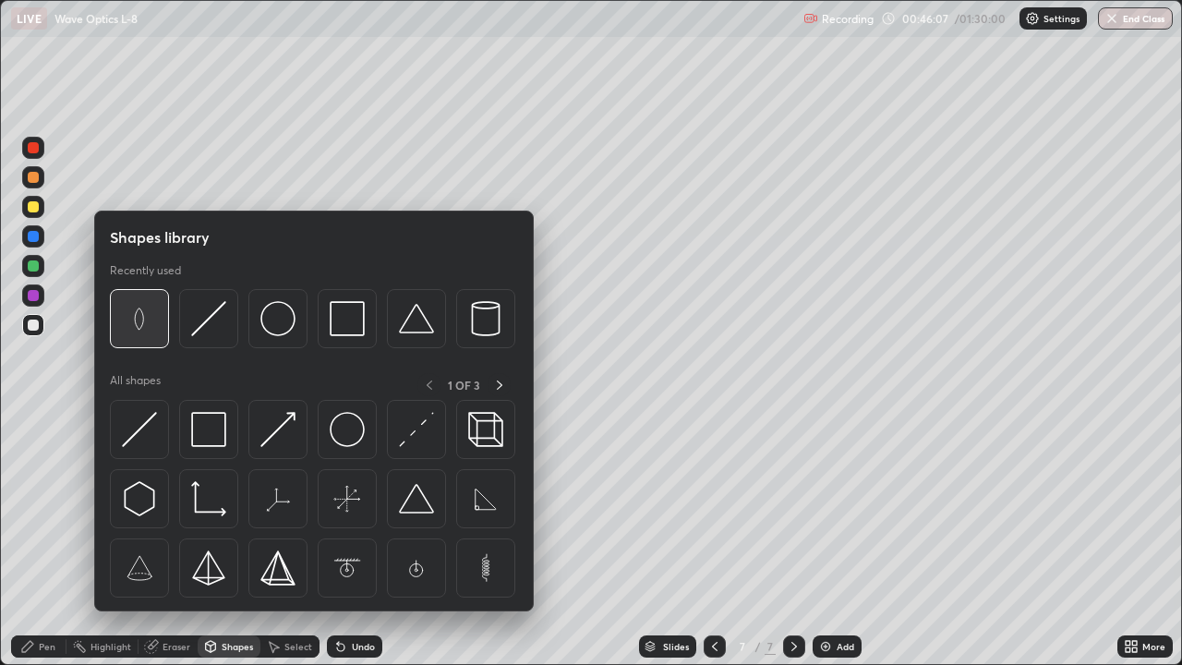
click at [148, 320] on img at bounding box center [139, 318] width 35 height 35
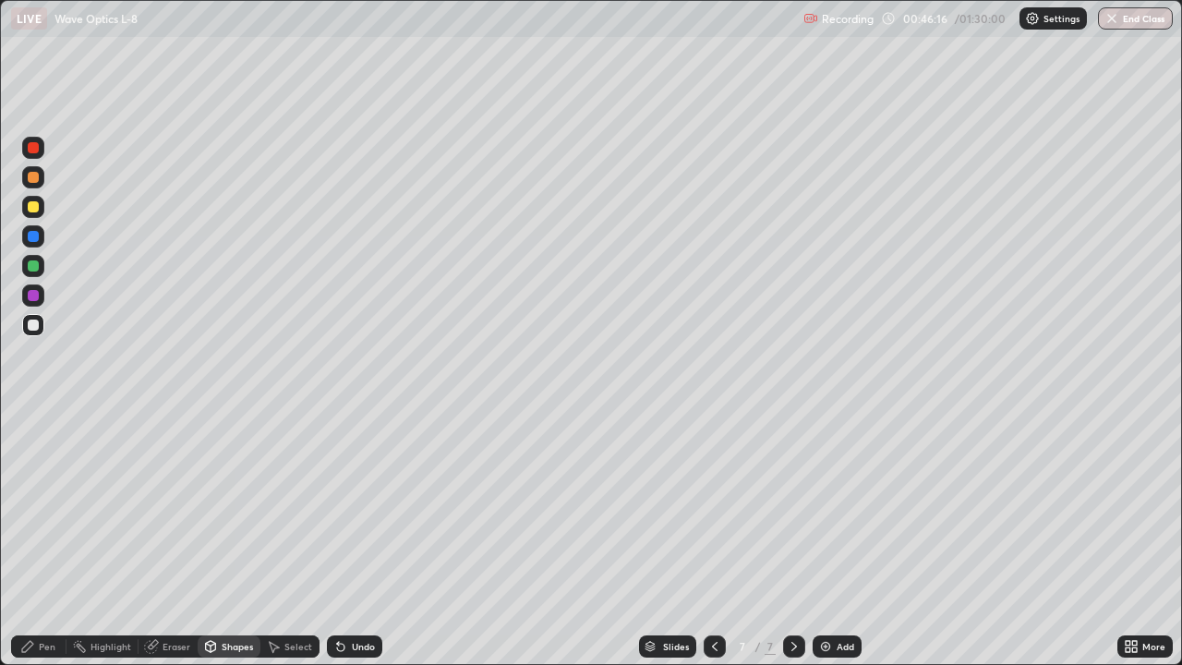
click at [175, 539] on div "Eraser" at bounding box center [177, 646] width 28 height 9
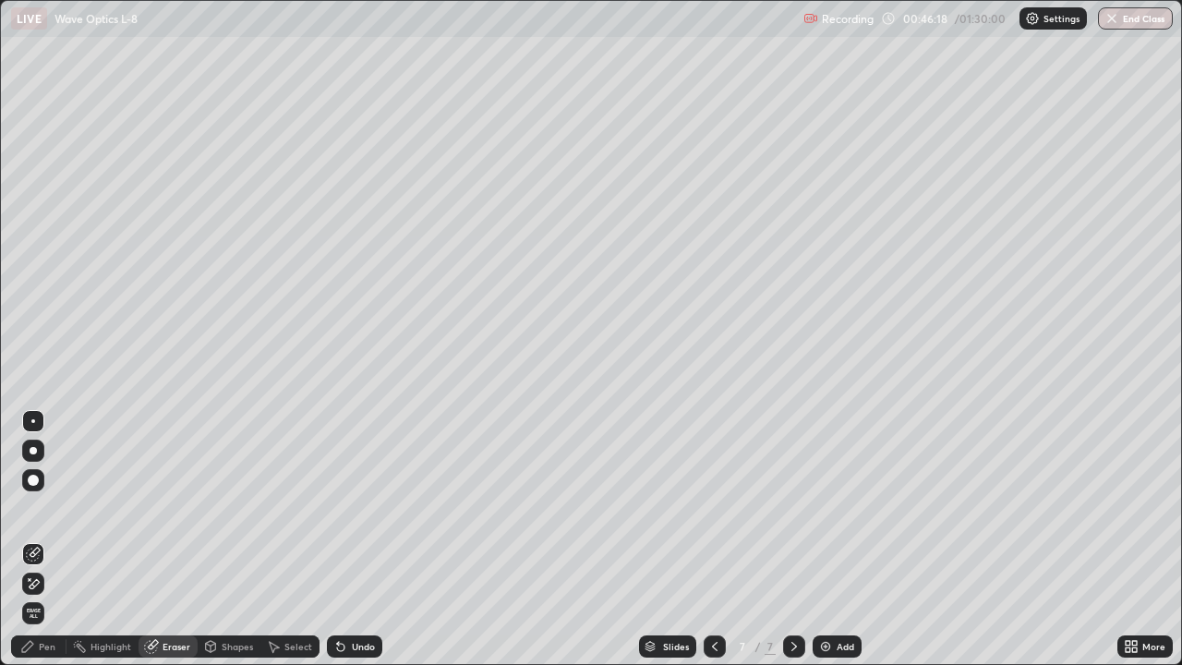
click at [226, 539] on div "Shapes" at bounding box center [237, 646] width 31 height 9
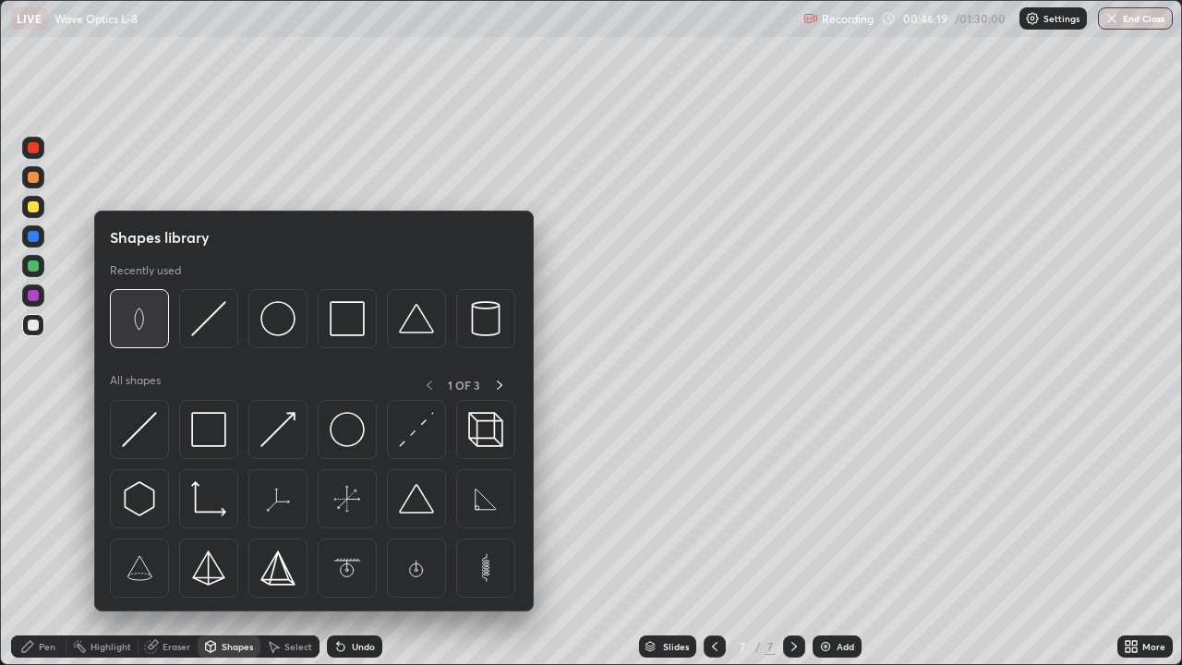
click at [144, 314] on img at bounding box center [139, 318] width 35 height 35
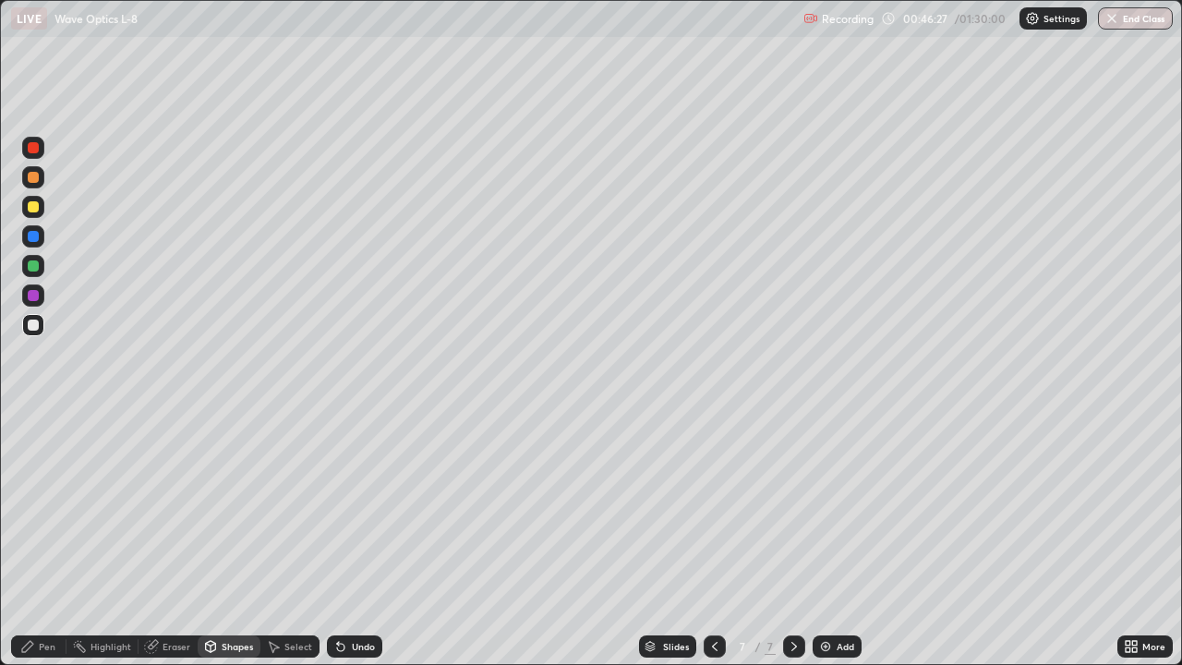
click at [228, 539] on div "Shapes" at bounding box center [237, 646] width 31 height 9
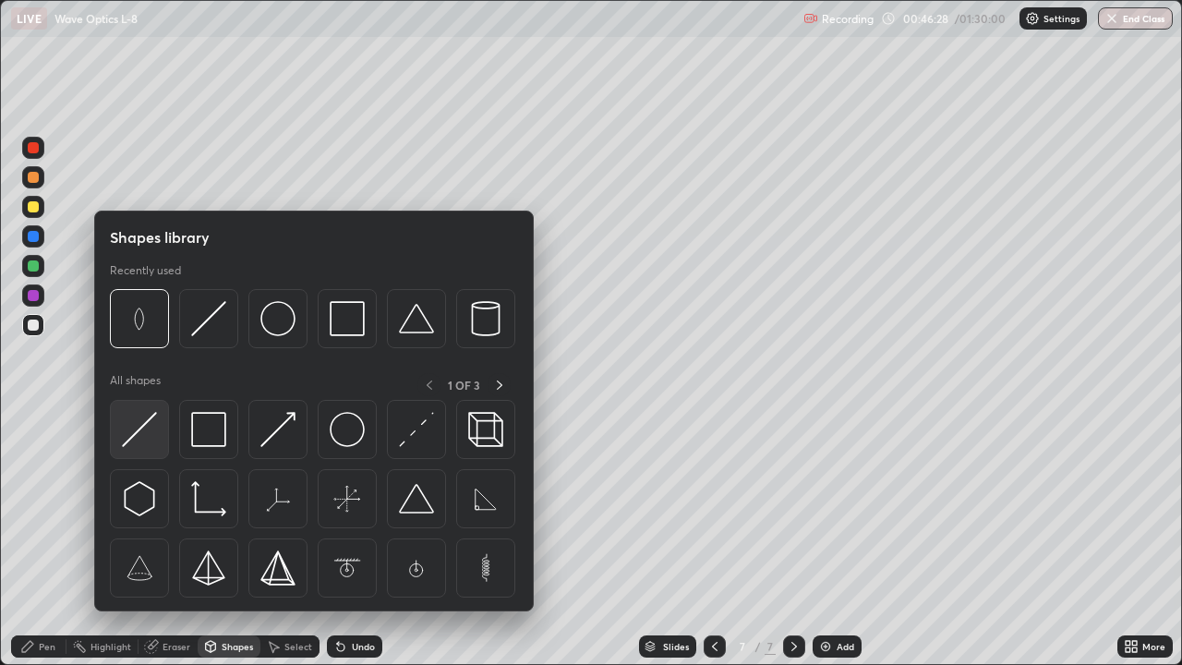
click at [140, 419] on img at bounding box center [139, 429] width 35 height 35
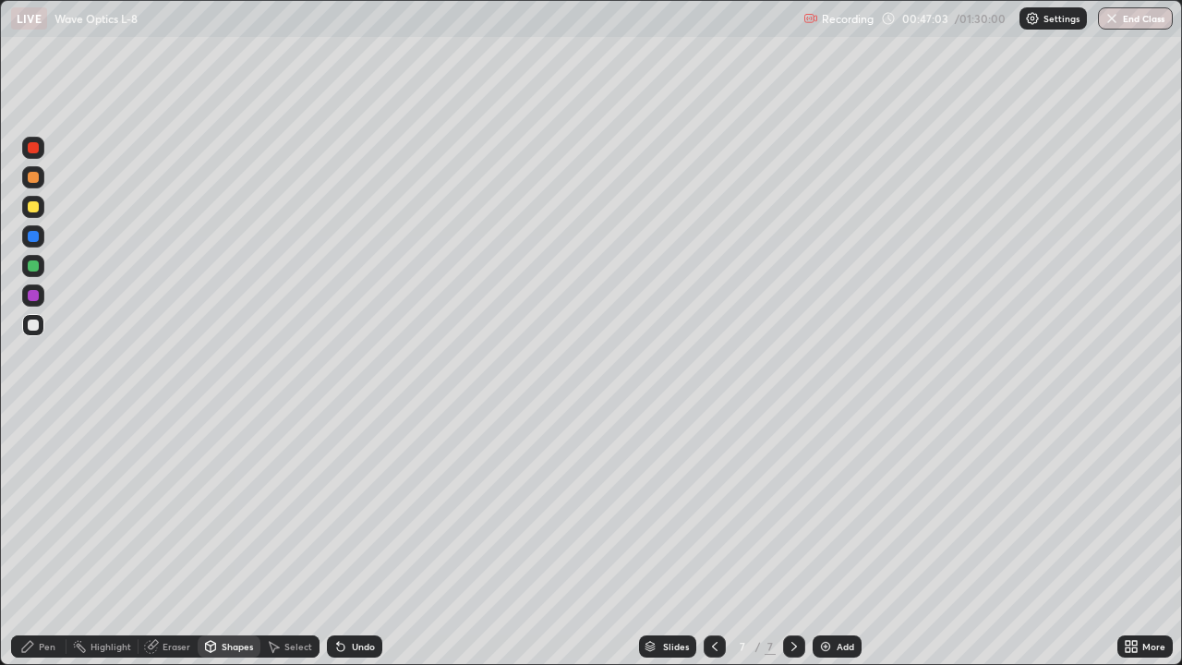
click at [47, 539] on div "Pen" at bounding box center [47, 646] width 17 height 9
click at [175, 539] on div "Eraser" at bounding box center [177, 646] width 28 height 9
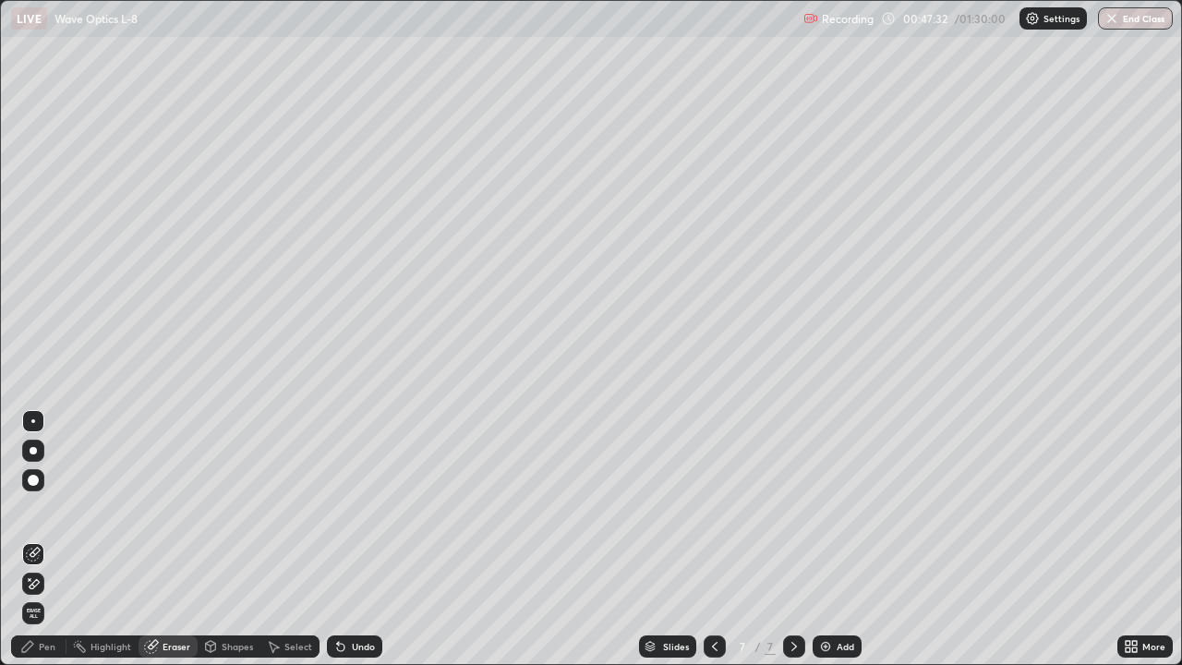
click at [48, 539] on div "Pen" at bounding box center [47, 646] width 17 height 9
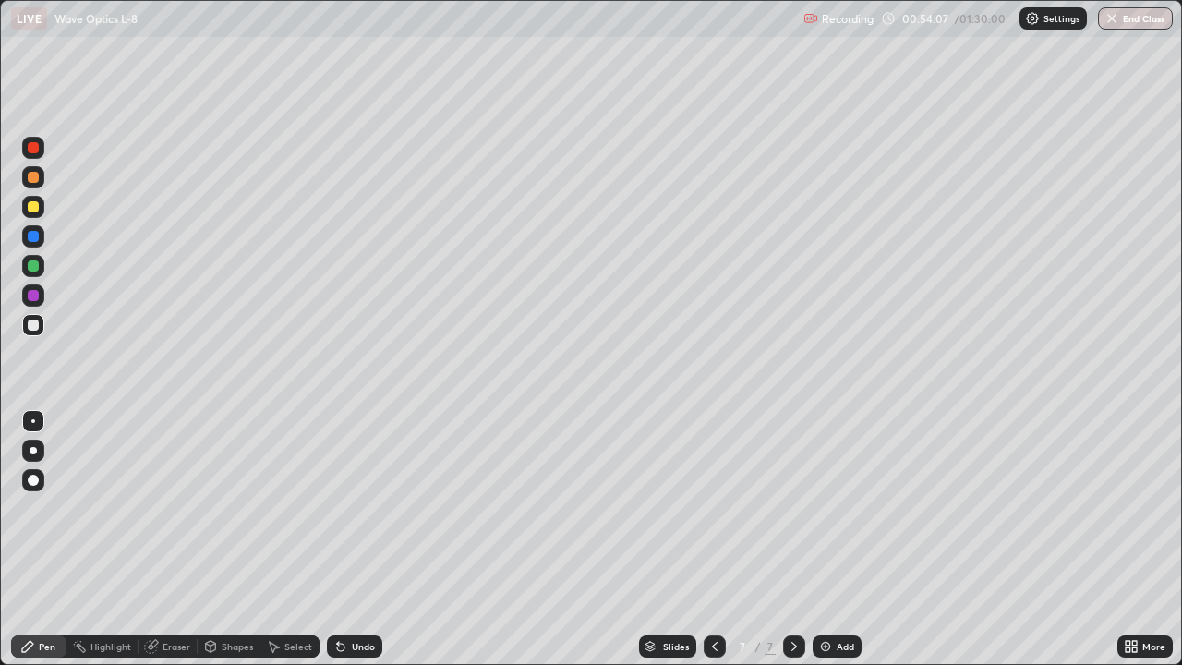
click at [178, 539] on div "Eraser" at bounding box center [177, 646] width 28 height 9
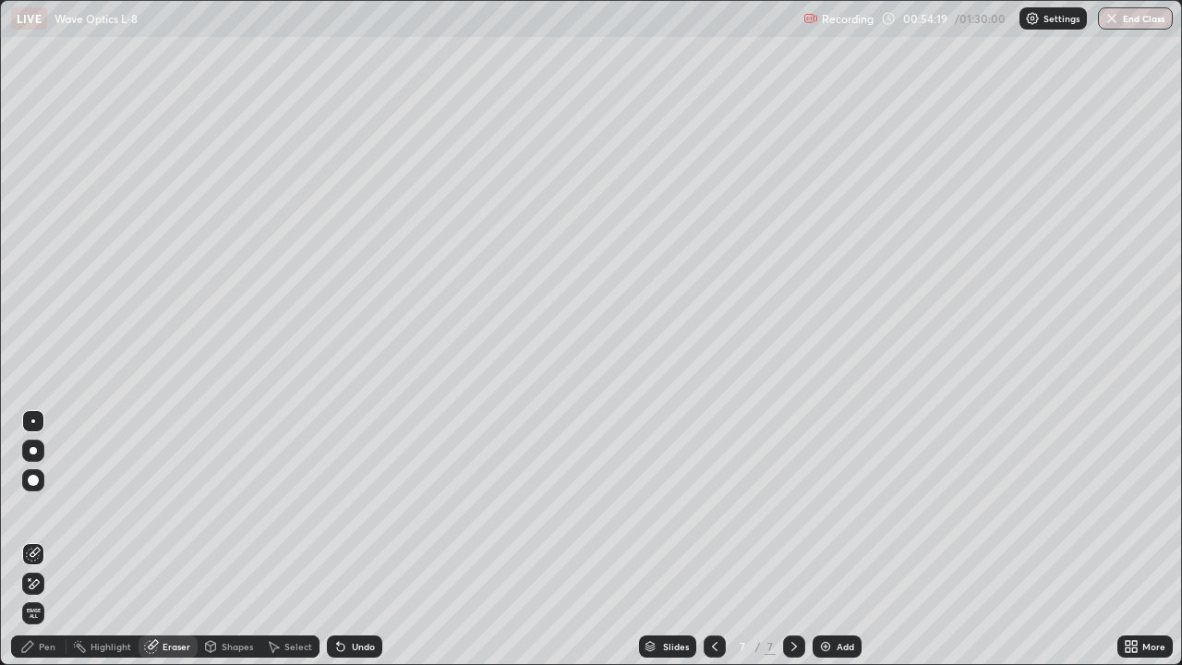
click at [55, 539] on div "Pen" at bounding box center [38, 646] width 55 height 22
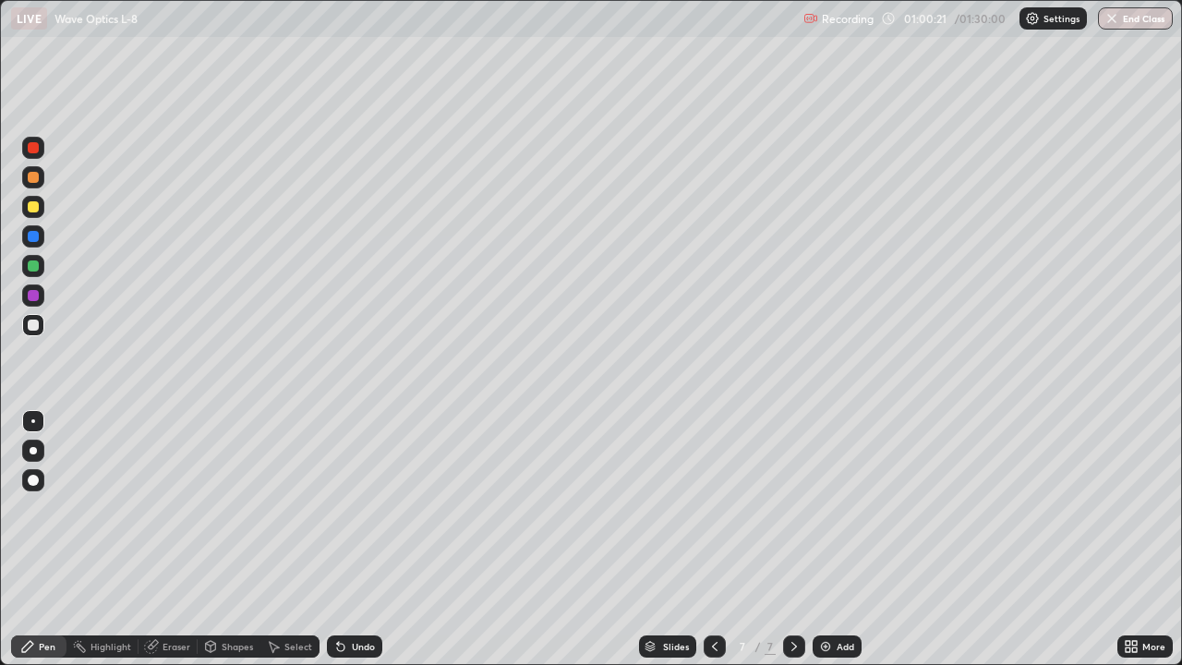
click at [766, 539] on div "7" at bounding box center [770, 646] width 11 height 17
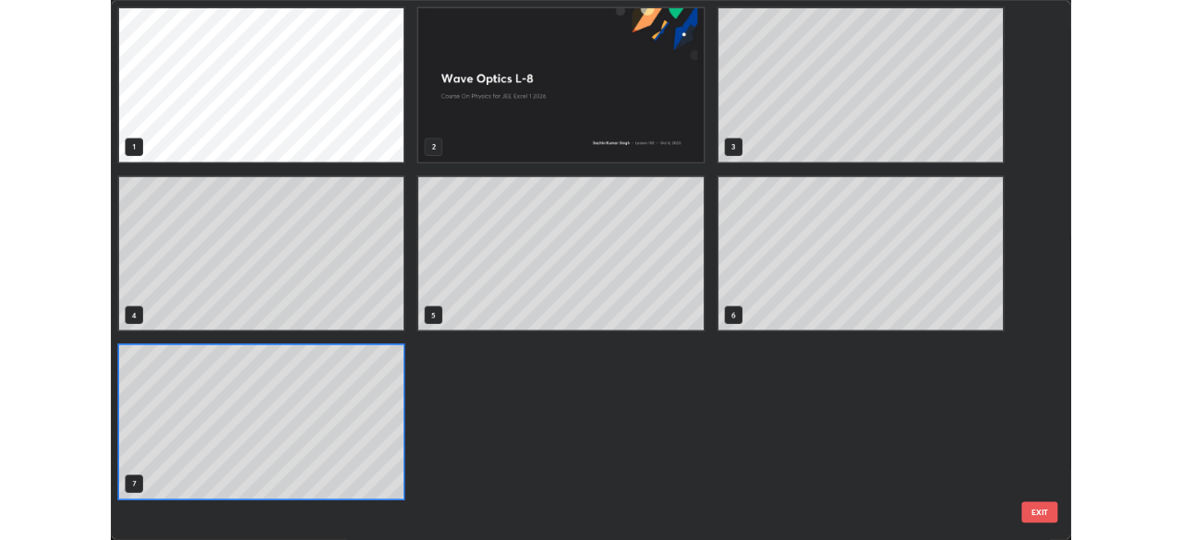
scroll to position [657, 1171]
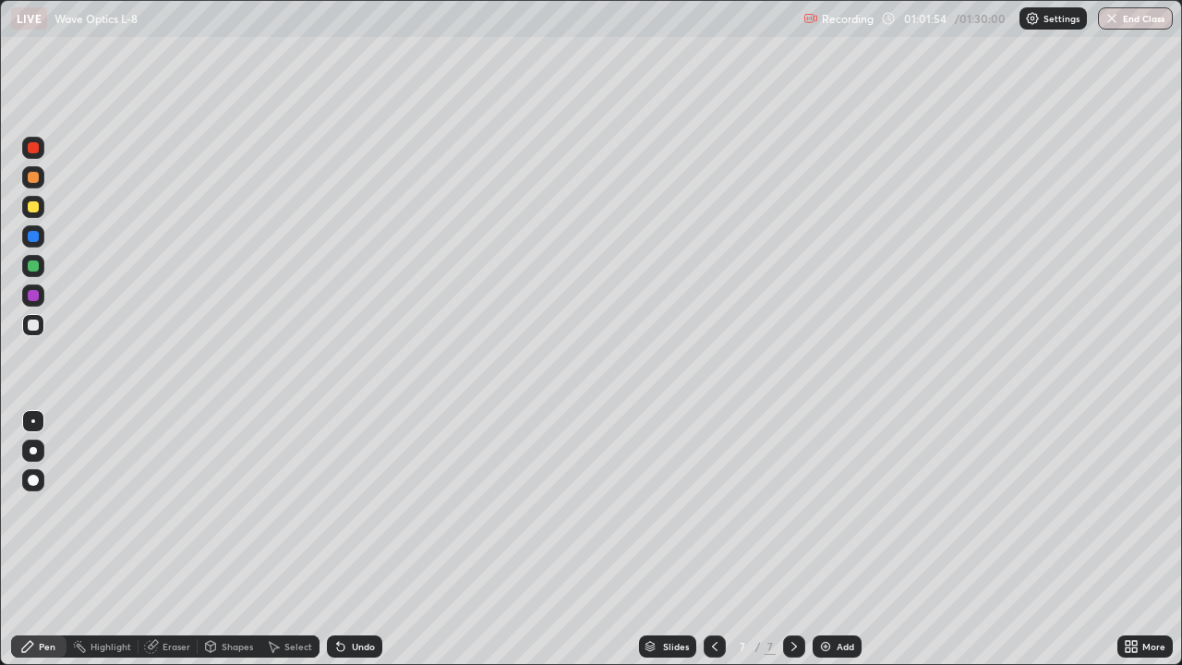
click at [47, 539] on div at bounding box center [33, 517] width 30 height 222
click at [827, 539] on img at bounding box center [825, 646] width 15 height 15
click at [1132, 19] on button "End Class" at bounding box center [1135, 18] width 75 height 22
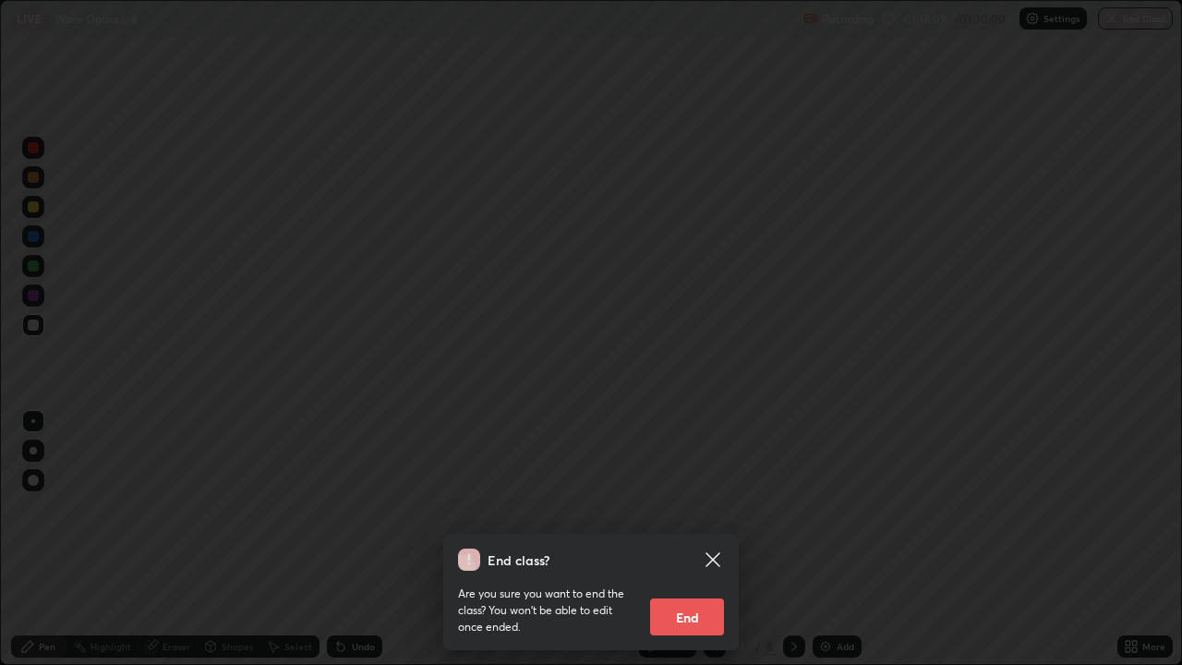
click at [693, 539] on button "End" at bounding box center [687, 616] width 74 height 37
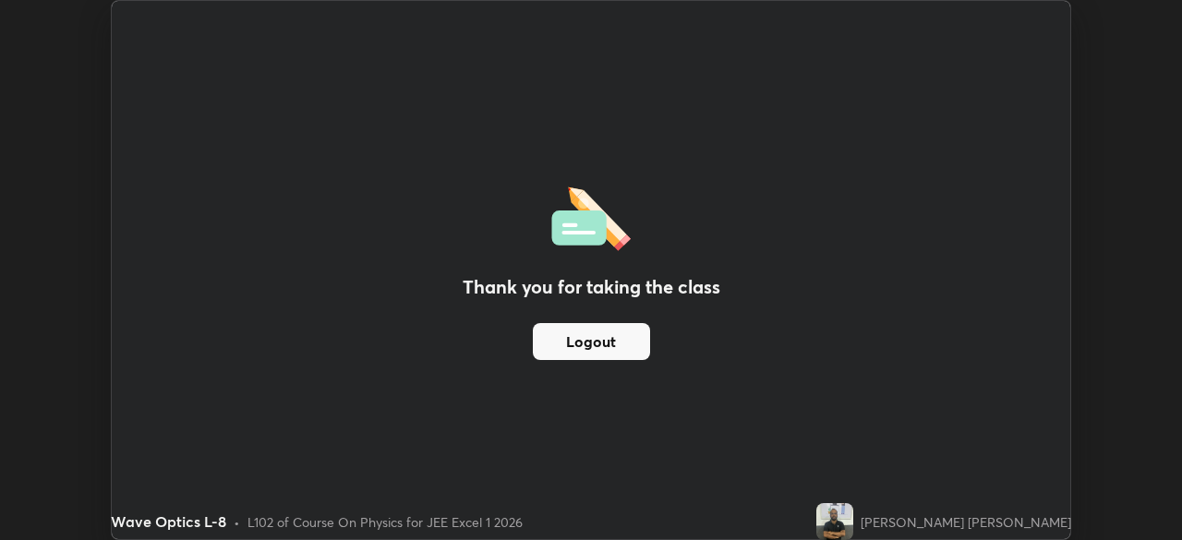
scroll to position [91802, 91160]
